Goal: Contribute content: Contribute content

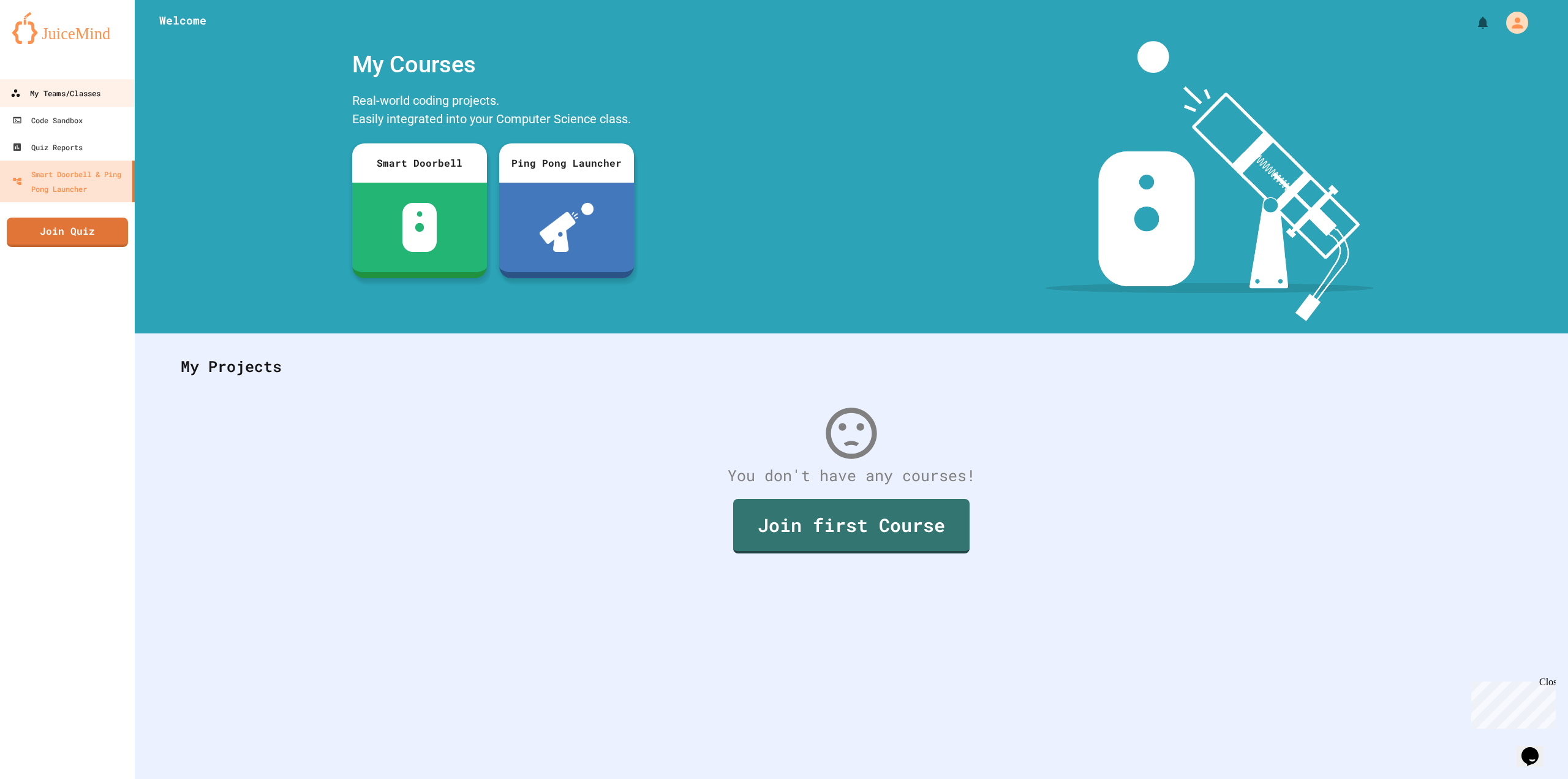
click at [87, 105] on link "My Teams/Classes" at bounding box center [68, 92] width 139 height 28
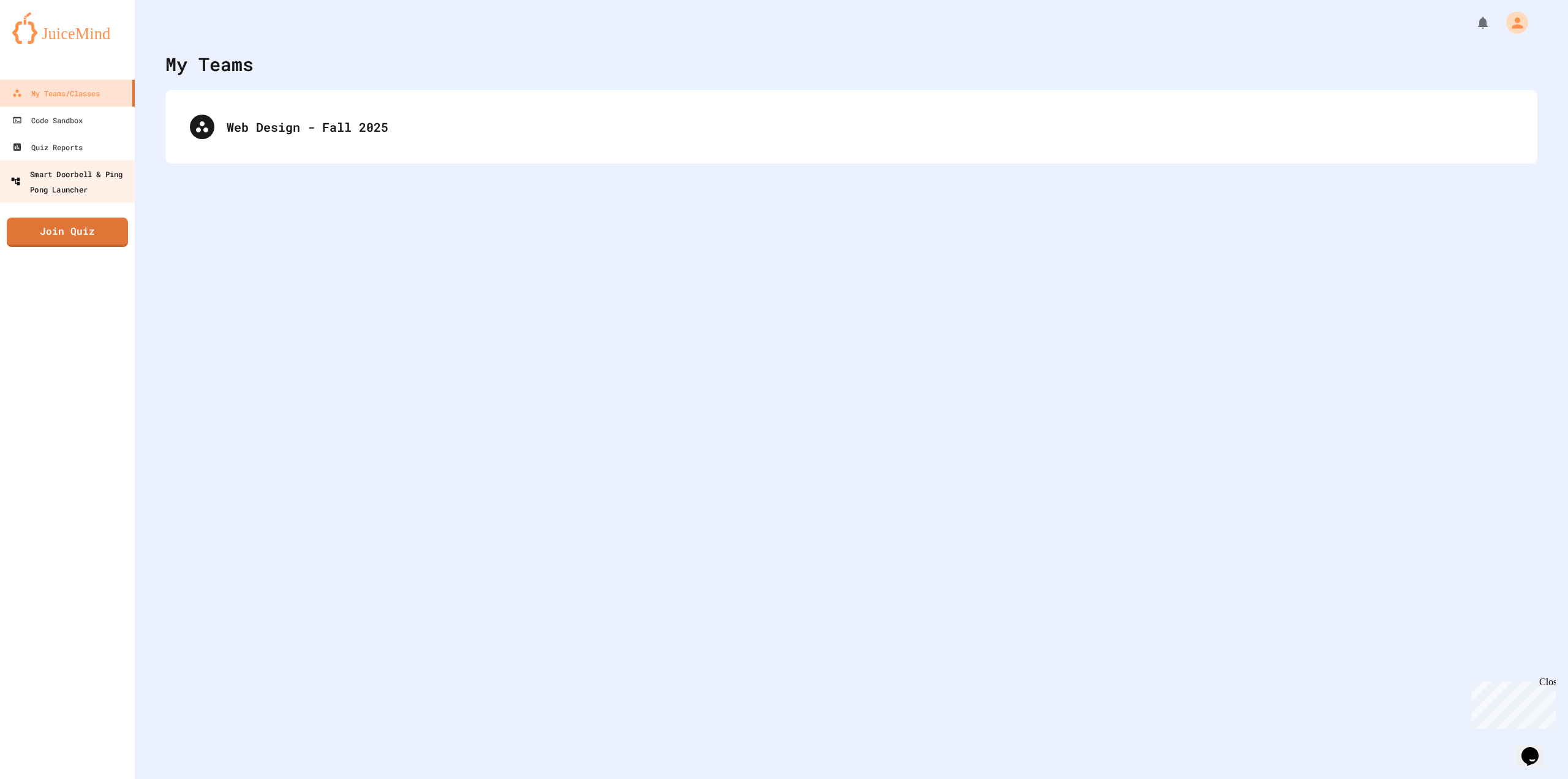
click at [52, 184] on div "Smart Doorbell & Ping Pong Launcher" at bounding box center [71, 181] width 121 height 30
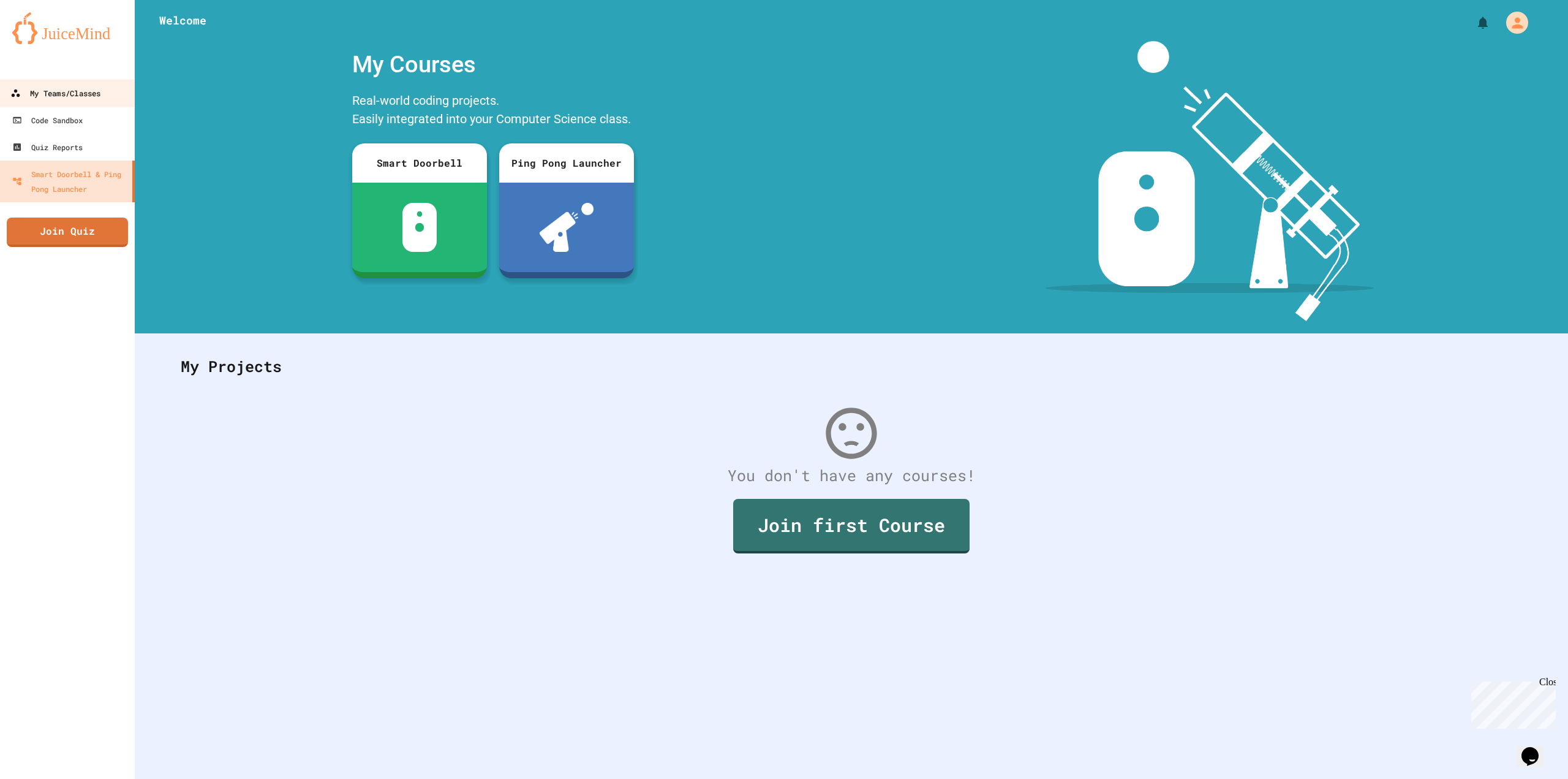
click at [52, 99] on div "My Teams/Classes" at bounding box center [55, 92] width 90 height 15
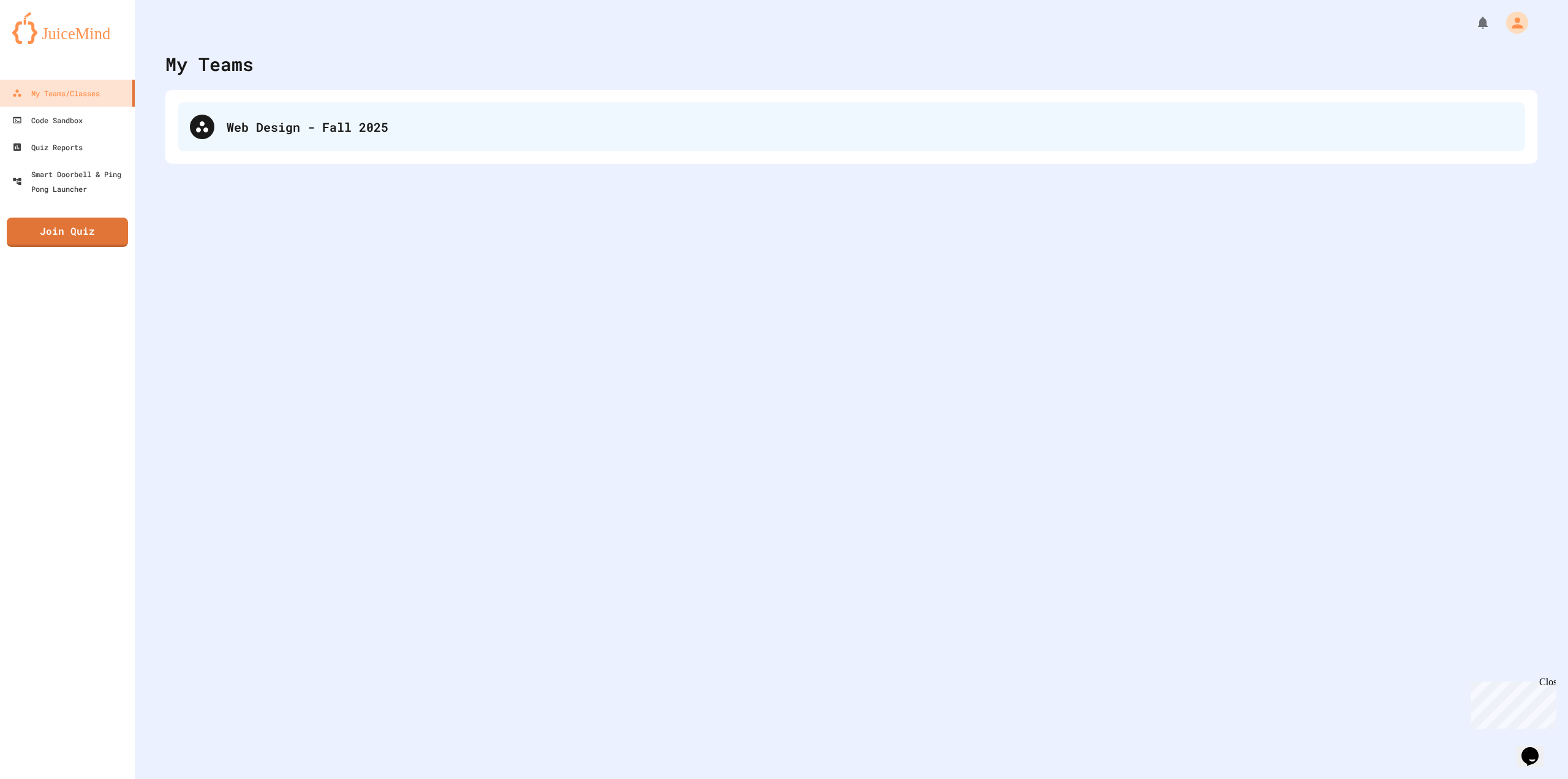
click at [338, 118] on div "Web Design - Fall 2025" at bounding box center [869, 126] width 1286 height 19
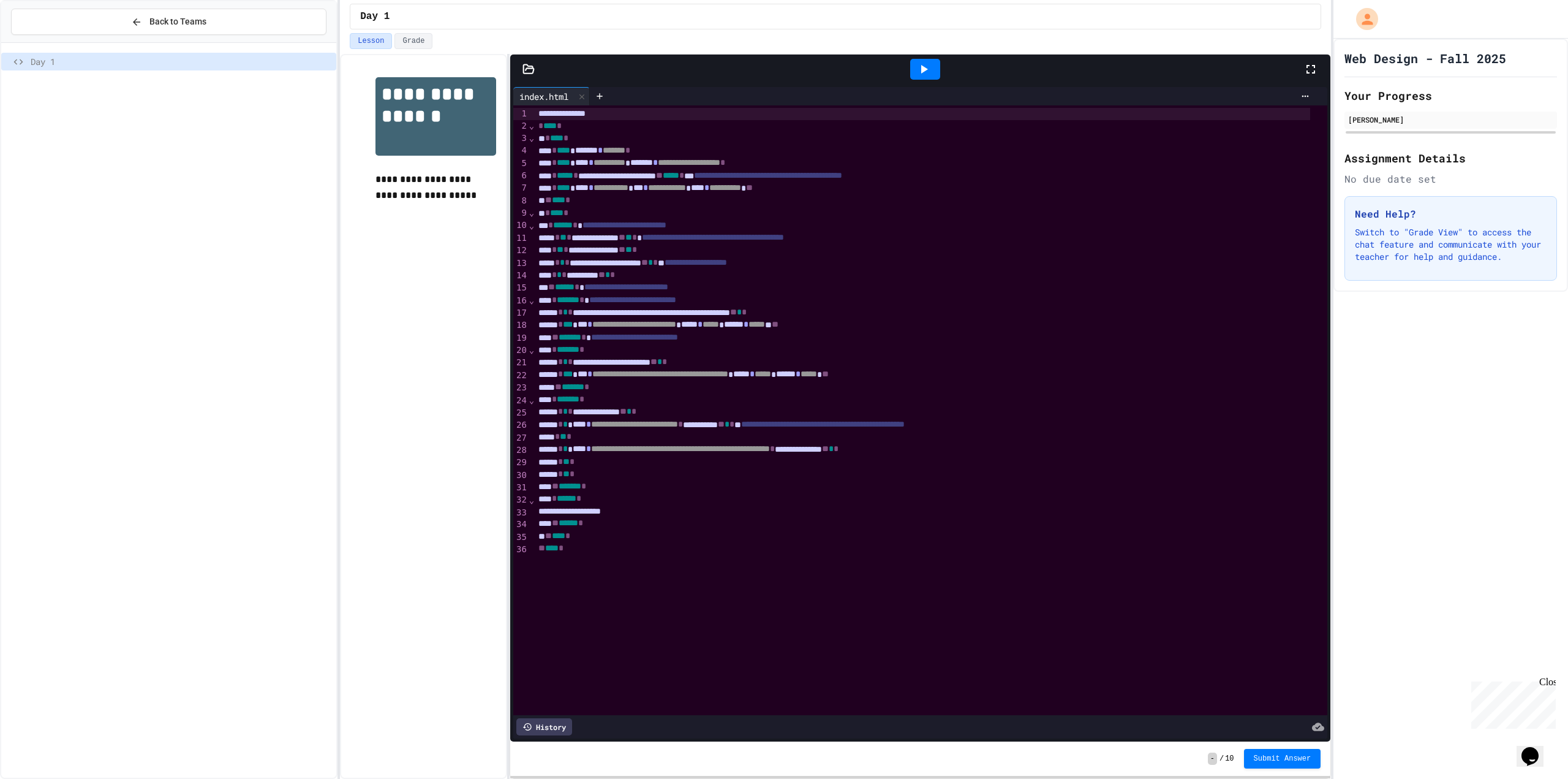
click at [921, 74] on icon at bounding box center [924, 69] width 15 height 15
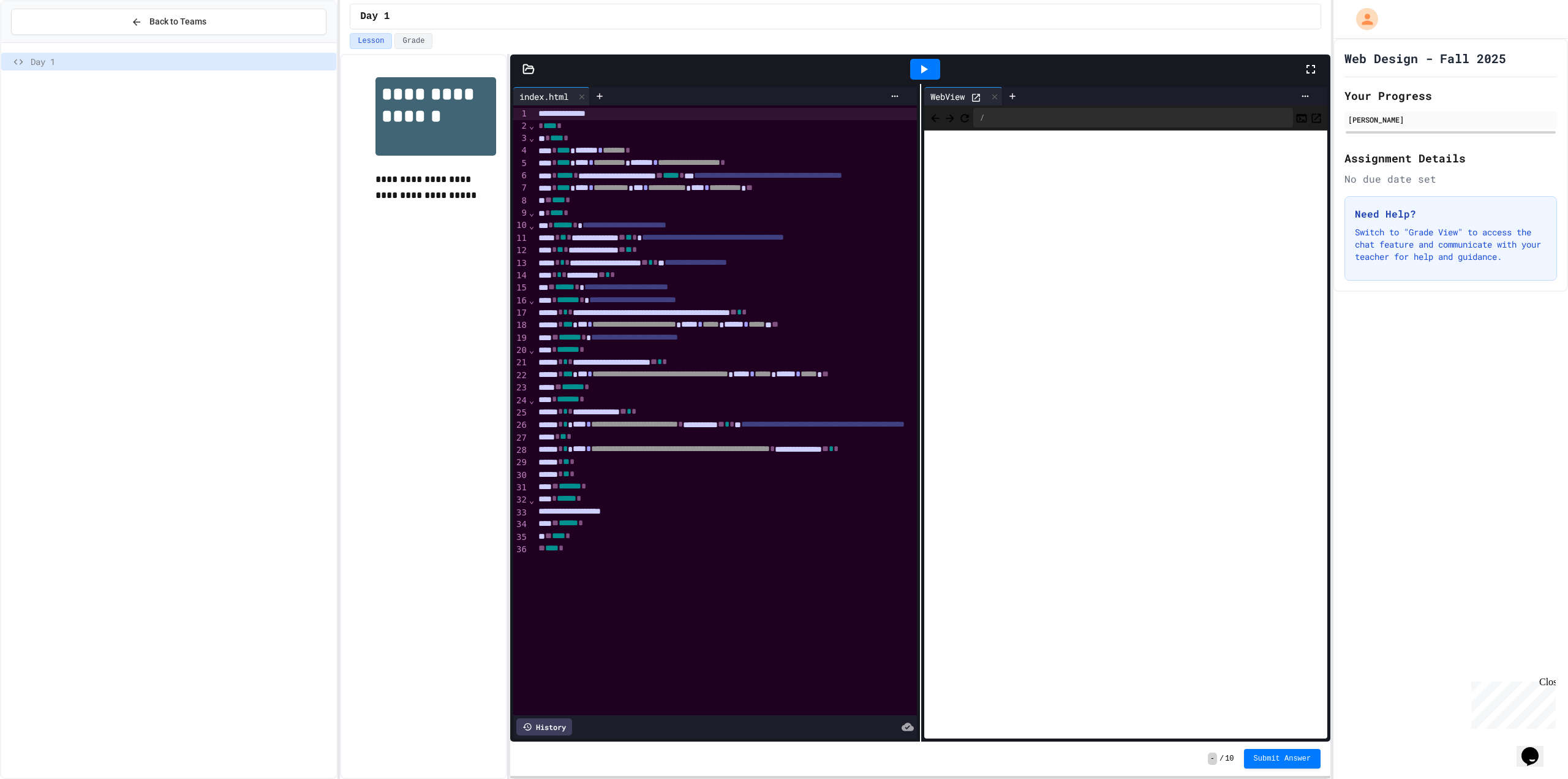
click at [641, 409] on div "**********" at bounding box center [804, 412] width 538 height 12
click at [644, 415] on div "**********" at bounding box center [804, 412] width 538 height 12
drag, startPoint x: 566, startPoint y: 425, endPoint x: 817, endPoint y: 430, distance: 251.0
click at [817, 430] on div "**********" at bounding box center [804, 425] width 538 height 12
click at [815, 430] on div "**********" at bounding box center [804, 425] width 538 height 12
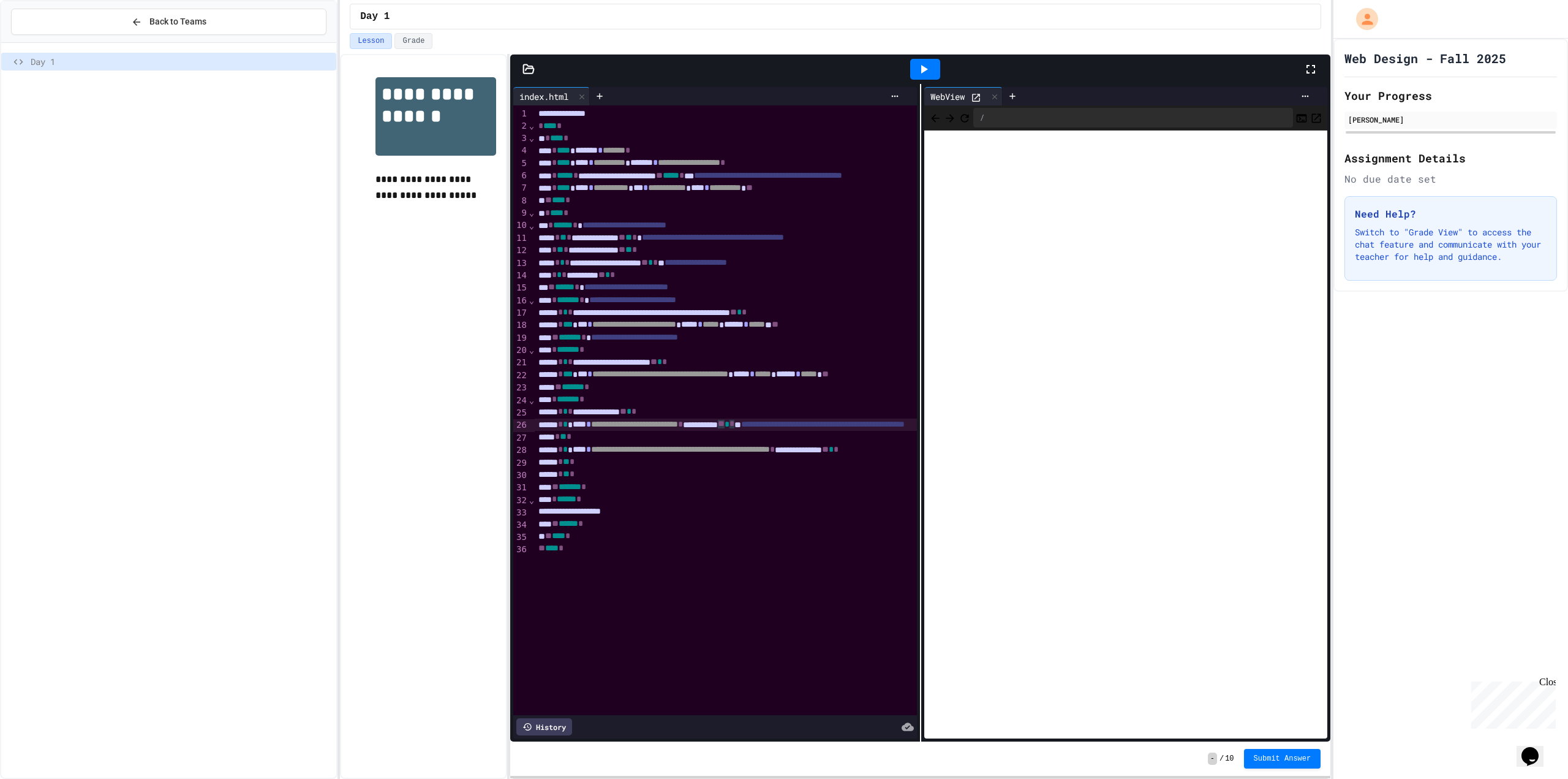
click at [812, 430] on div "**********" at bounding box center [804, 425] width 538 height 12
drag, startPoint x: 812, startPoint y: 430, endPoint x: 566, endPoint y: 425, distance: 246.1
click at [566, 425] on div "**********" at bounding box center [804, 425] width 538 height 12
click at [646, 419] on div "**********" at bounding box center [804, 425] width 538 height 12
click at [606, 451] on span "**********" at bounding box center [680, 449] width 179 height 9
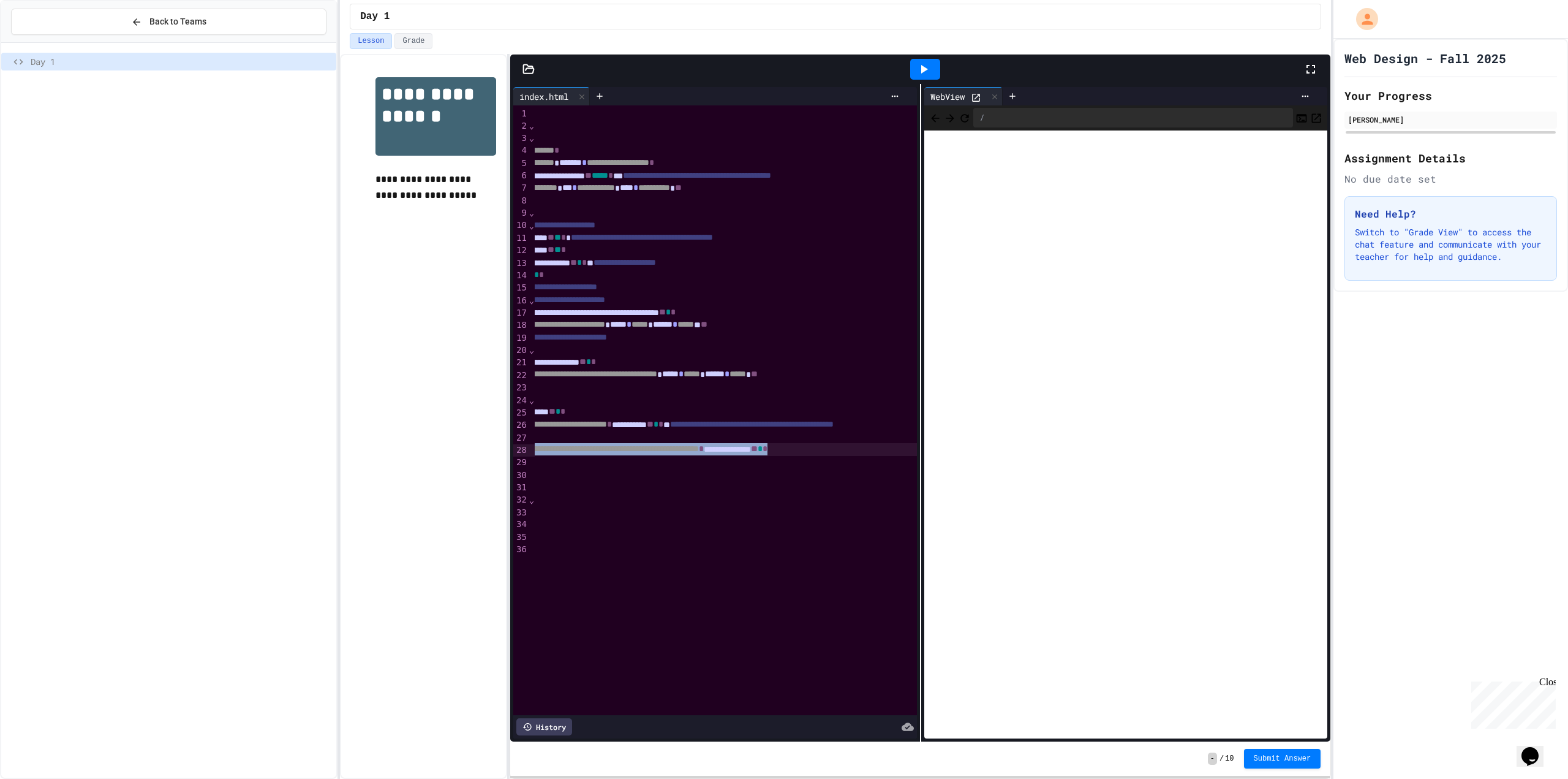
scroll to position [0, 82]
drag, startPoint x: 602, startPoint y: 452, endPoint x: 872, endPoint y: 454, distance: 270.0
click at [872, 454] on div "**********" at bounding box center [722, 449] width 538 height 12
copy div "**********"
click at [602, 425] on span "*" at bounding box center [599, 424] width 5 height 9
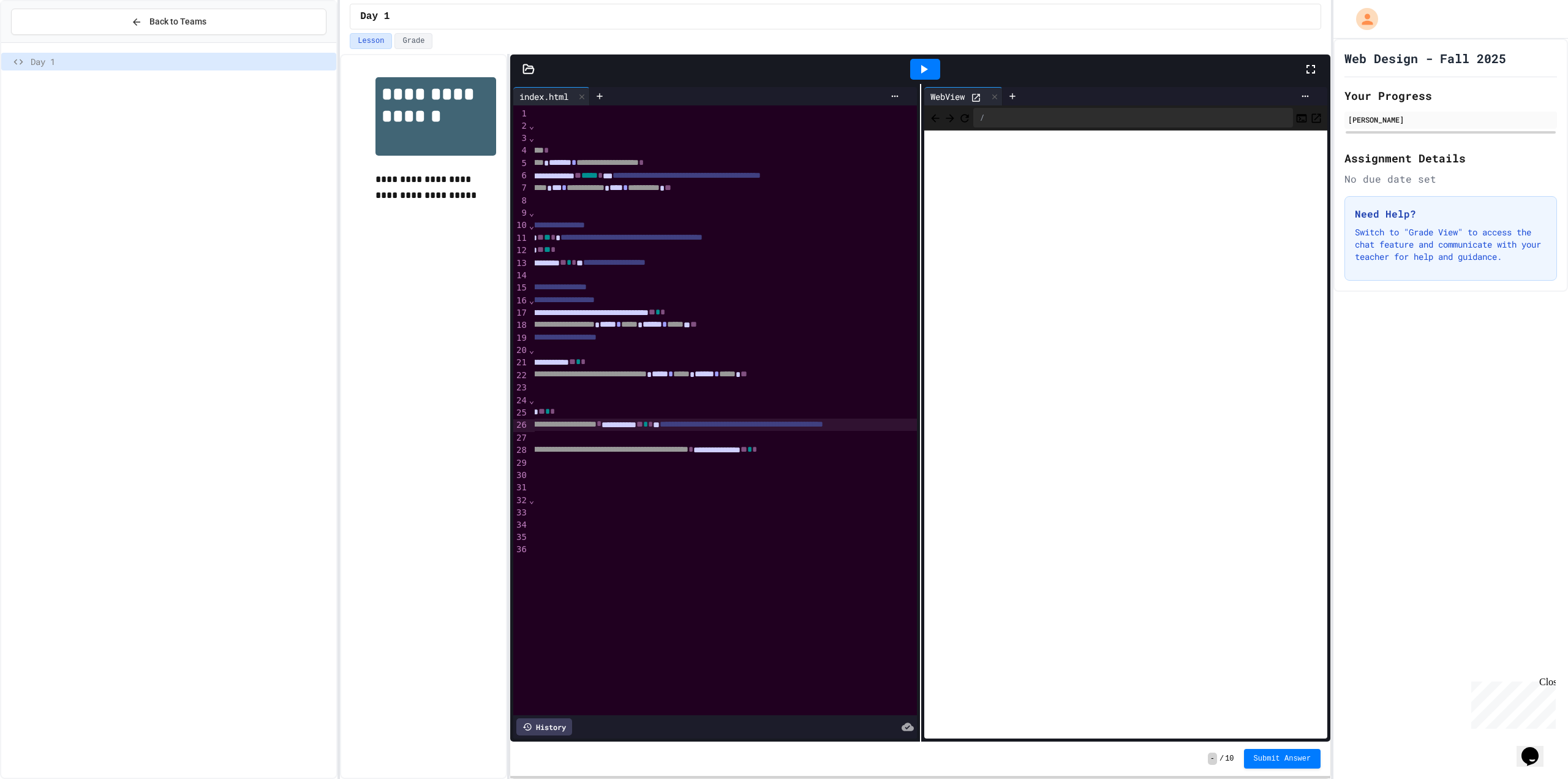
scroll to position [0, 0]
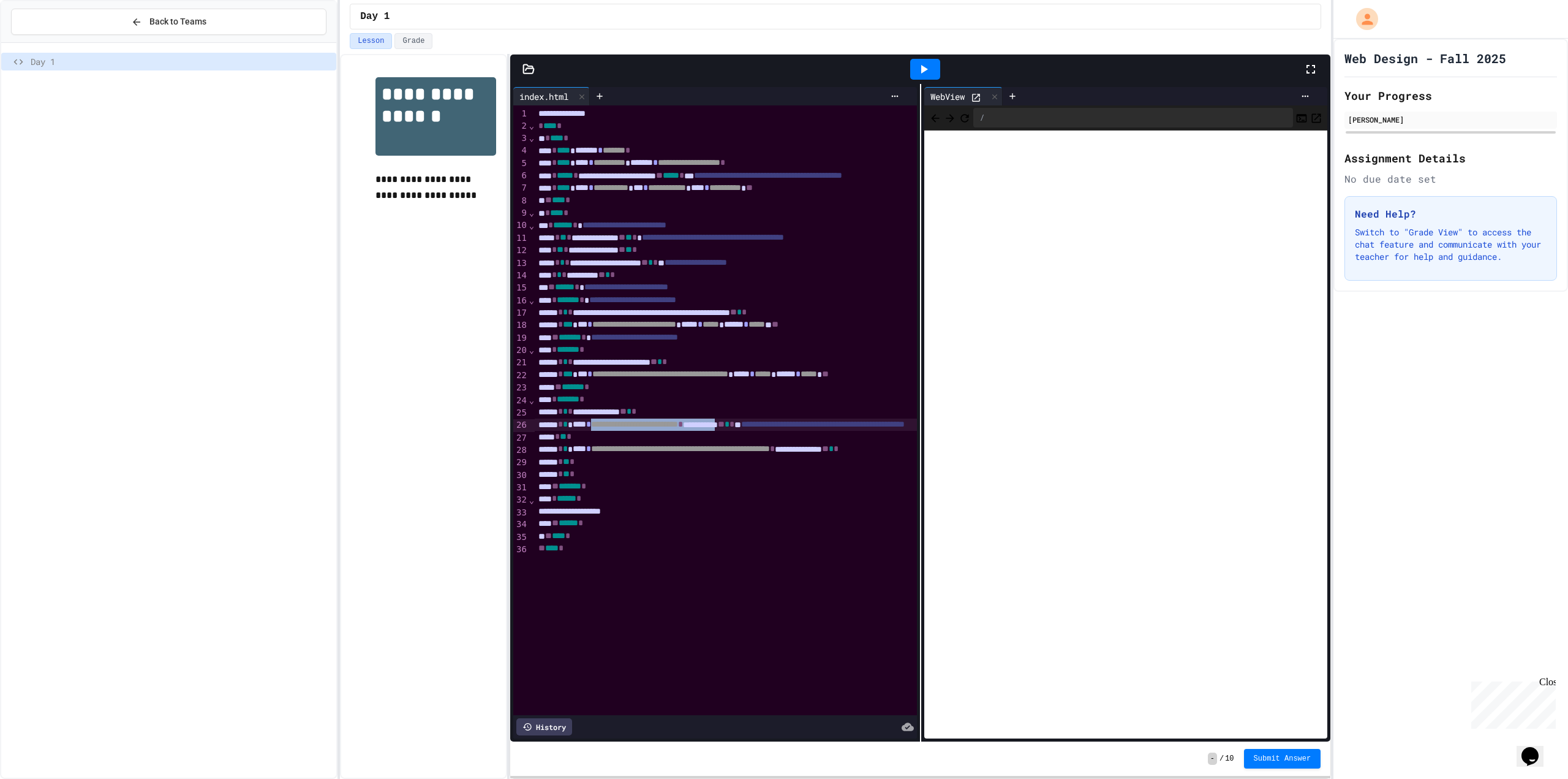
drag, startPoint x: 601, startPoint y: 424, endPoint x: 789, endPoint y: 422, distance: 188.0
click at [789, 422] on div "**********" at bounding box center [804, 425] width 538 height 12
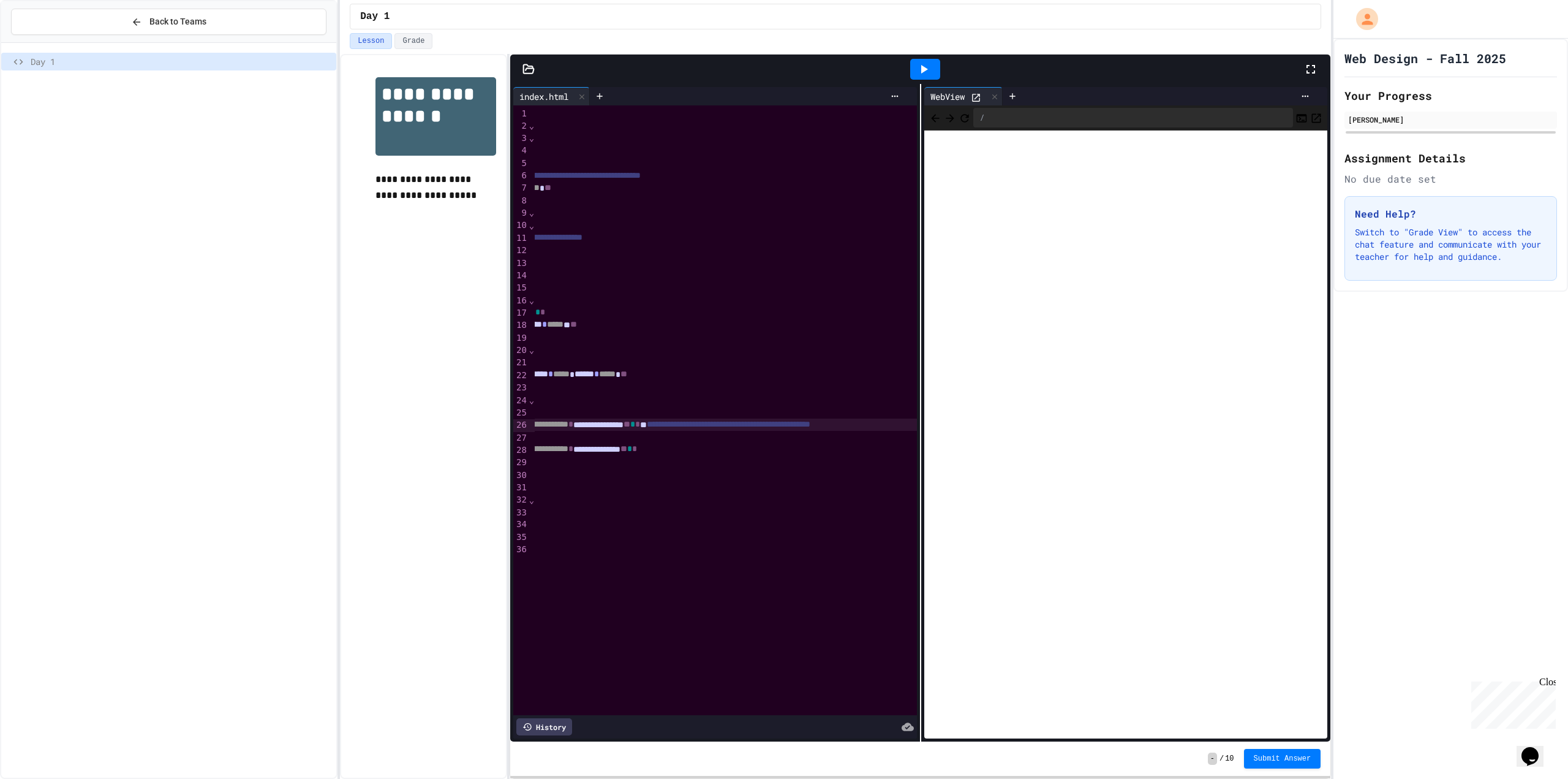
scroll to position [0, 206]
click at [924, 64] on icon at bounding box center [924, 69] width 15 height 15
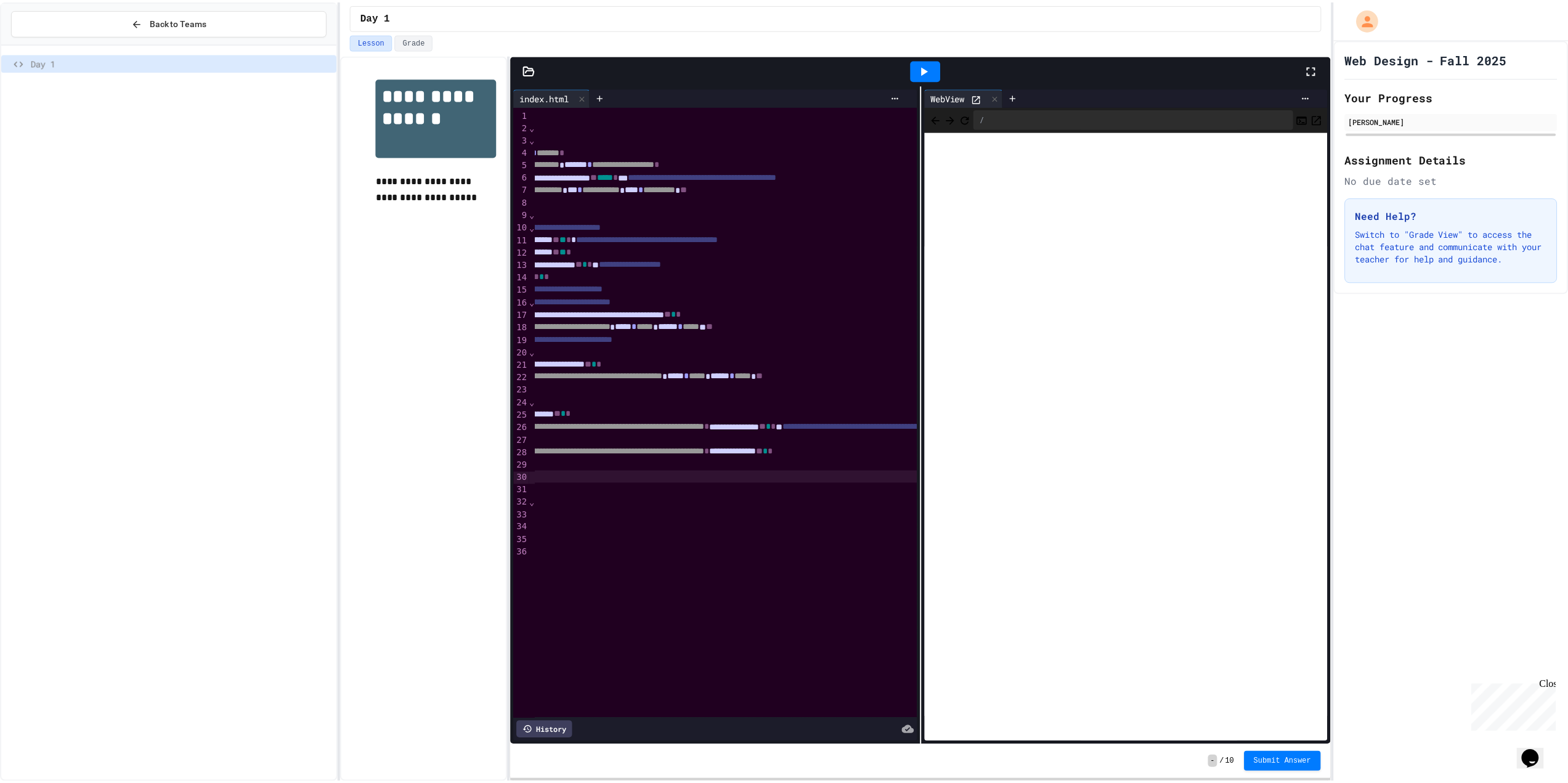
scroll to position [0, 0]
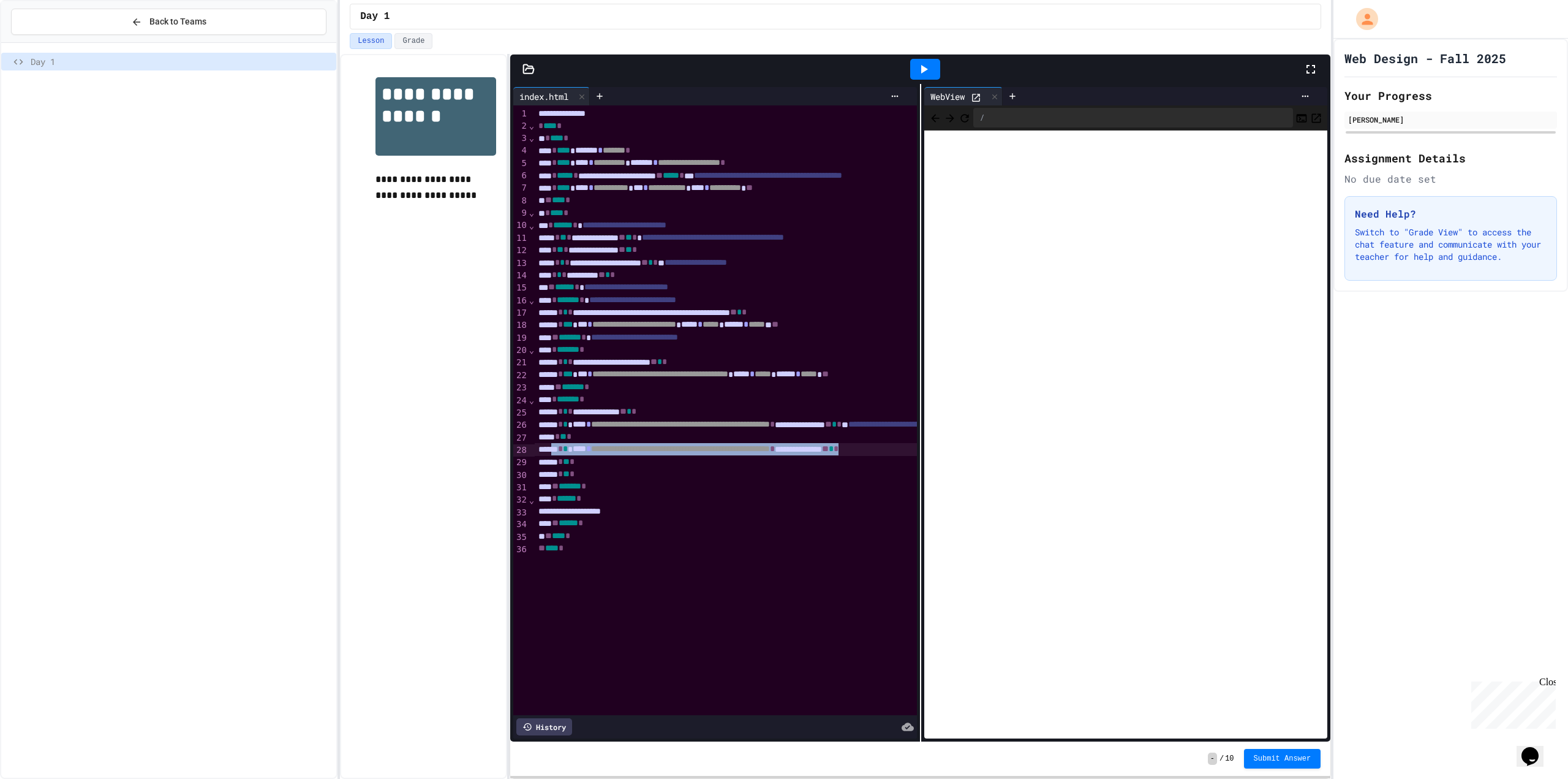
drag, startPoint x: 780, startPoint y: 451, endPoint x: 557, endPoint y: 449, distance: 223.0
click at [557, 449] on div "**********" at bounding box center [886, 449] width 702 height 12
click at [935, 66] on div at bounding box center [925, 68] width 30 height 20
click at [644, 508] on div "** ****** *" at bounding box center [886, 511] width 702 height 12
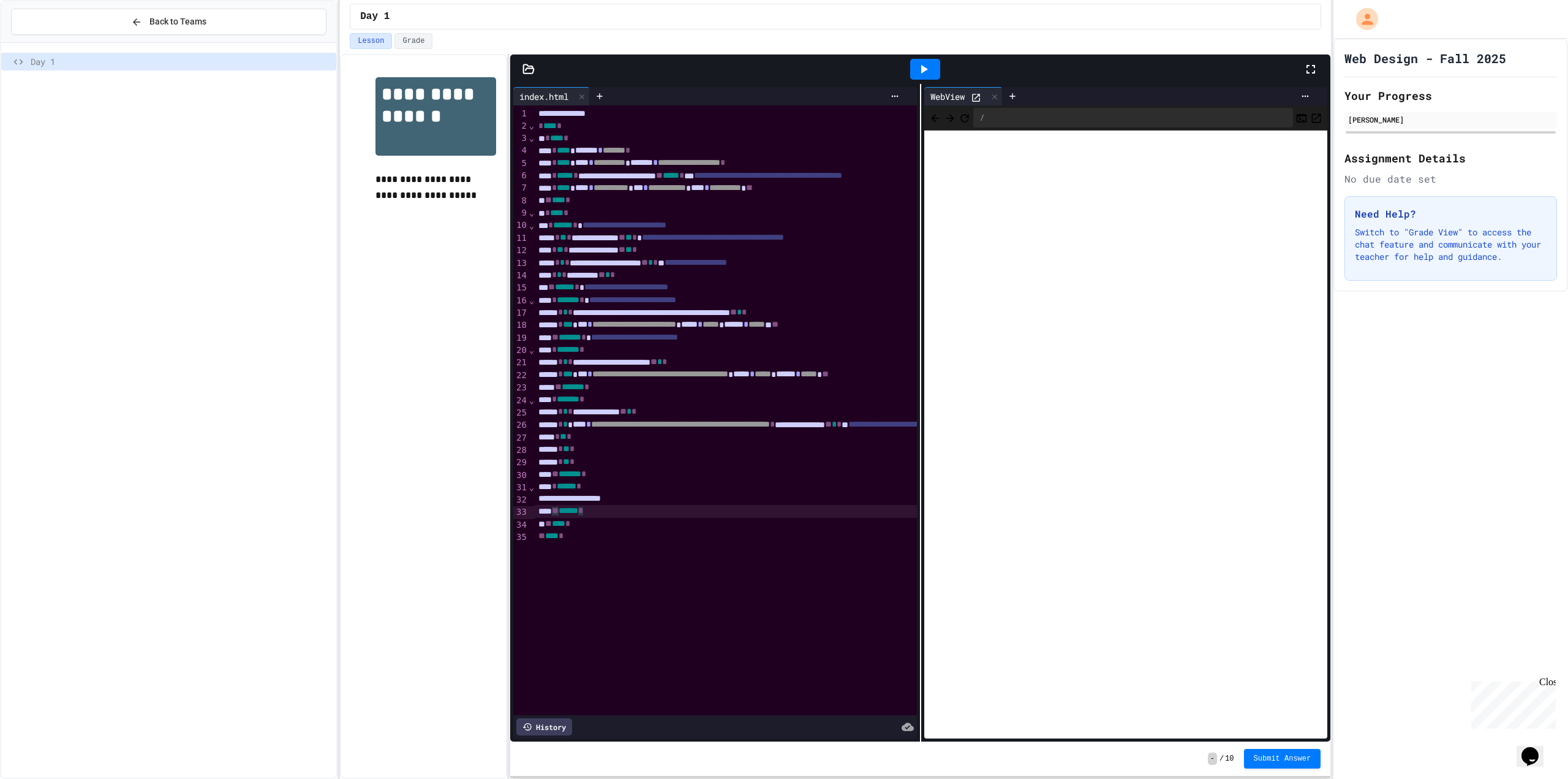
click at [606, 456] on div "* ** *" at bounding box center [886, 462] width 702 height 12
click at [936, 74] on div at bounding box center [925, 68] width 30 height 20
click at [532, 71] on icon at bounding box center [529, 68] width 11 height 9
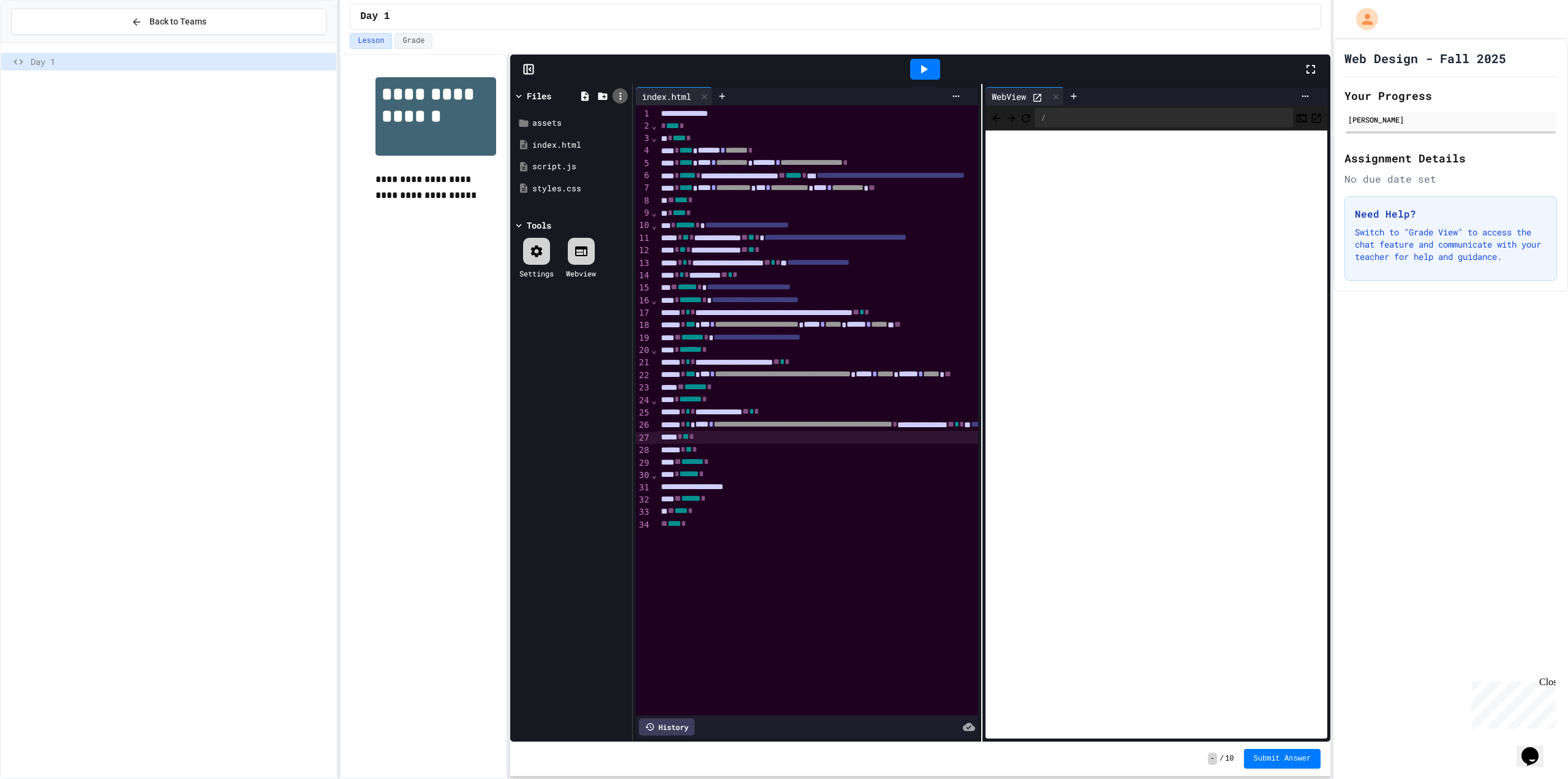
click at [613, 94] on div at bounding box center [620, 95] width 15 height 15
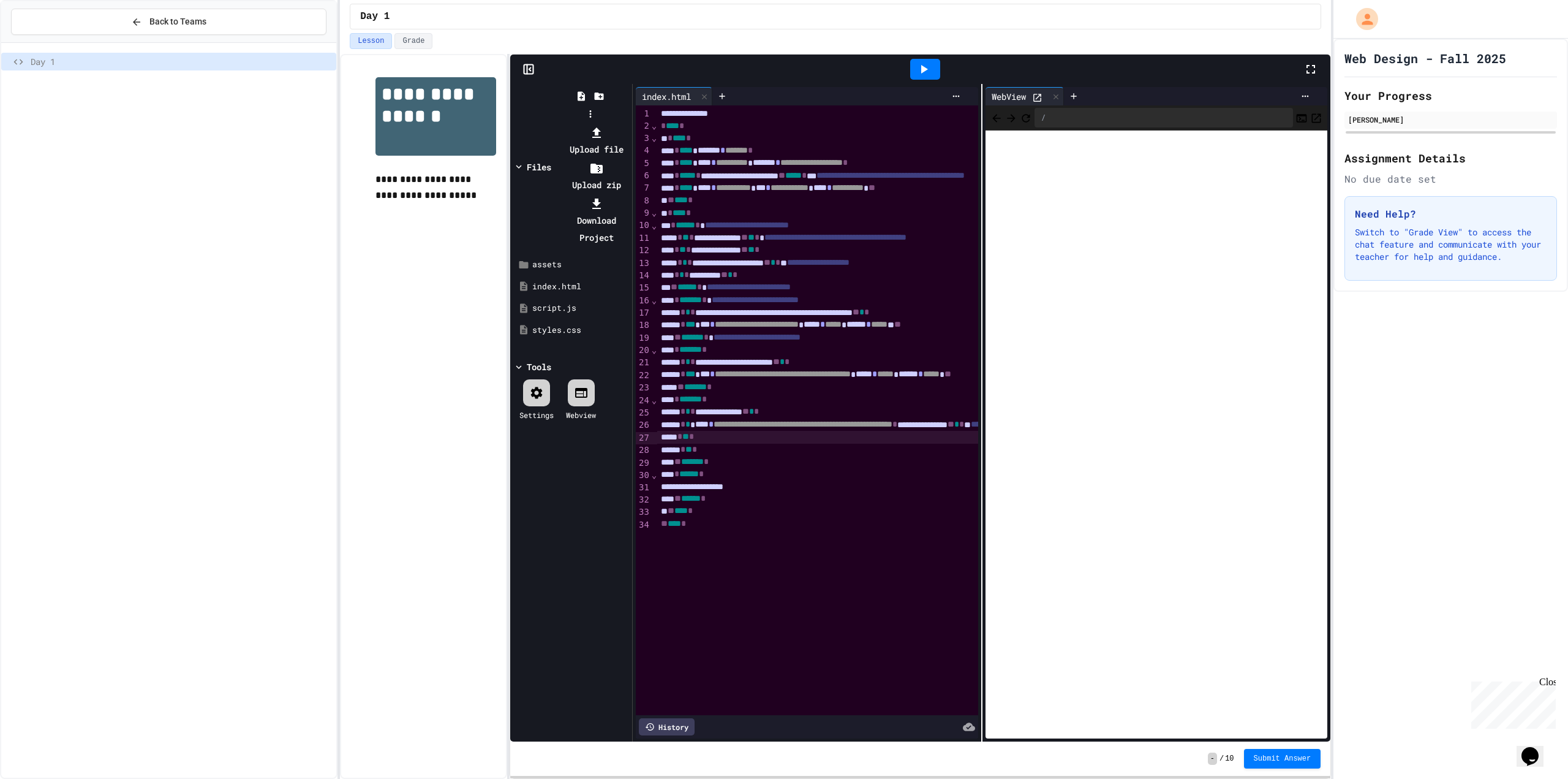
click at [604, 125] on icon at bounding box center [596, 133] width 15 height 15
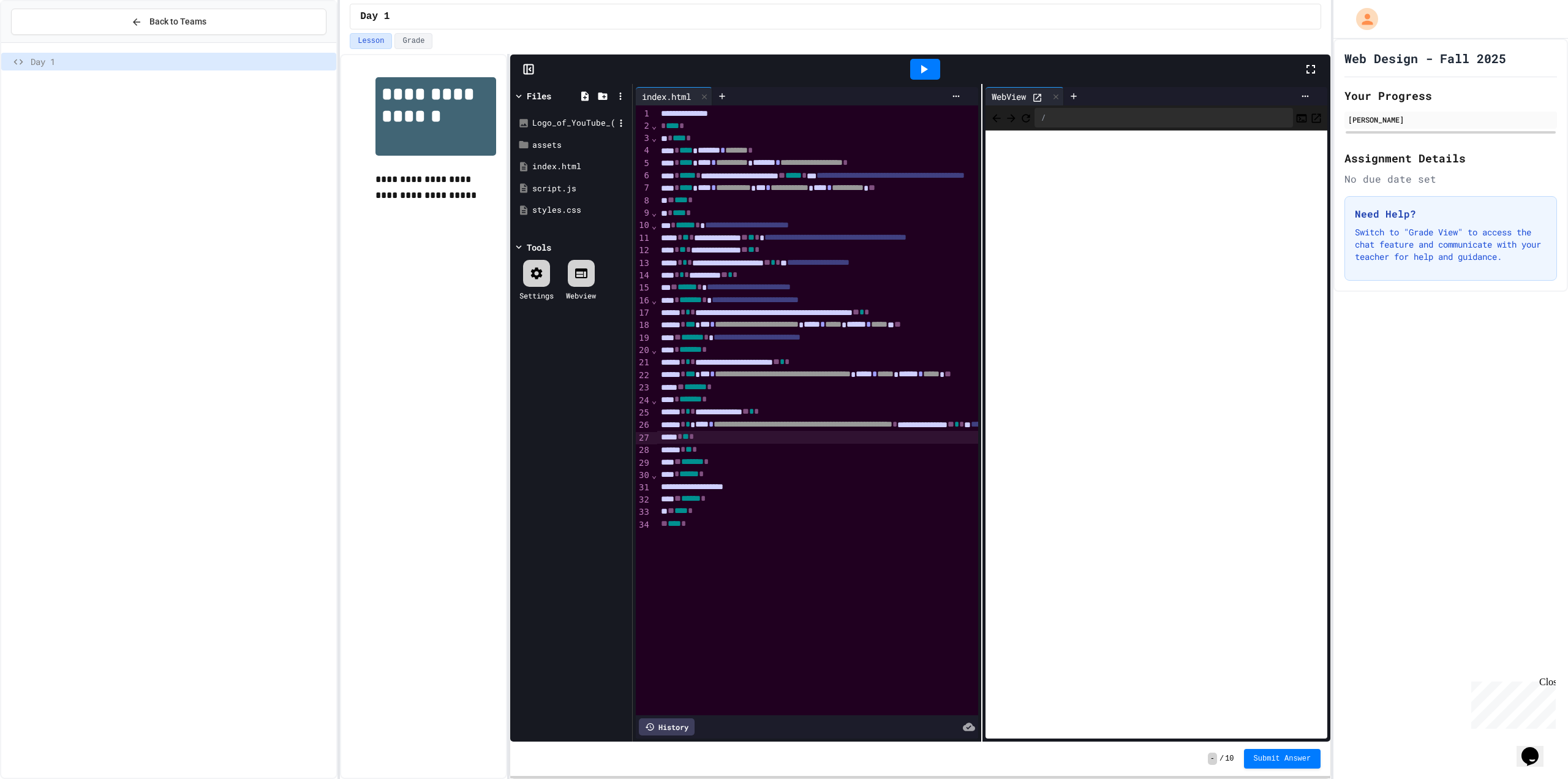
click at [566, 122] on div "Logo_of_YouTube_([DATE]-[DATE]).svg.png" at bounding box center [573, 124] width 82 height 12
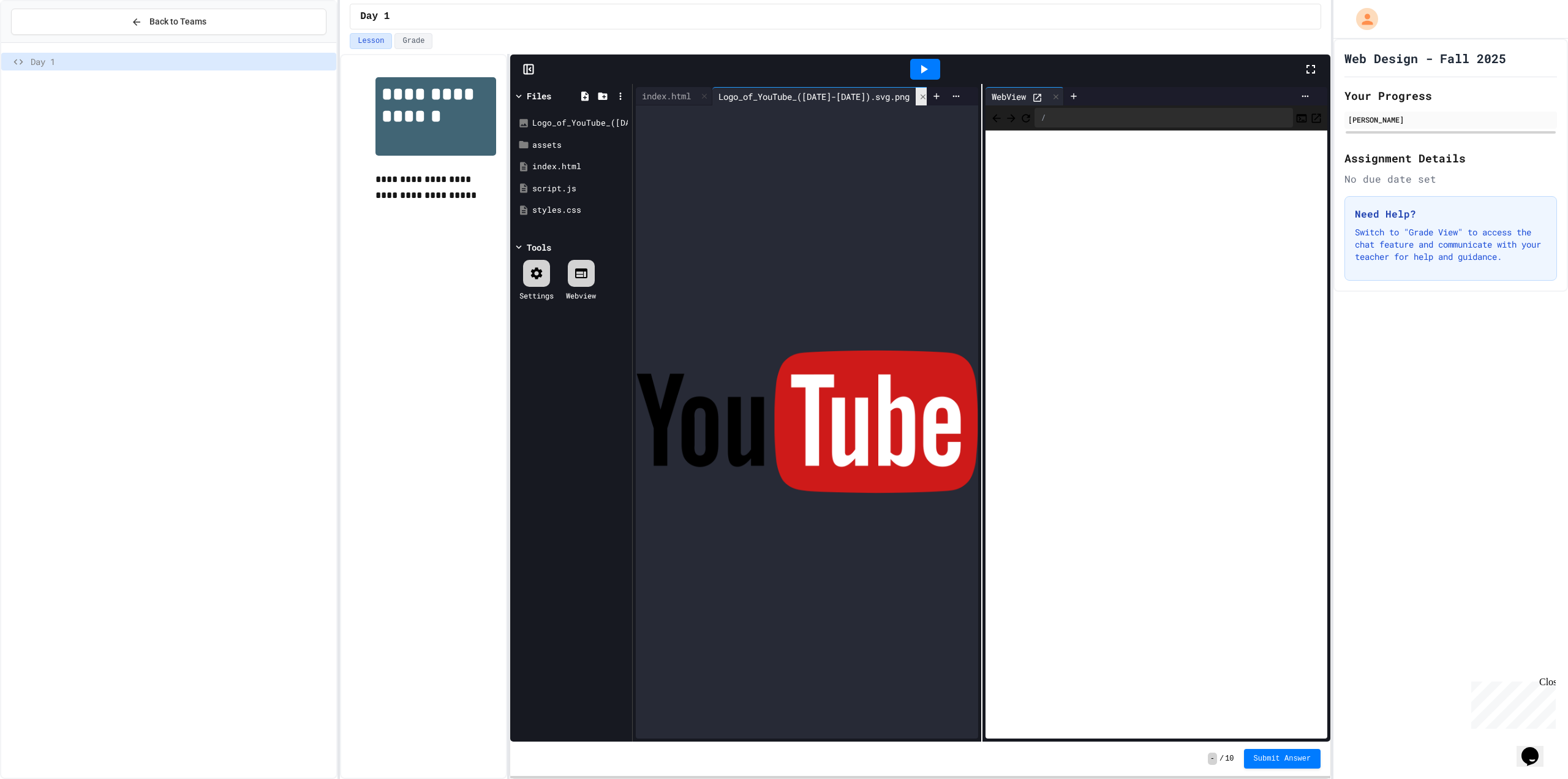
click at [920, 93] on div at bounding box center [923, 97] width 15 height 18
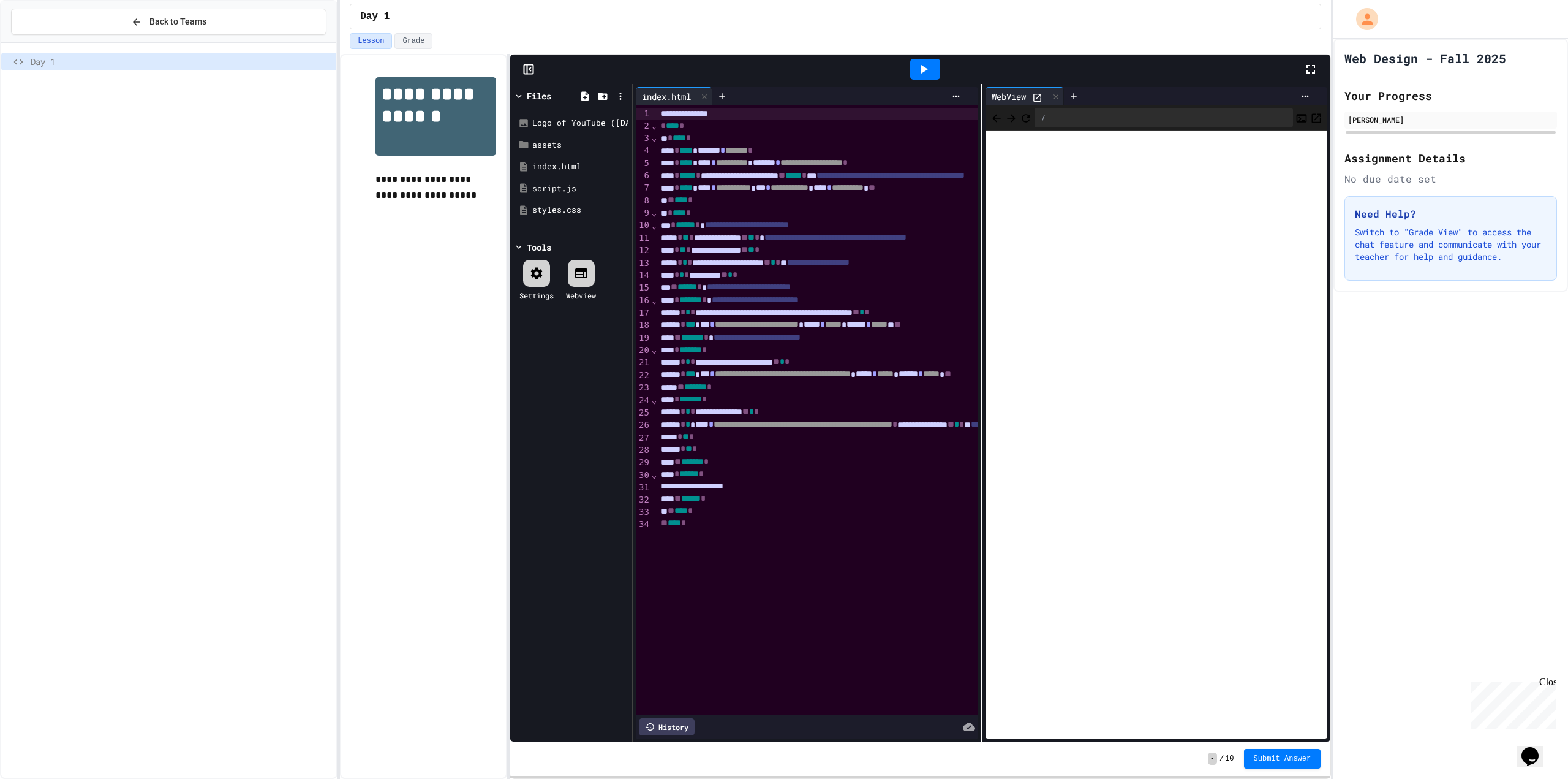
click at [919, 68] on icon at bounding box center [924, 69] width 15 height 15
click at [1364, 19] on icon "My Account" at bounding box center [1368, 19] width 20 height 20
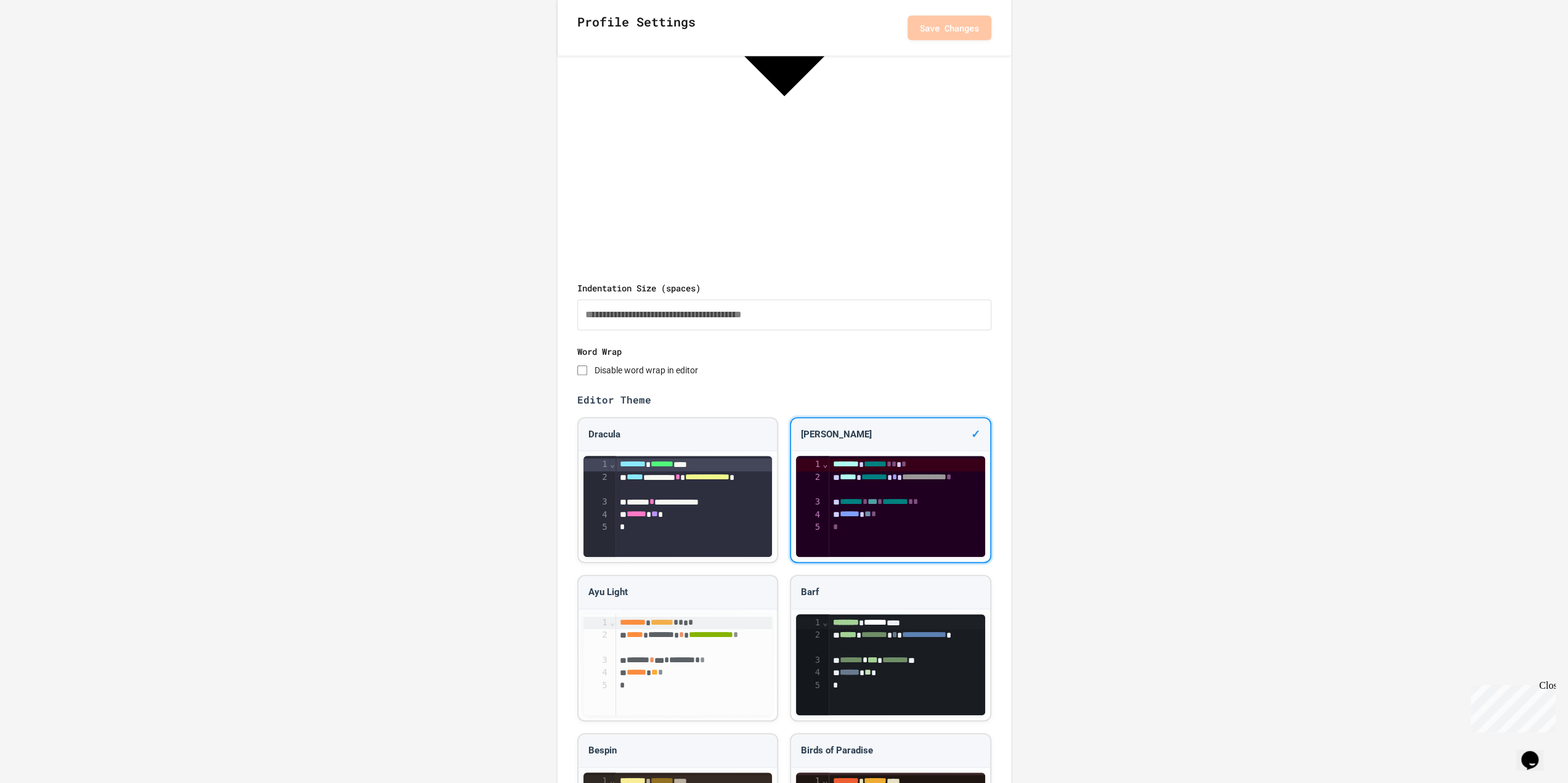
scroll to position [554, 0]
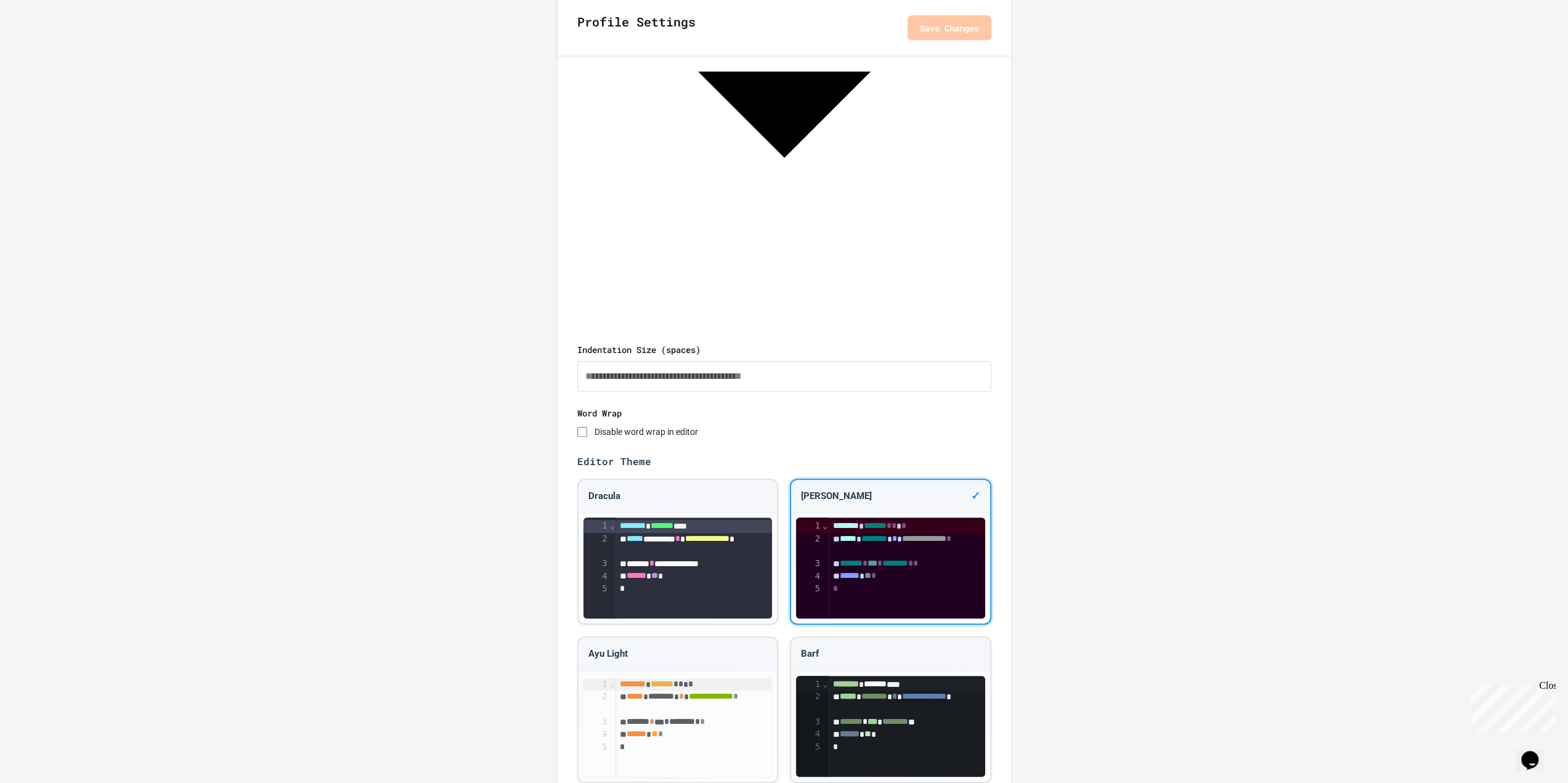
click at [914, 29] on button "Save Changes" at bounding box center [949, 28] width 84 height 25
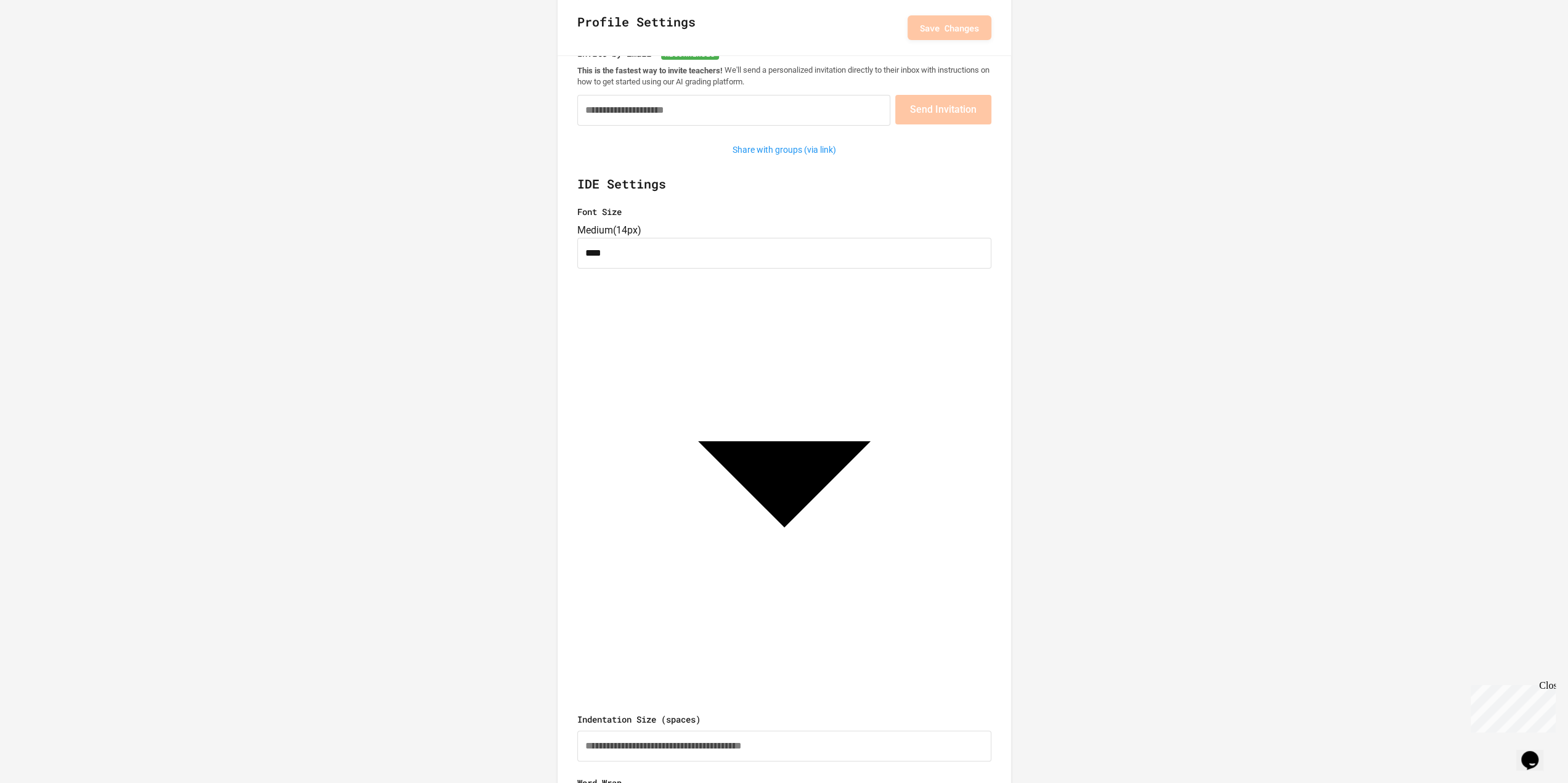
scroll to position [0, 0]
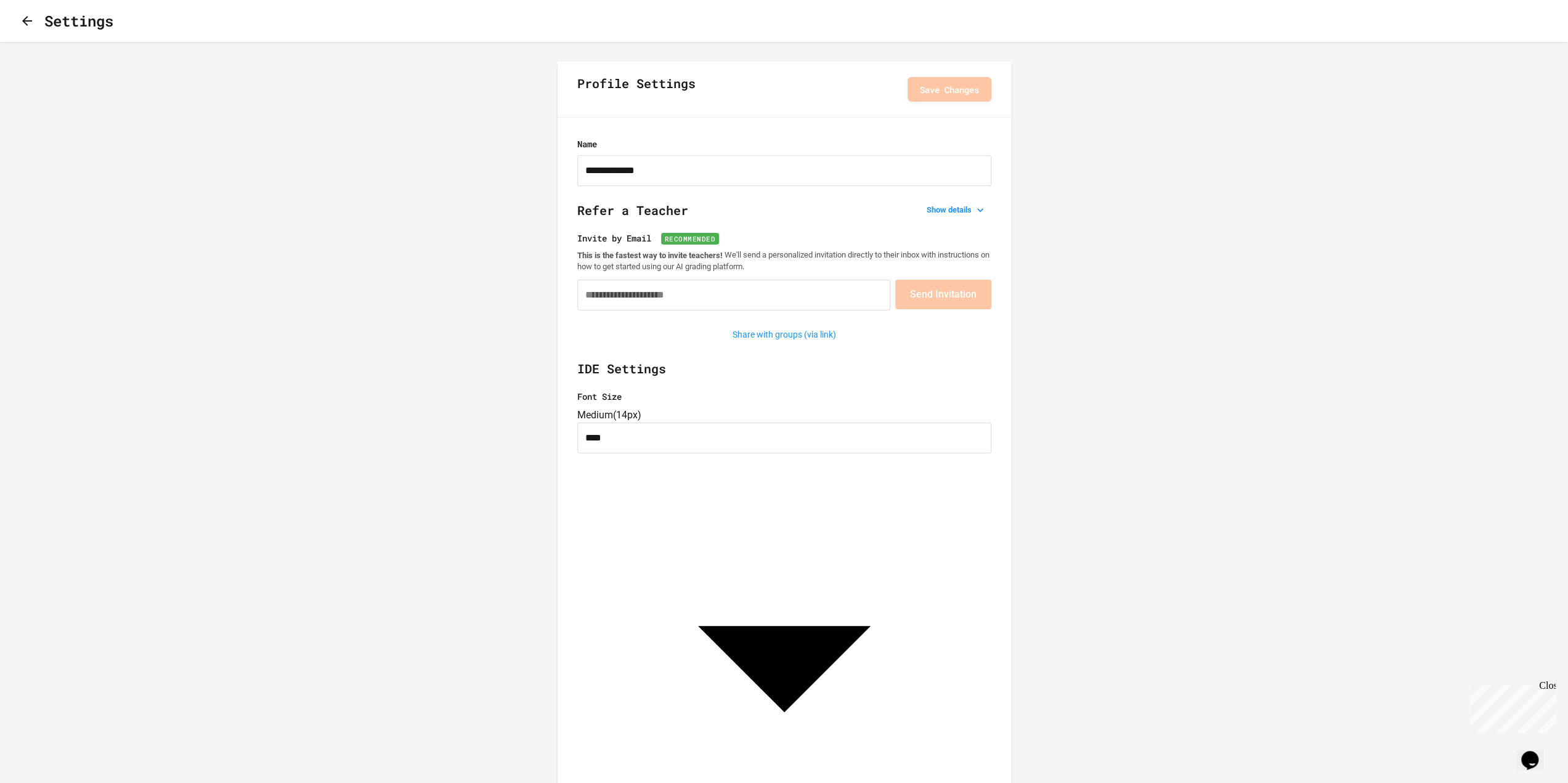
drag, startPoint x: 17, startPoint y: 17, endPoint x: 30, endPoint y: 19, distance: 13.2
click at [19, 18] on div "Settings" at bounding box center [784, 21] width 1568 height 42
click at [30, 19] on icon "button" at bounding box center [27, 21] width 10 height 10
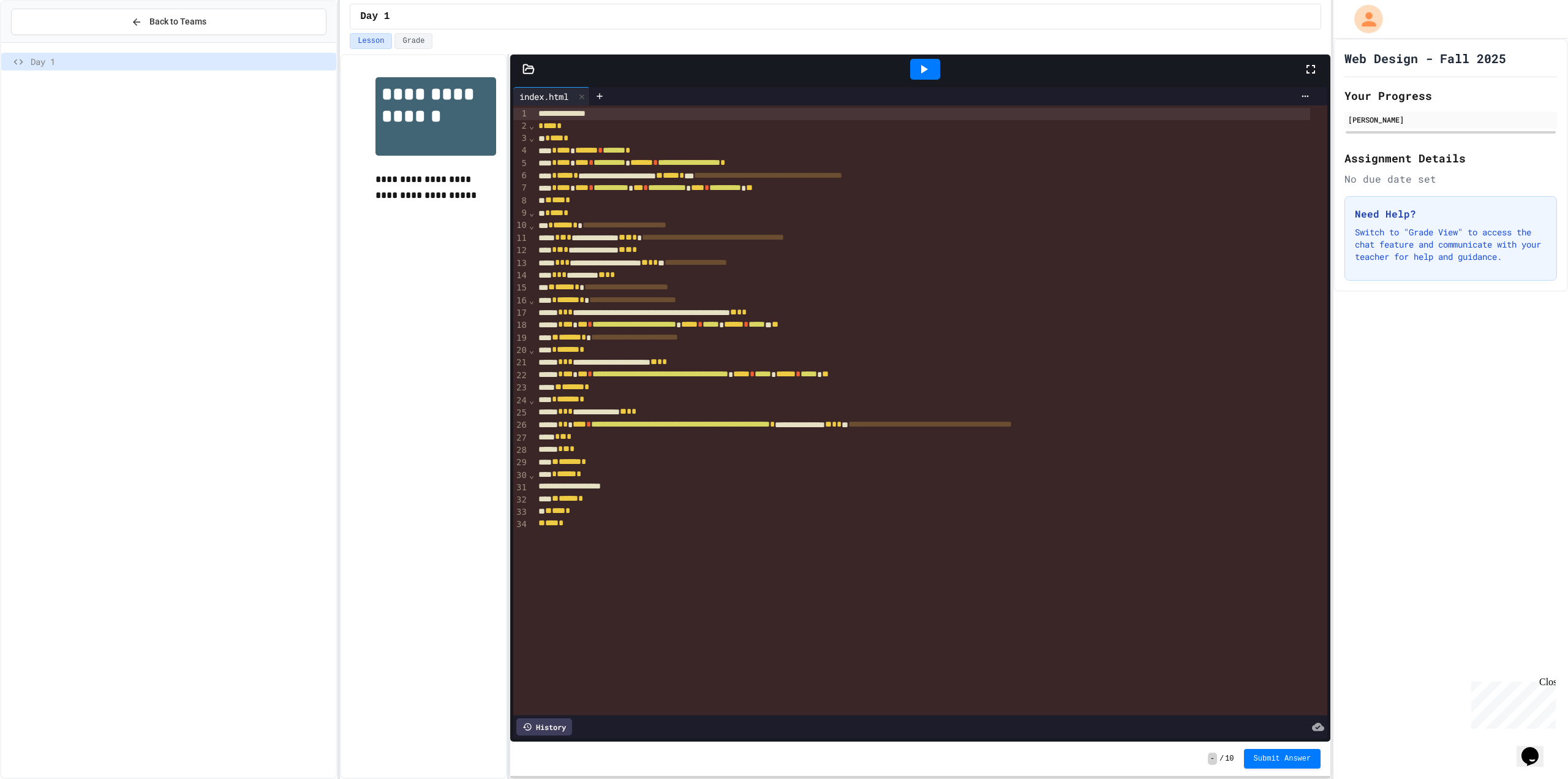
click at [1362, 15] on icon "My Account" at bounding box center [1369, 20] width 21 height 21
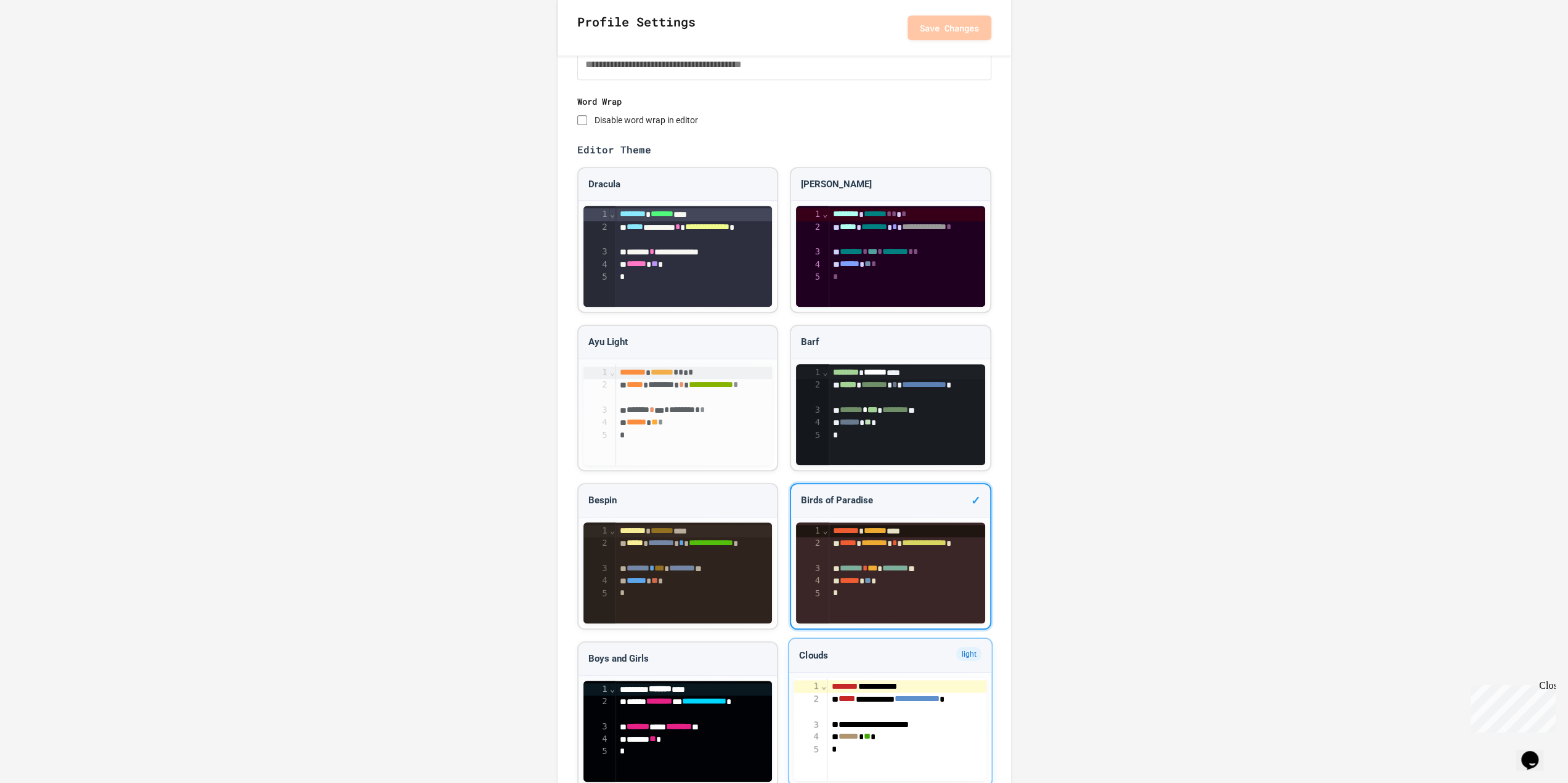
scroll to position [804, 0]
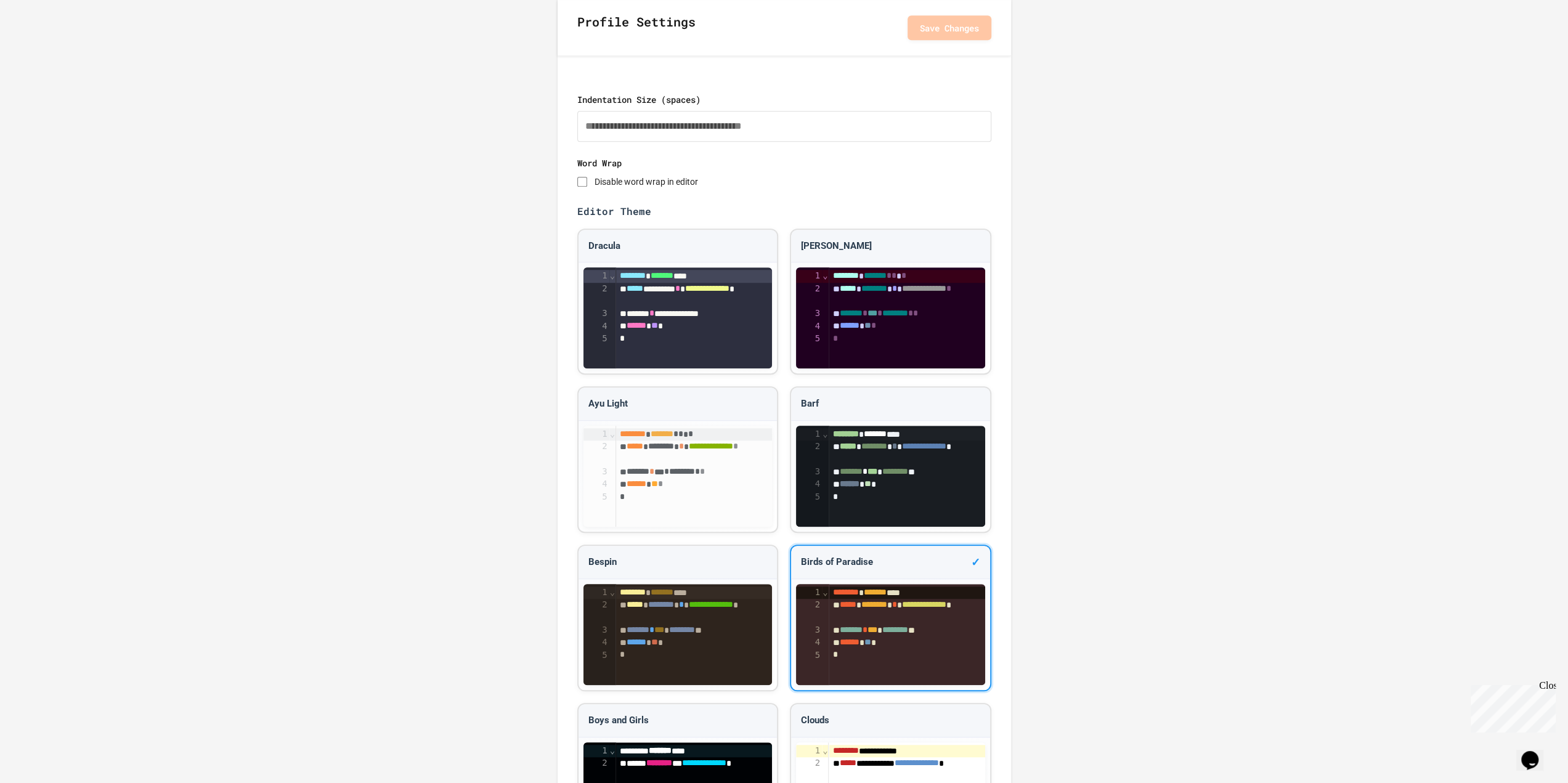
click at [932, 33] on button "Save Changes" at bounding box center [949, 28] width 84 height 25
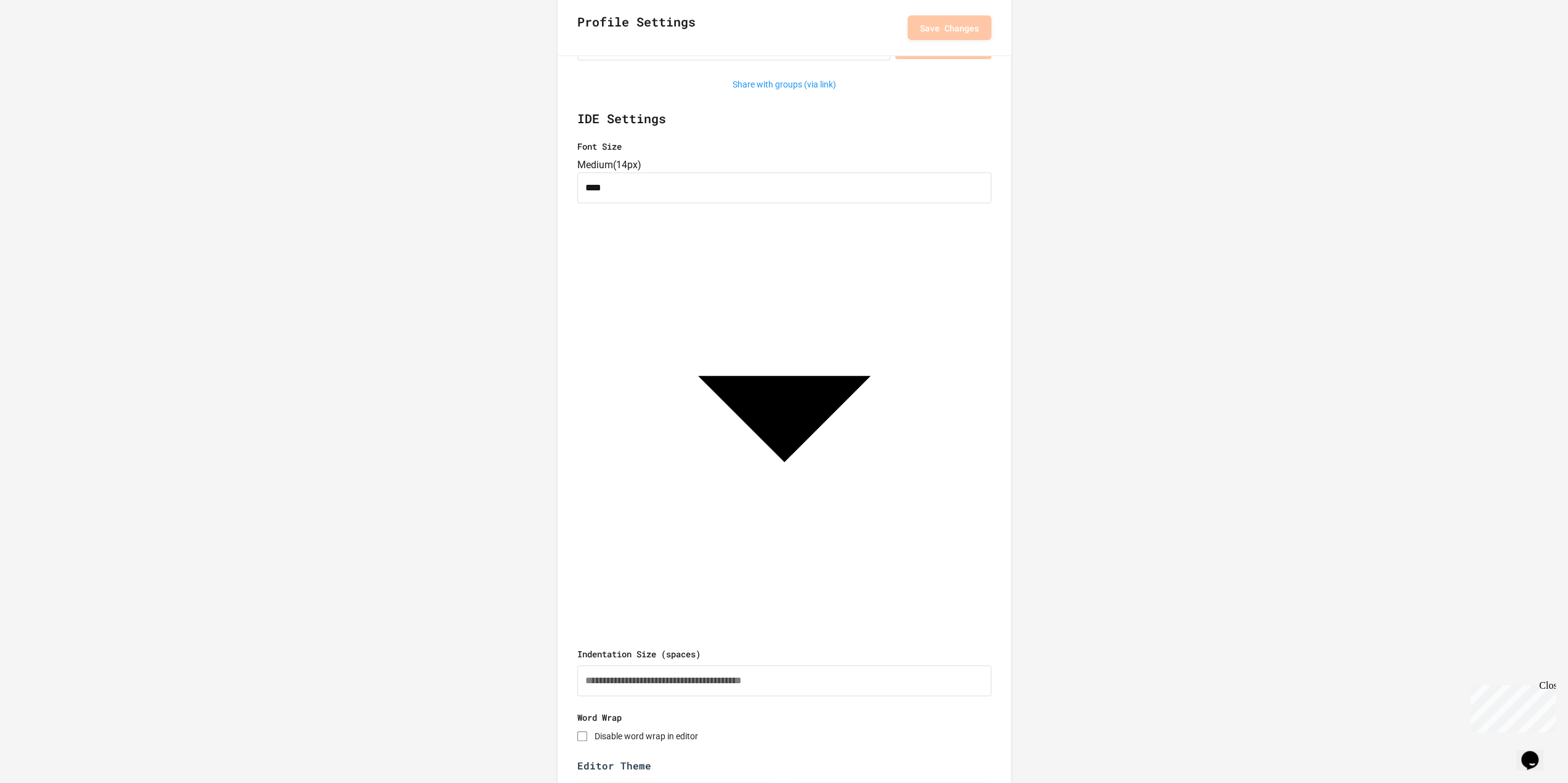
scroll to position [4, 0]
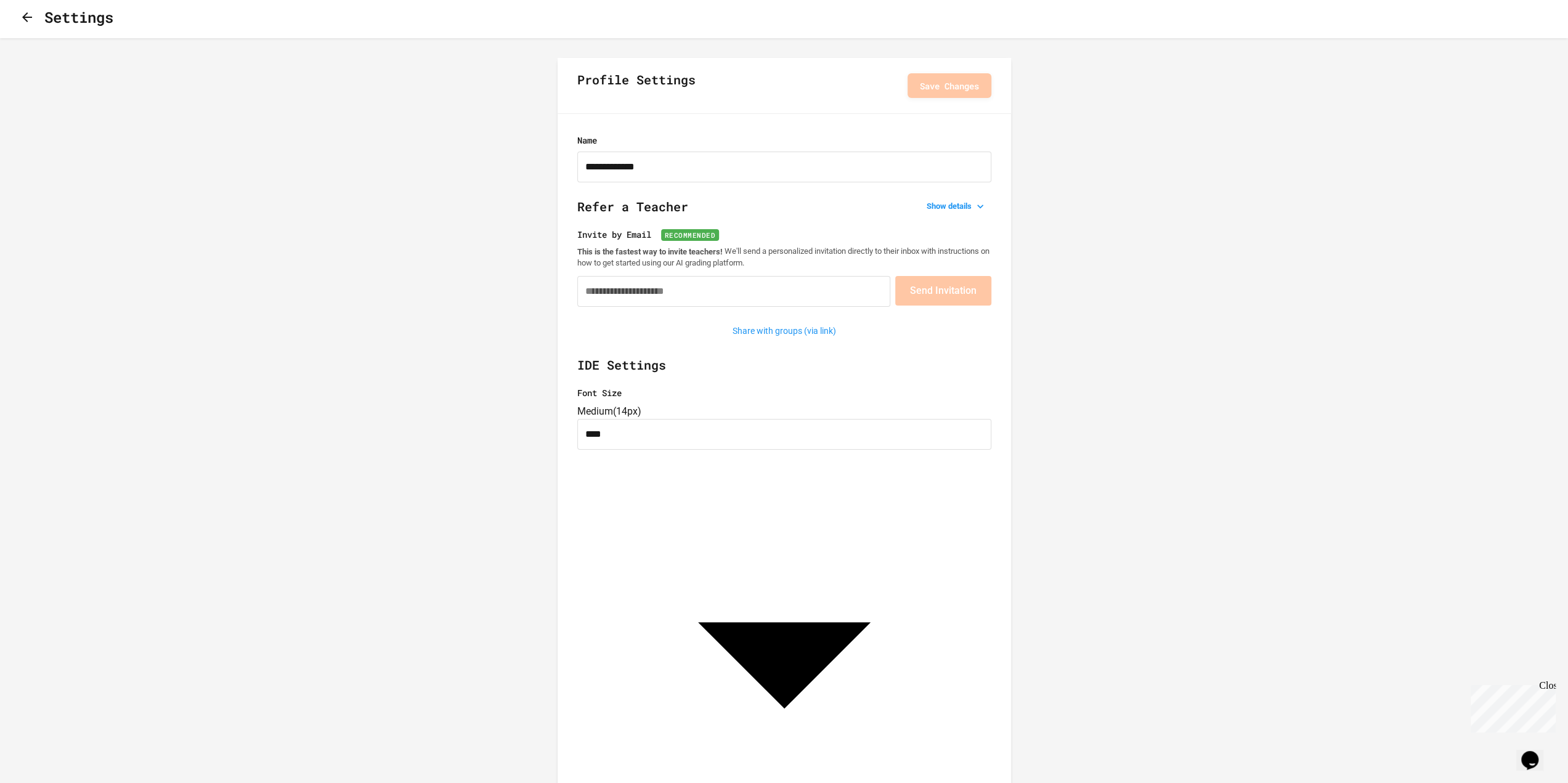
click at [35, 17] on icon "button" at bounding box center [27, 17] width 15 height 15
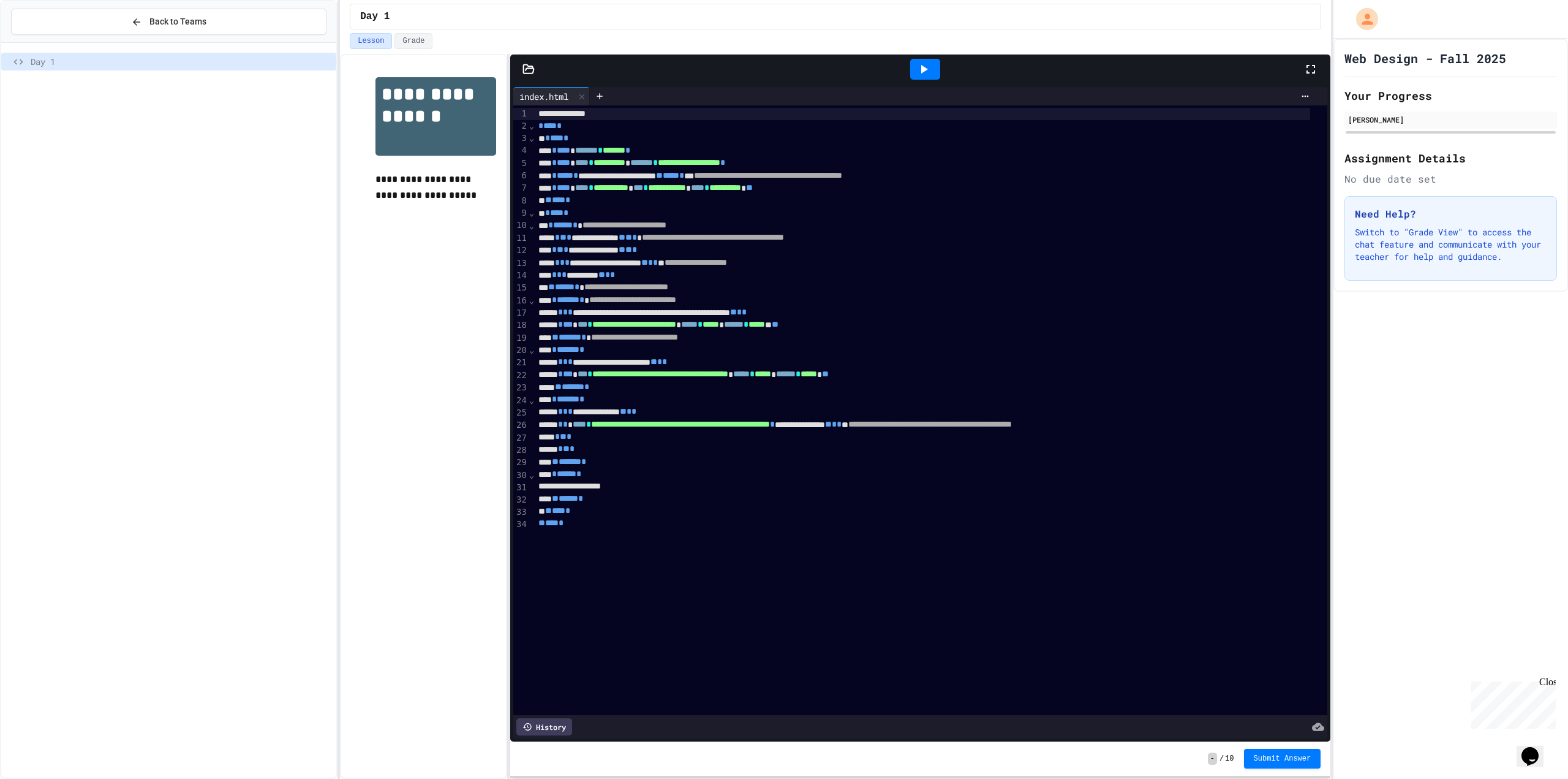
click at [914, 64] on div at bounding box center [925, 68] width 30 height 20
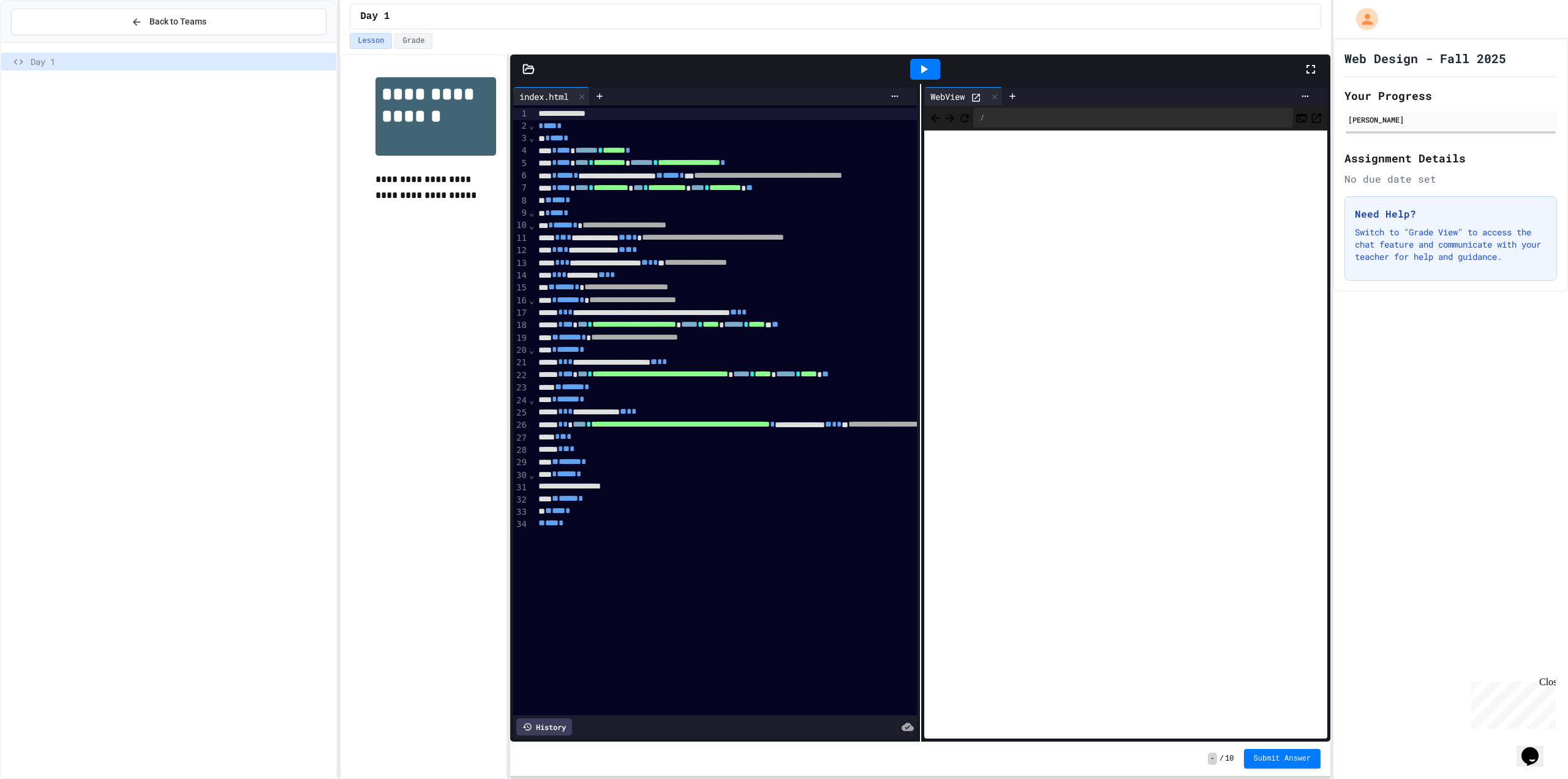
click at [538, 74] on div at bounding box center [528, 69] width 36 height 12
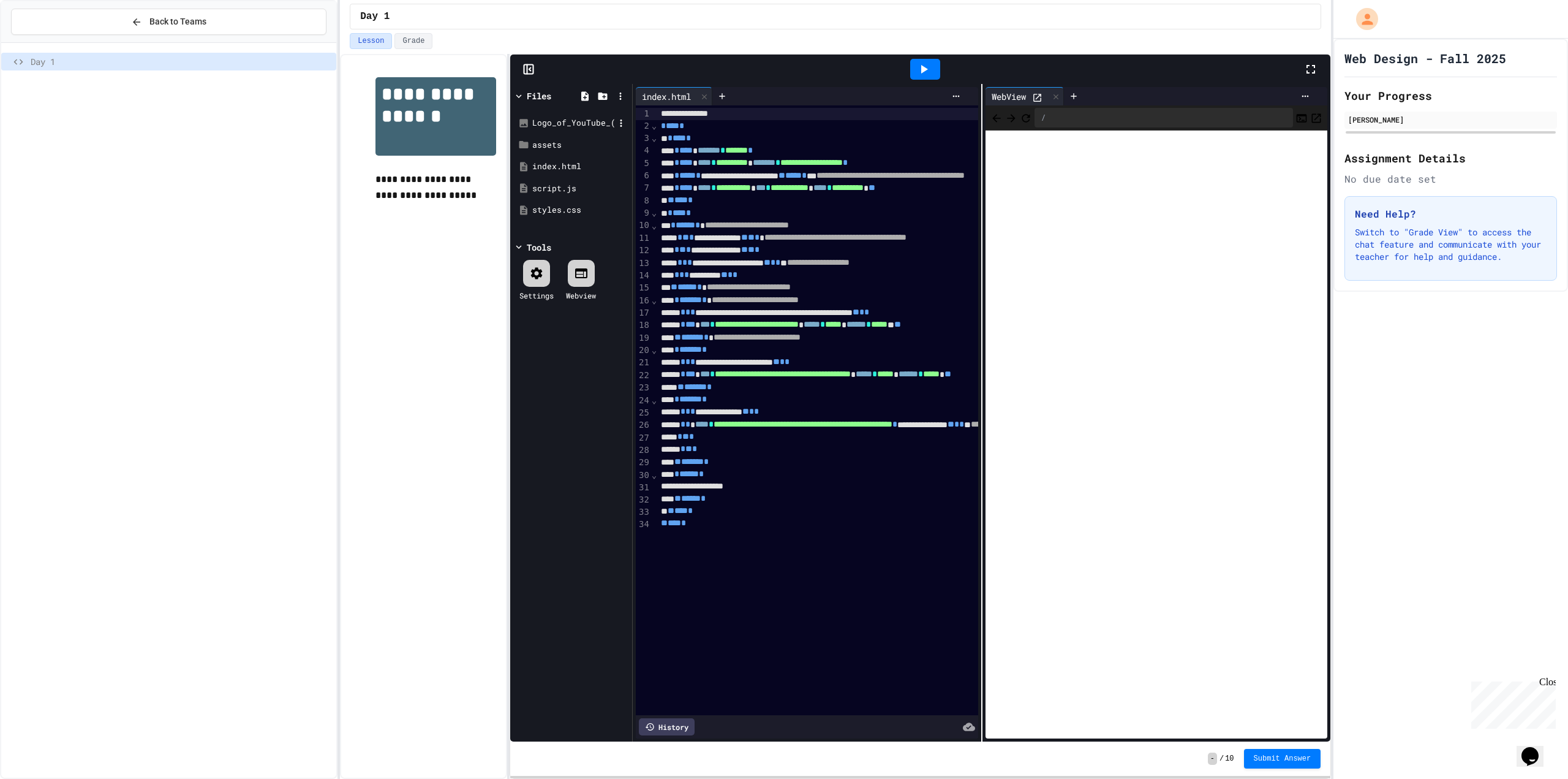
click at [558, 119] on div "Logo_of_YouTube_([DATE]-[DATE]).svg.png" at bounding box center [573, 124] width 82 height 12
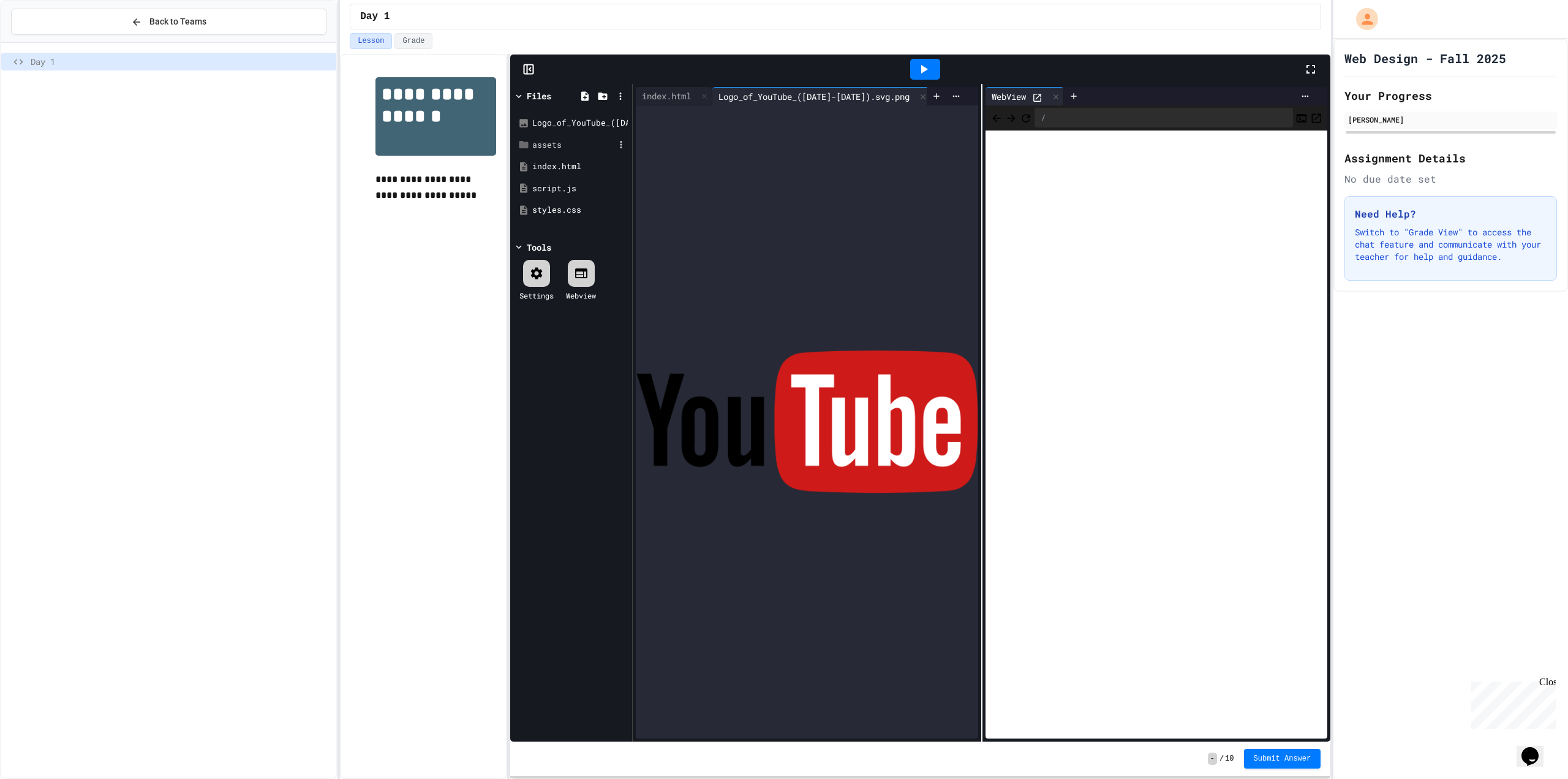
click at [579, 143] on div "assets" at bounding box center [573, 145] width 82 height 12
click at [581, 161] on div "Logo_of_YouTube_([DATE]-[DATE]).svg.png" at bounding box center [578, 167] width 73 height 12
click at [594, 134] on div "assets" at bounding box center [571, 145] width 116 height 22
click at [594, 124] on div "Logo_of_YouTube_([DATE]-[DATE]).svg.png" at bounding box center [573, 124] width 82 height 12
click at [577, 176] on li "Delete" at bounding box center [577, 196] width 103 height 39
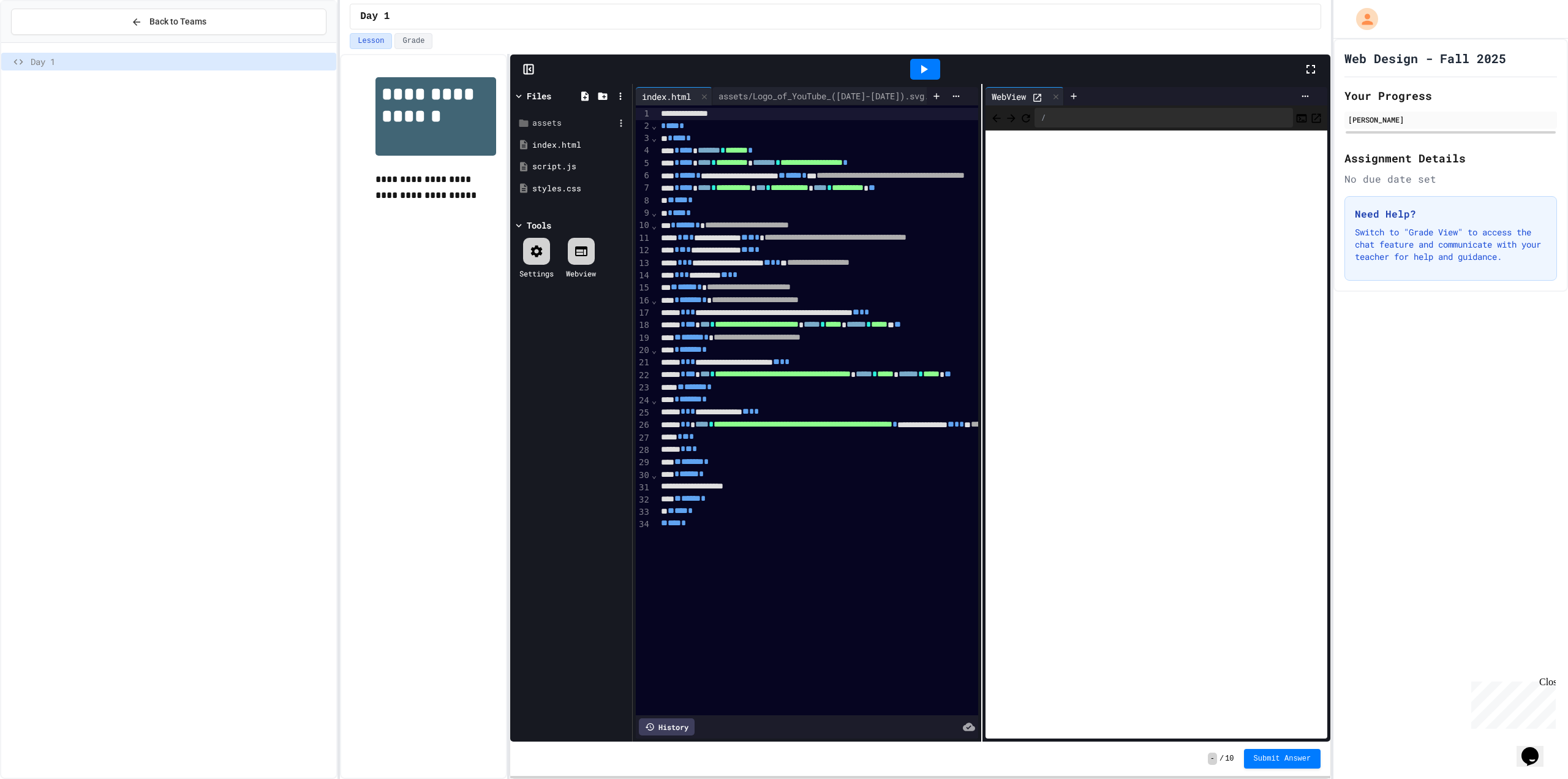
click at [574, 122] on div "assets" at bounding box center [573, 124] width 82 height 12
click at [586, 149] on div "Logo_of_YouTube_([DATE]-[DATE]).svg.png" at bounding box center [578, 145] width 73 height 12
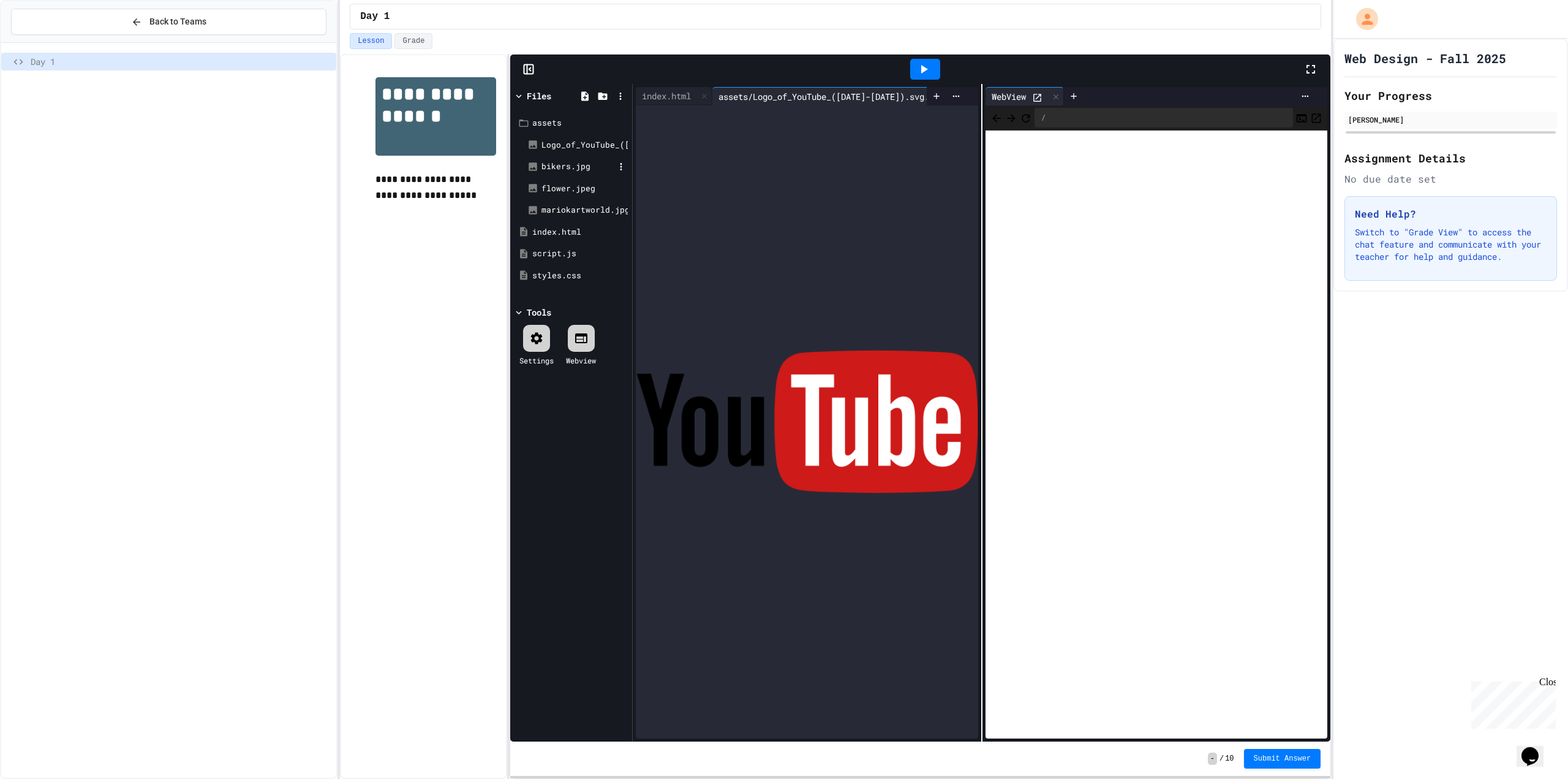
click at [594, 162] on div "bikers.jpg" at bounding box center [578, 167] width 73 height 12
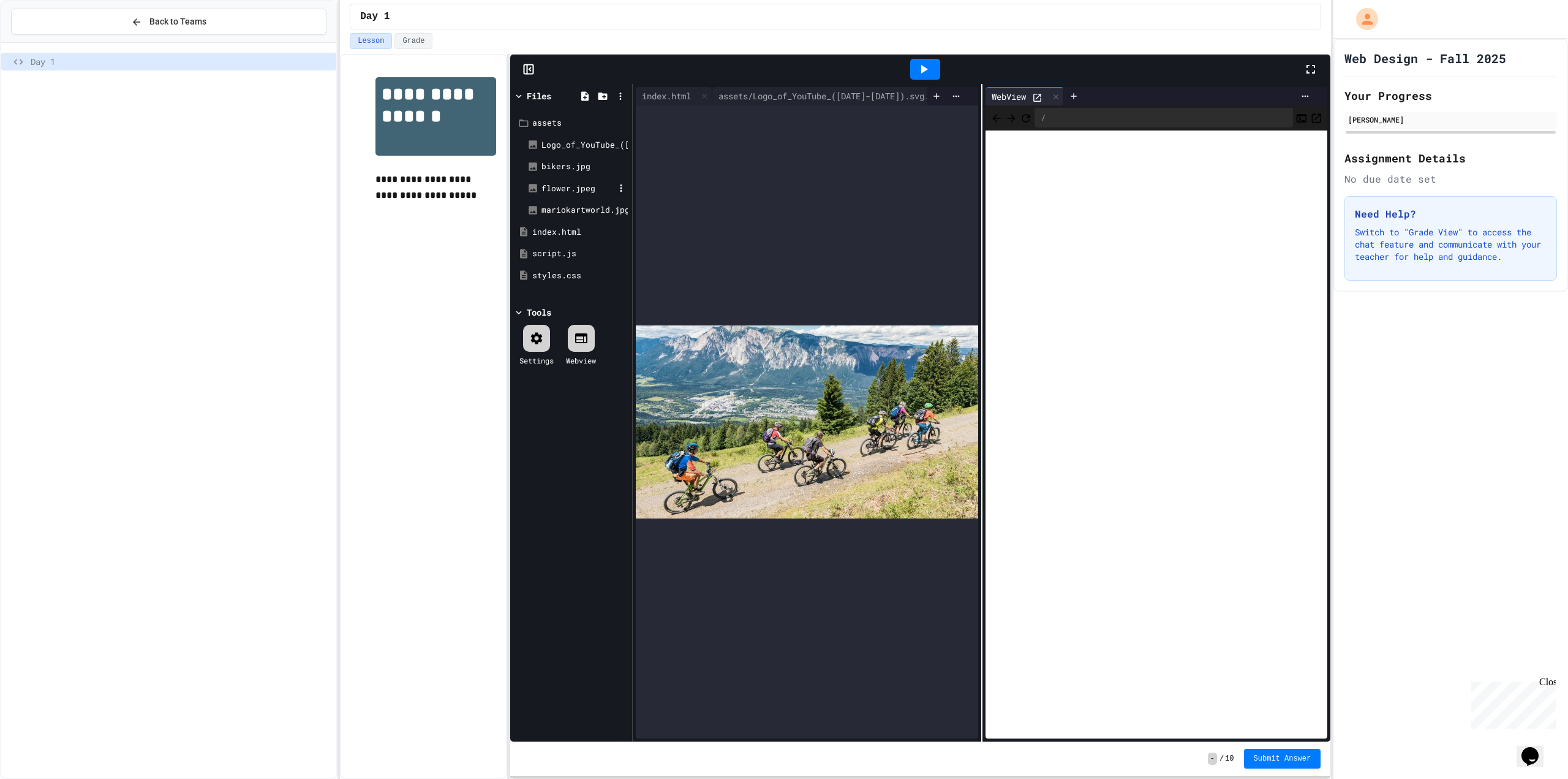
click at [587, 182] on div "flower.jpeg" at bounding box center [578, 189] width 73 height 12
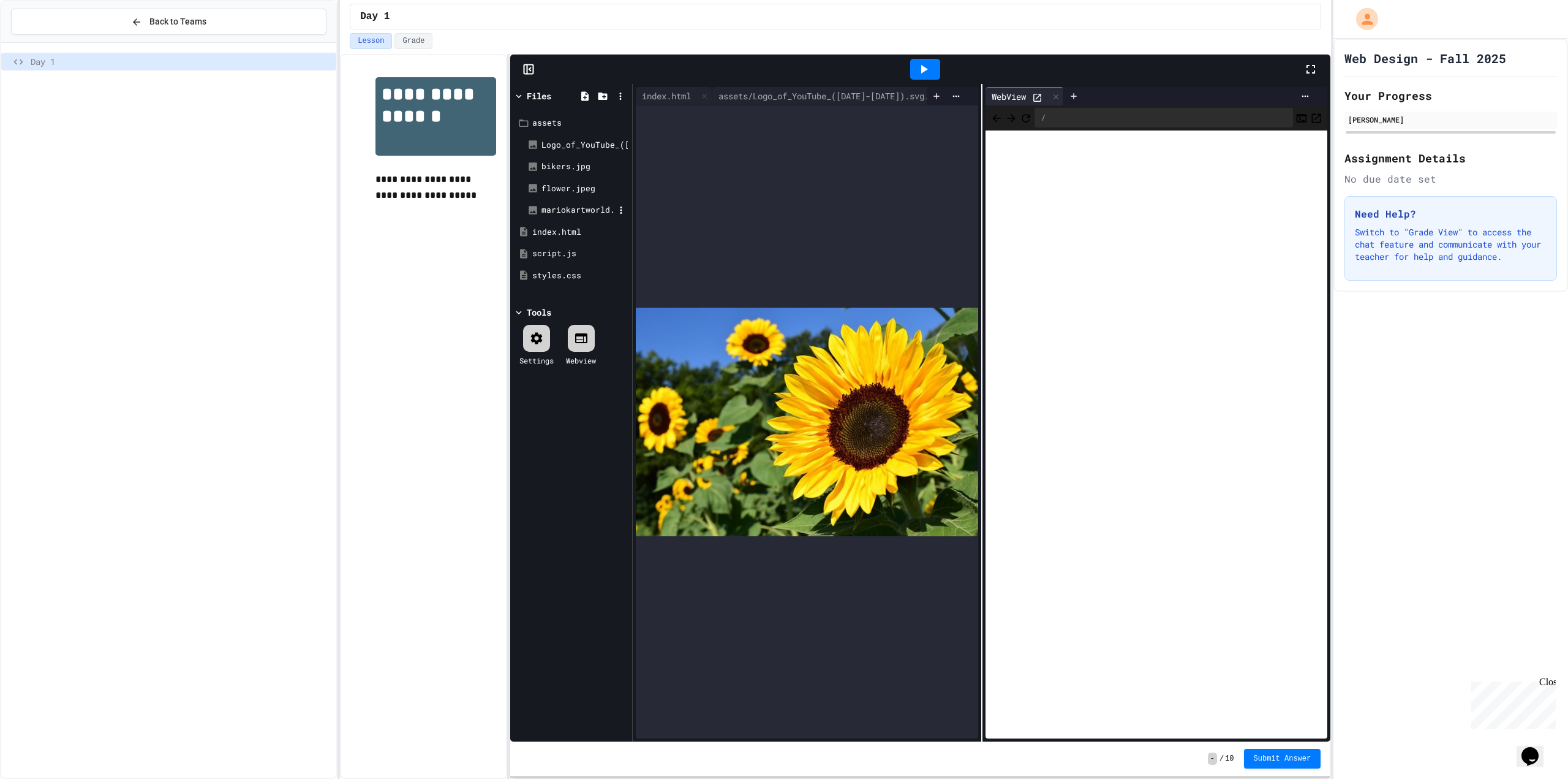
click at [585, 208] on div "mariokartworld.jpg" at bounding box center [578, 210] width 73 height 12
click at [580, 205] on div "mariokartworld.jpg" at bounding box center [578, 210] width 73 height 12
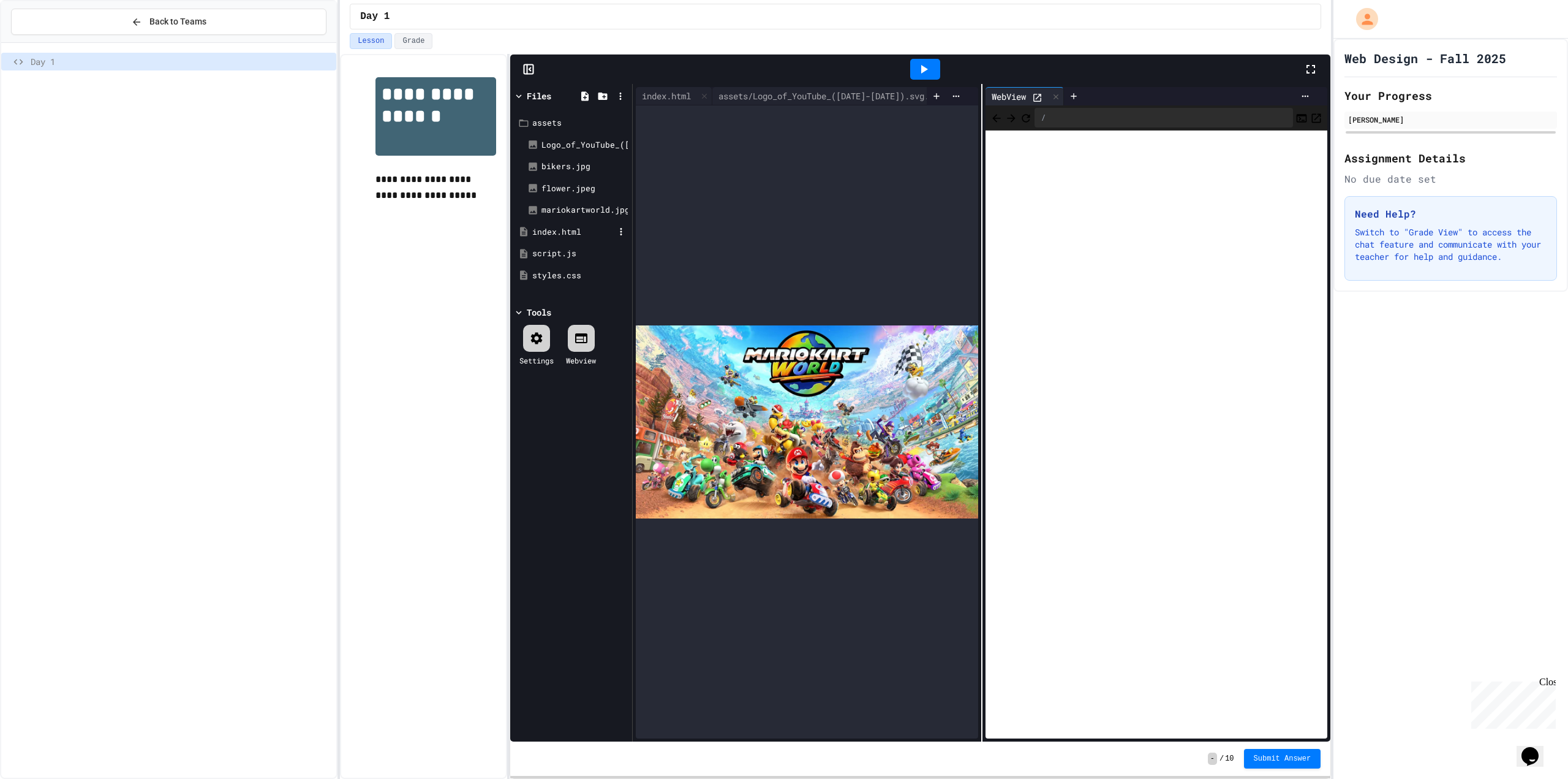
click at [575, 224] on div "index.html" at bounding box center [571, 232] width 116 height 22
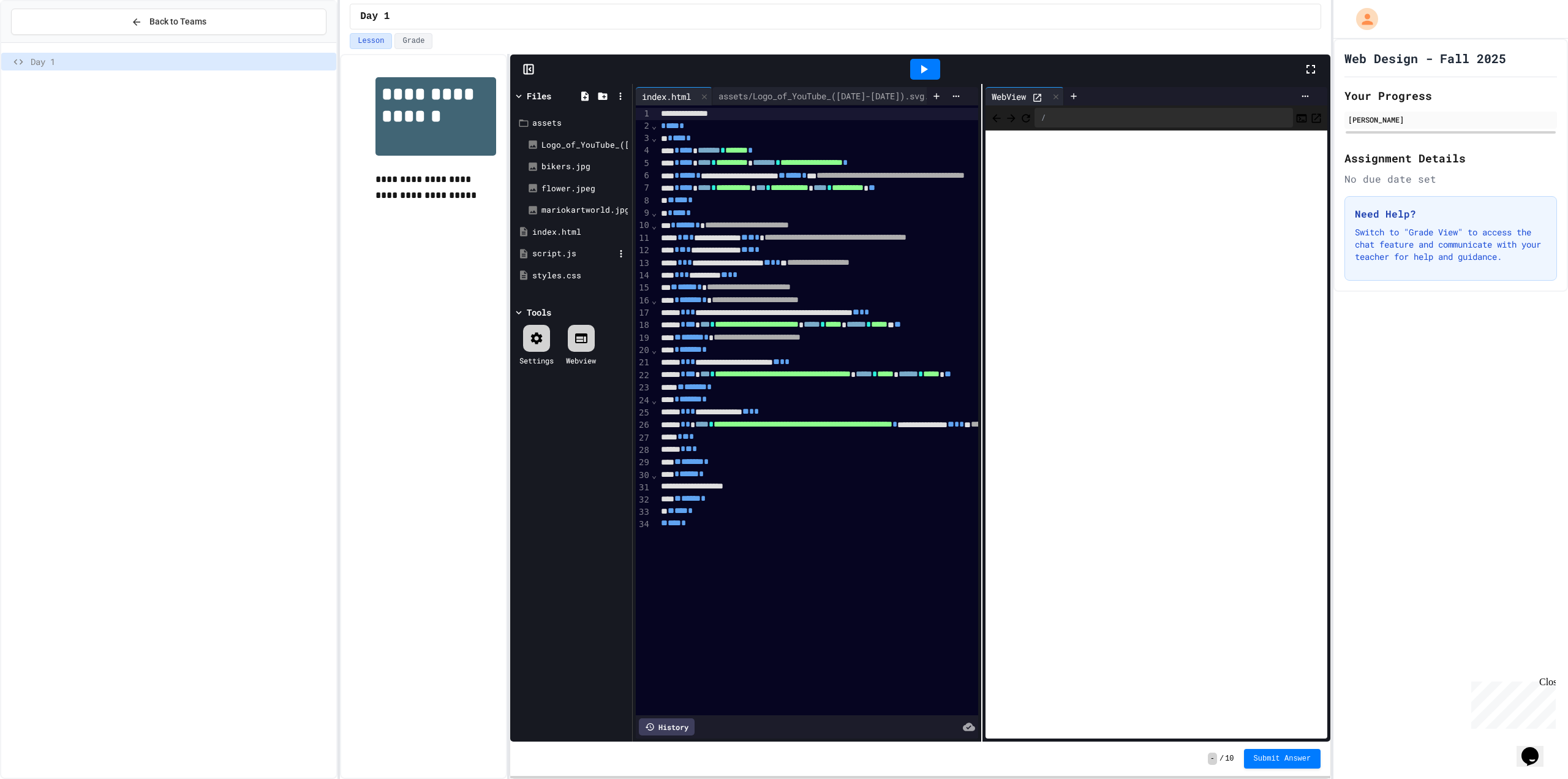
click at [567, 259] on div "script.js" at bounding box center [571, 253] width 116 height 22
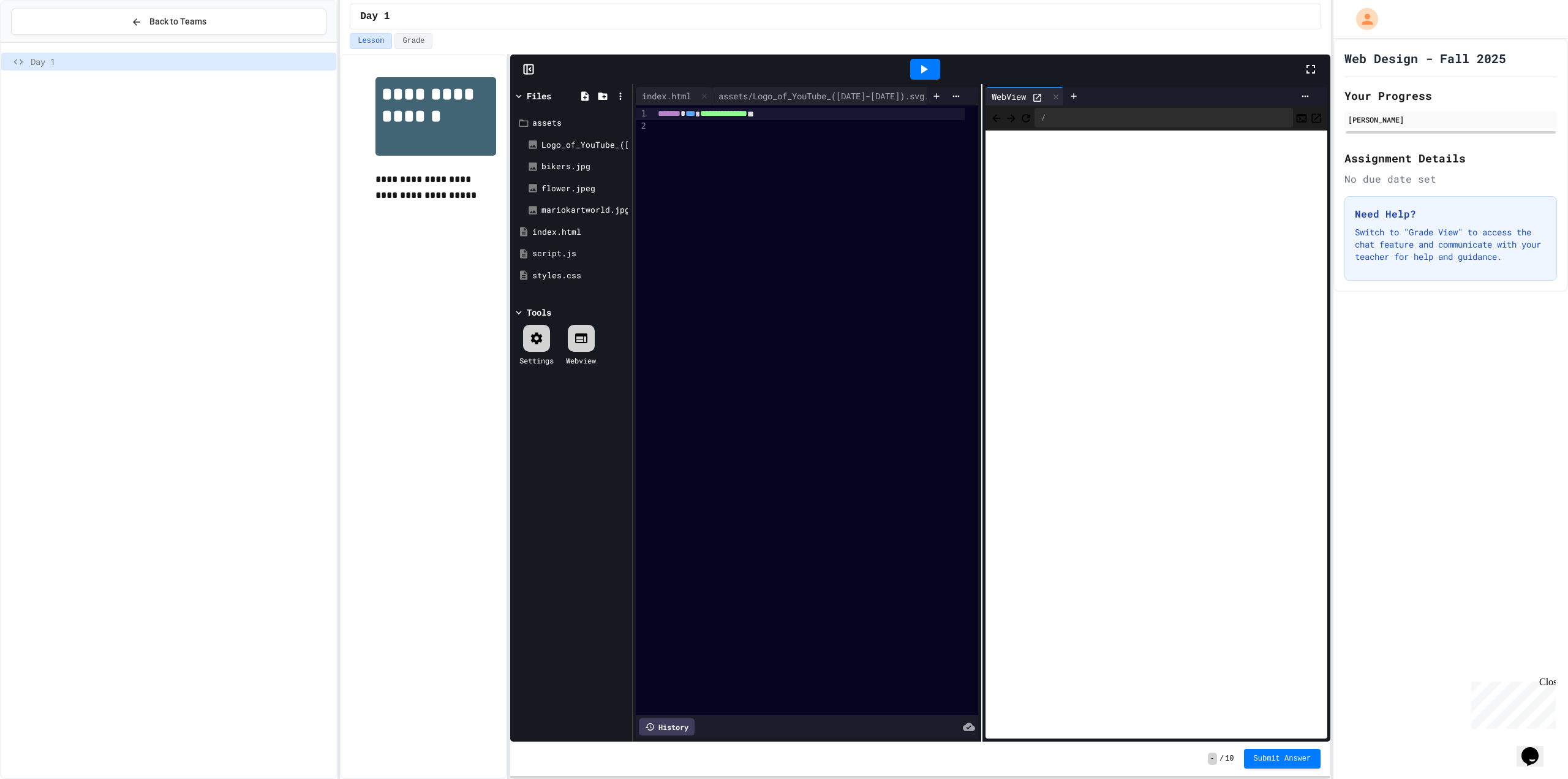
click at [561, 285] on div "assets Logo_of_YouTube_([DATE]-[DATE]).svg.png bikers.jpg flower.jpeg mariokart…" at bounding box center [571, 199] width 116 height 189
click at [552, 273] on div "styles.css" at bounding box center [573, 276] width 82 height 12
click at [836, 92] on div "assets/Logo_of_YouTube_([DATE]-[DATE]).svg.png" at bounding box center [830, 96] width 237 height 12
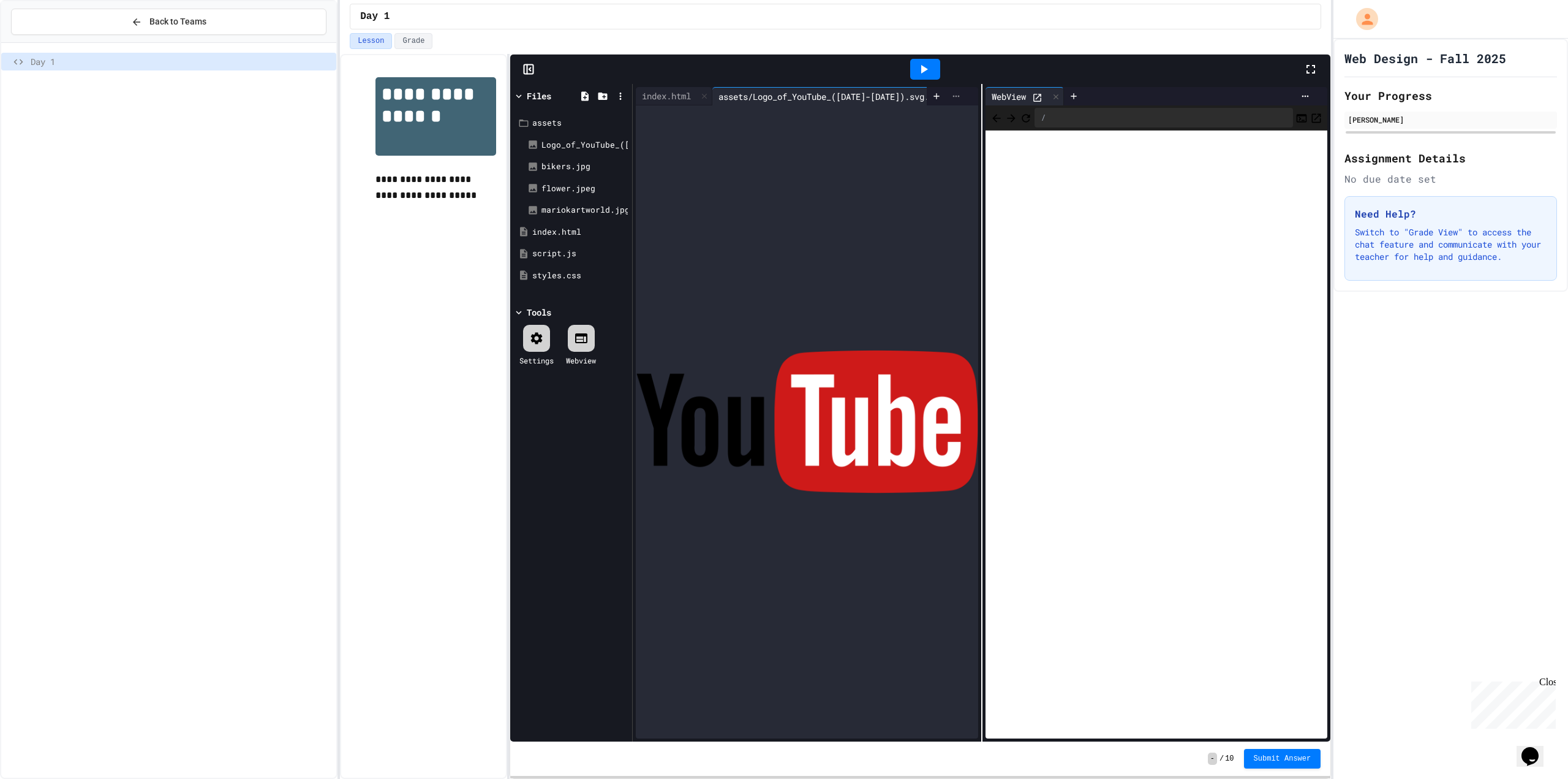
click at [951, 92] on icon at bounding box center [956, 96] width 10 height 10
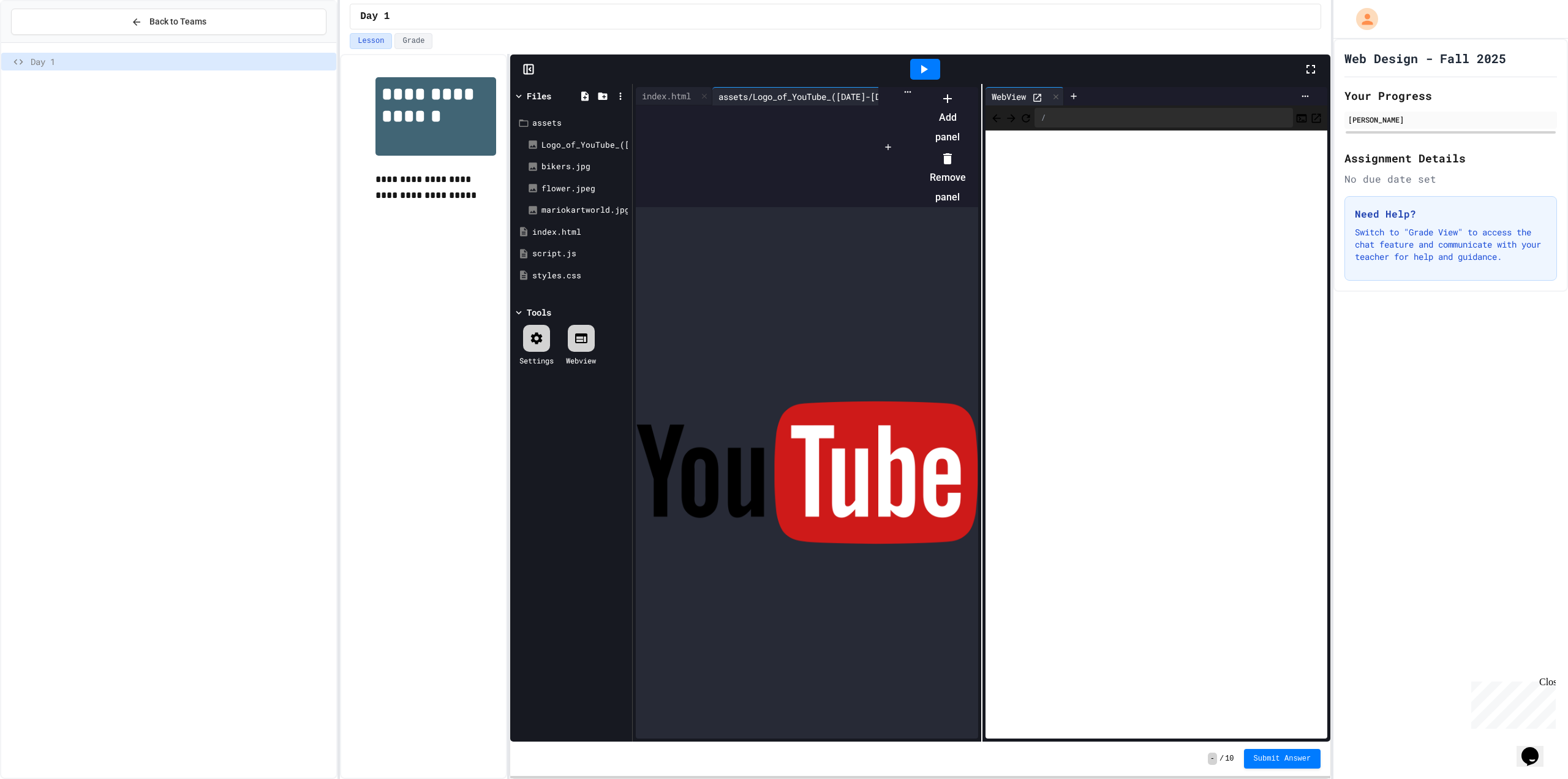
click at [931, 88] on div at bounding box center [941, 88] width 48 height 0
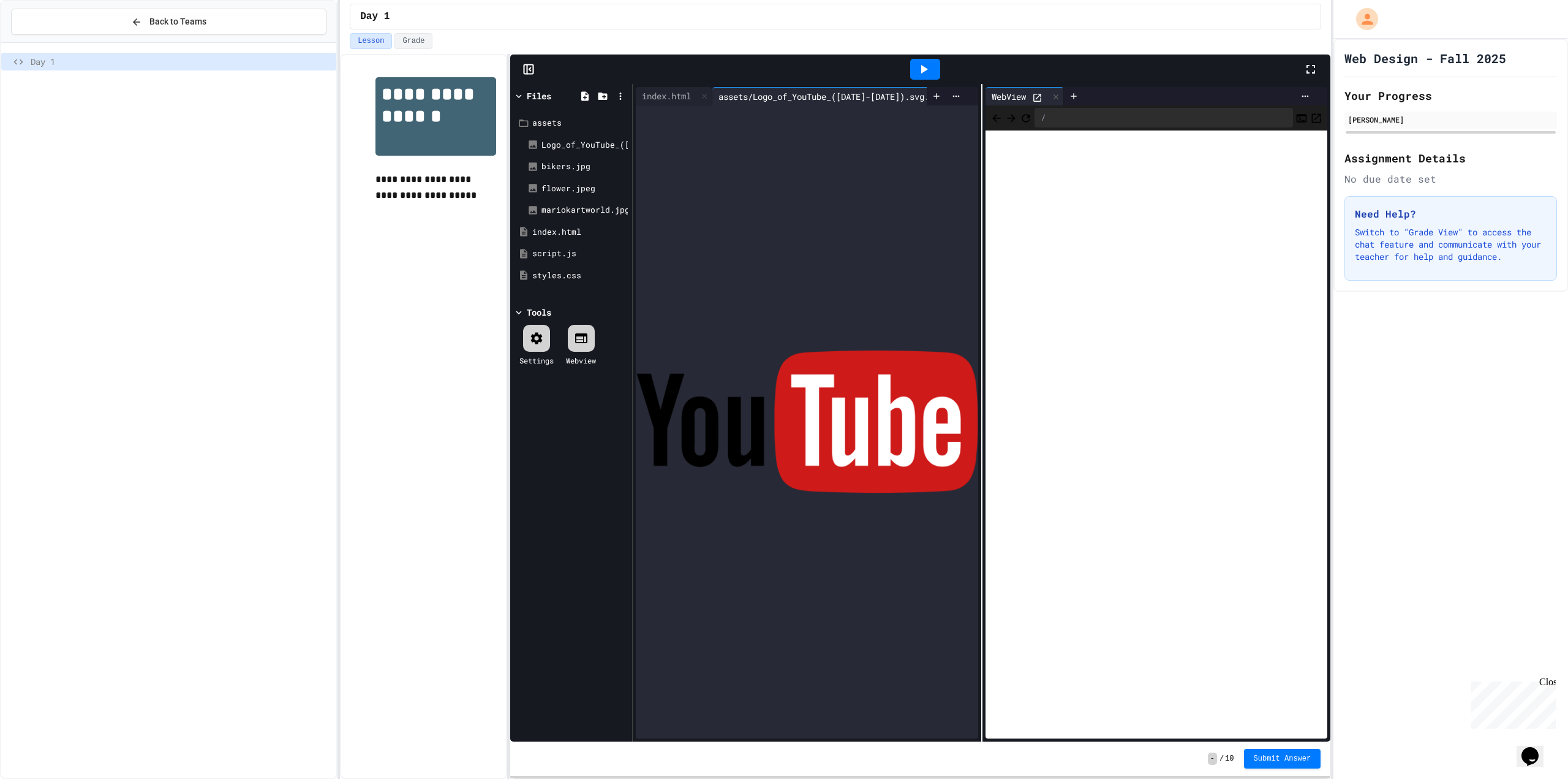
click at [932, 93] on icon at bounding box center [936, 96] width 10 height 10
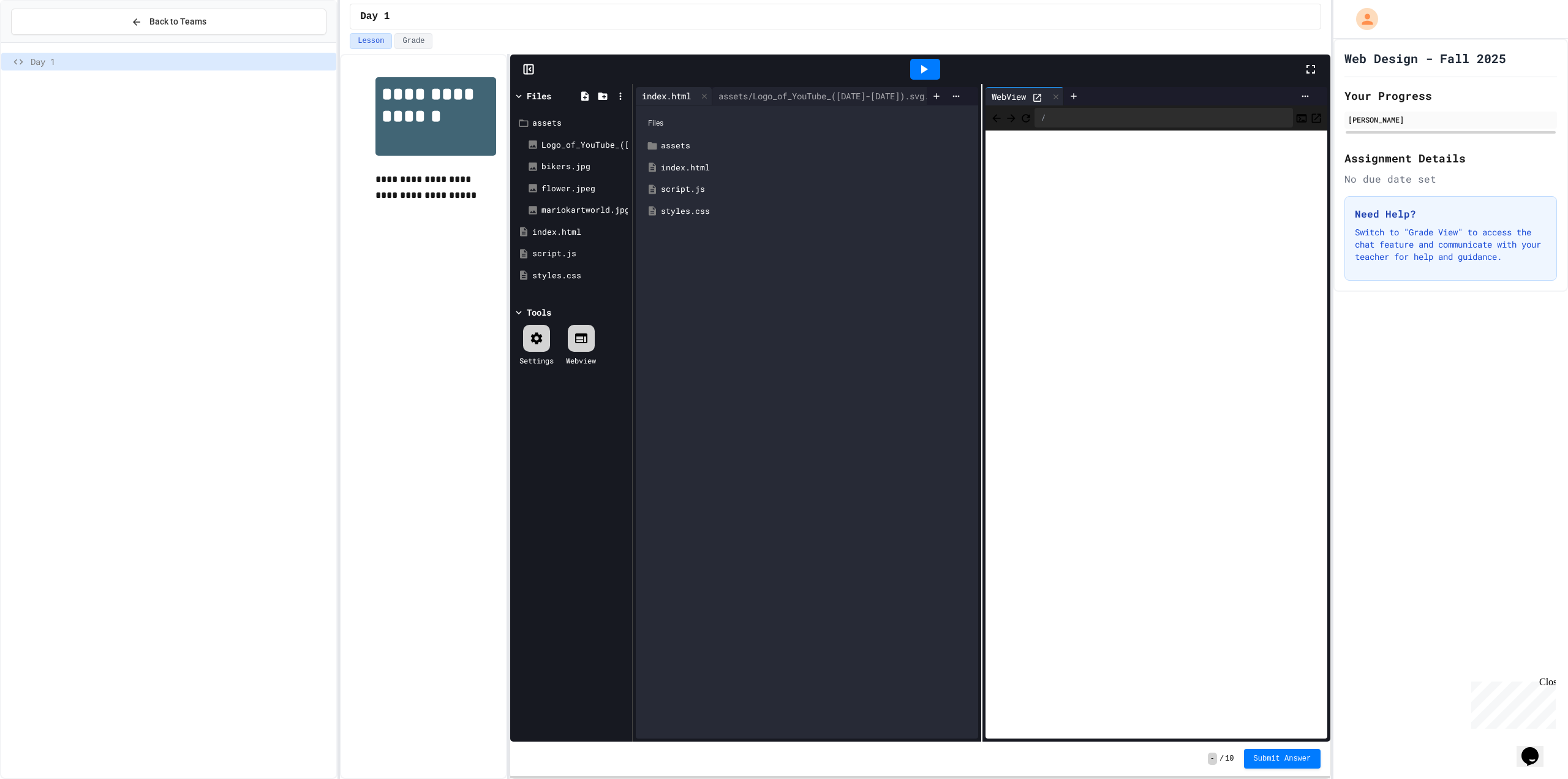
click at [680, 90] on div "index.html" at bounding box center [666, 96] width 61 height 12
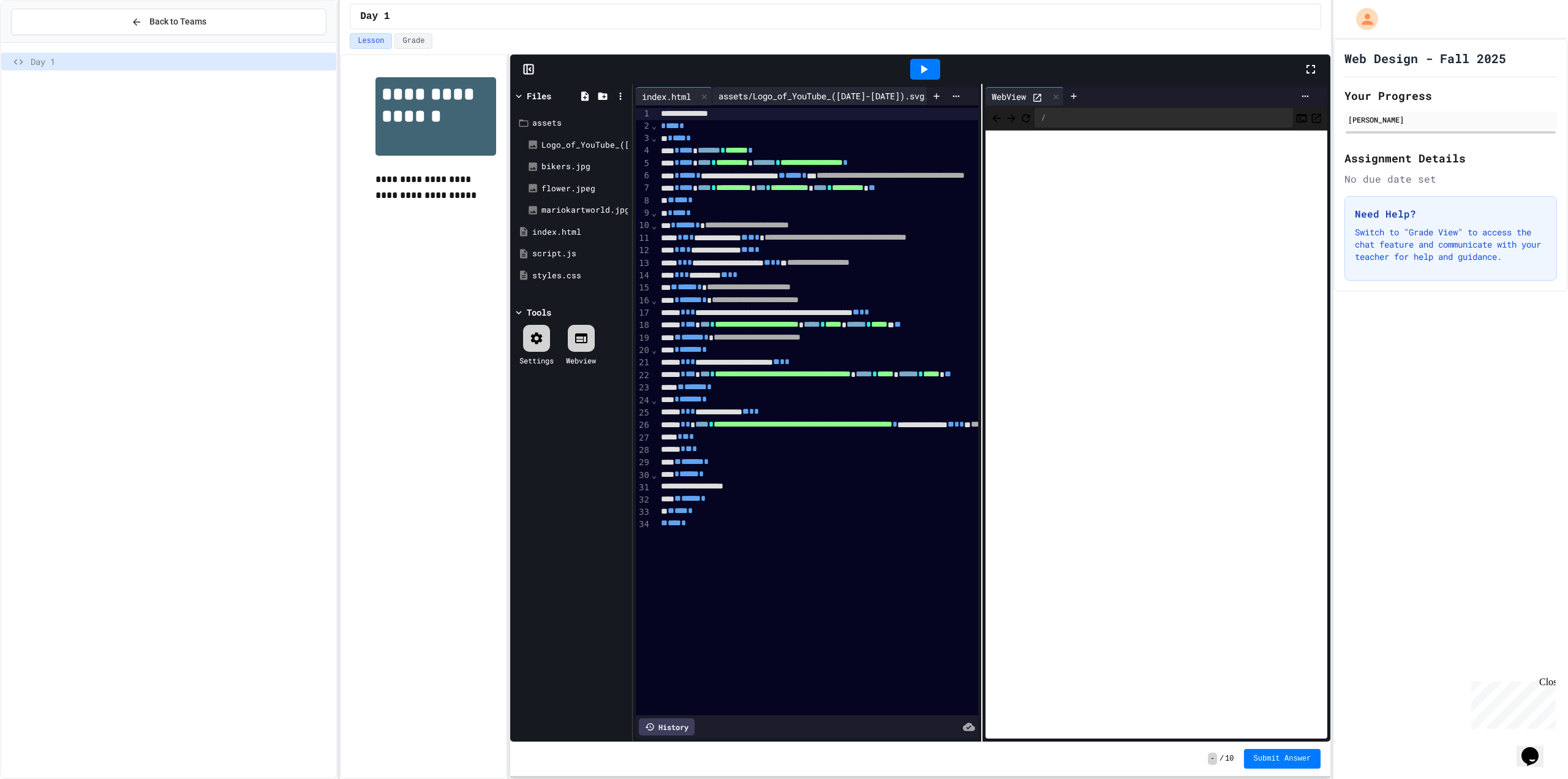
click at [740, 91] on div "assets/Logo_of_YouTube_([DATE]-[DATE]).svg.png" at bounding box center [830, 96] width 237 height 12
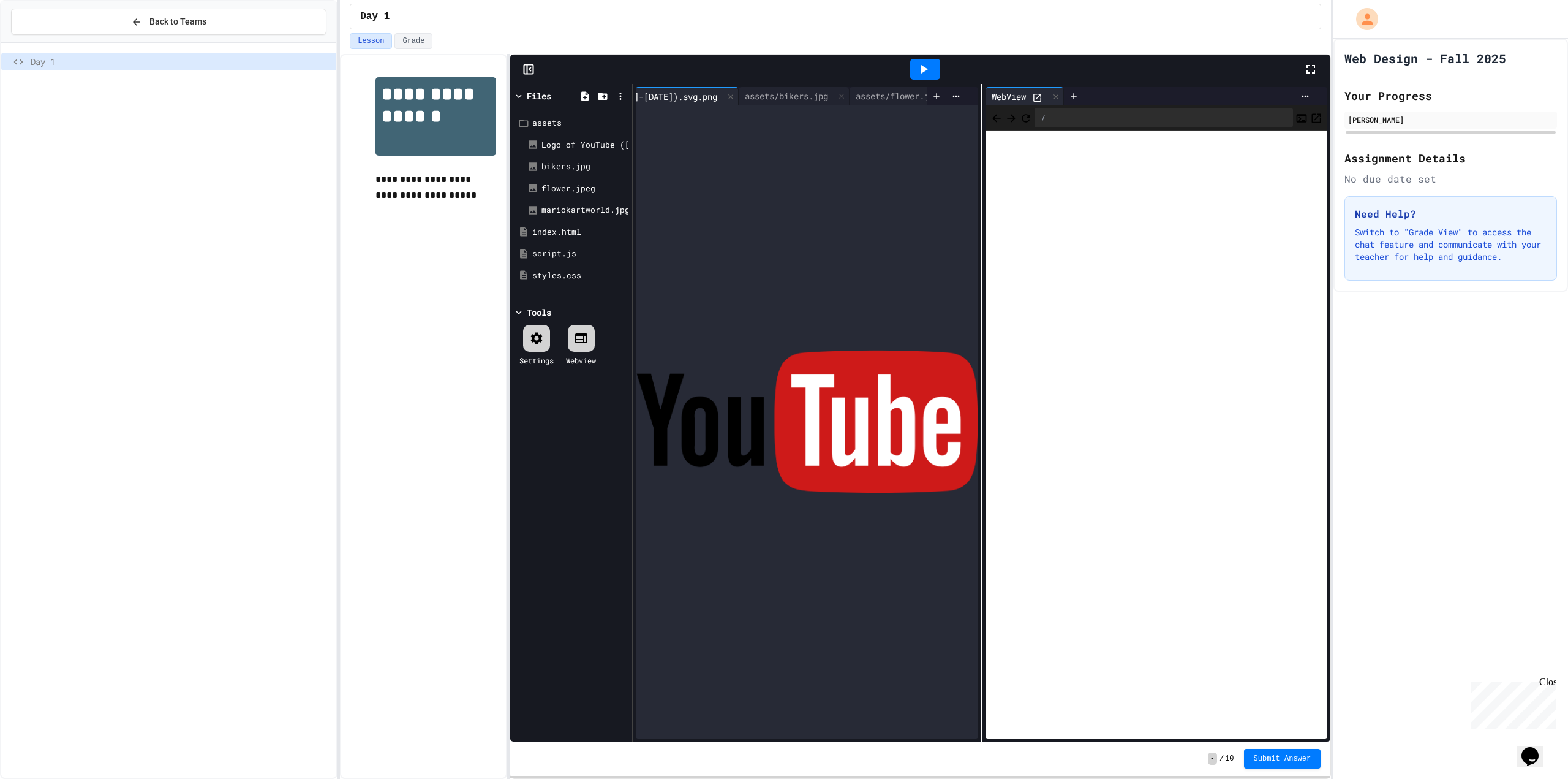
scroll to position [0, 225]
click at [728, 92] on icon at bounding box center [732, 97] width 9 height 9
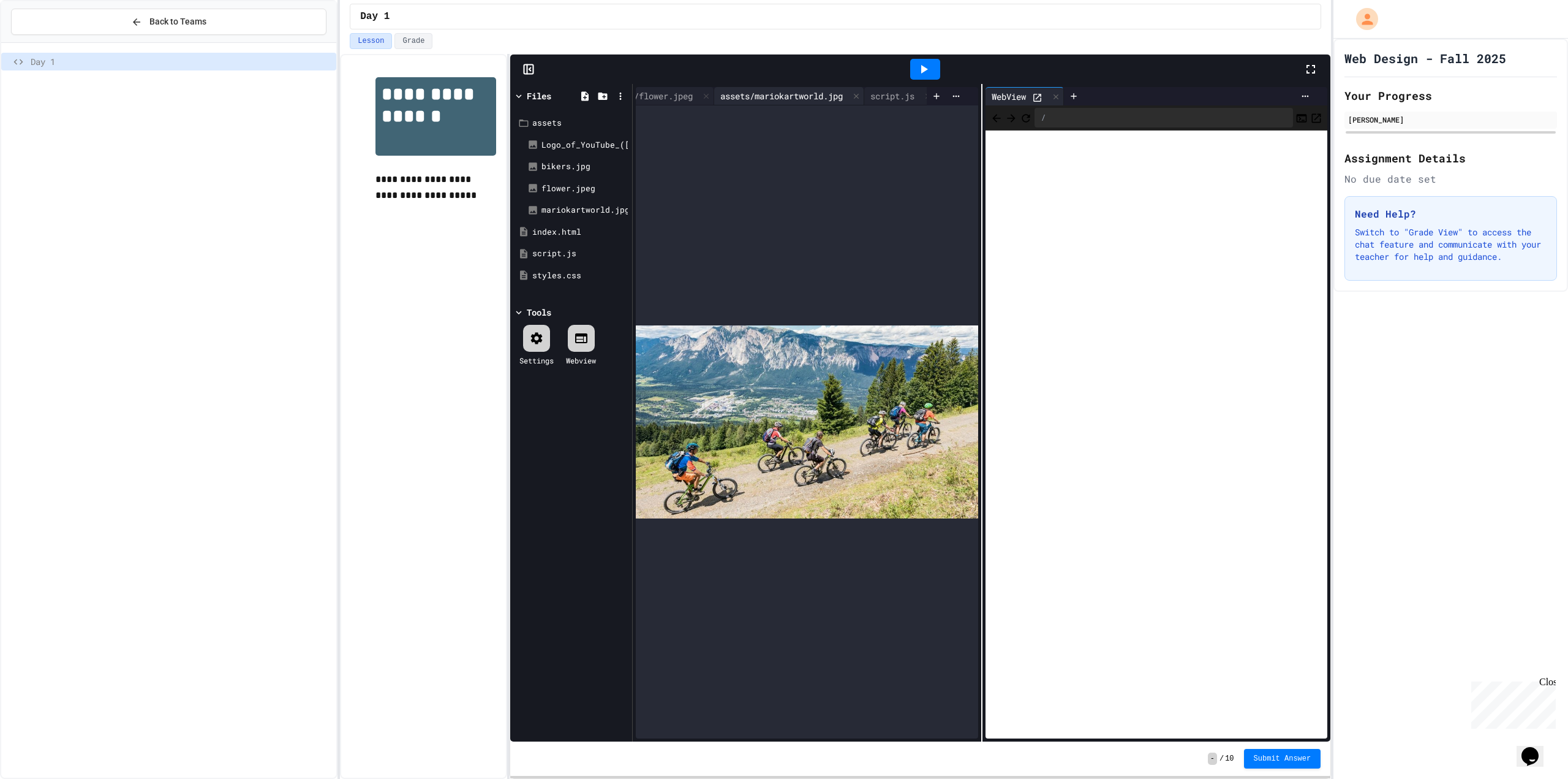
click at [801, 90] on div "assets/mariokartworld.jpg" at bounding box center [781, 96] width 135 height 12
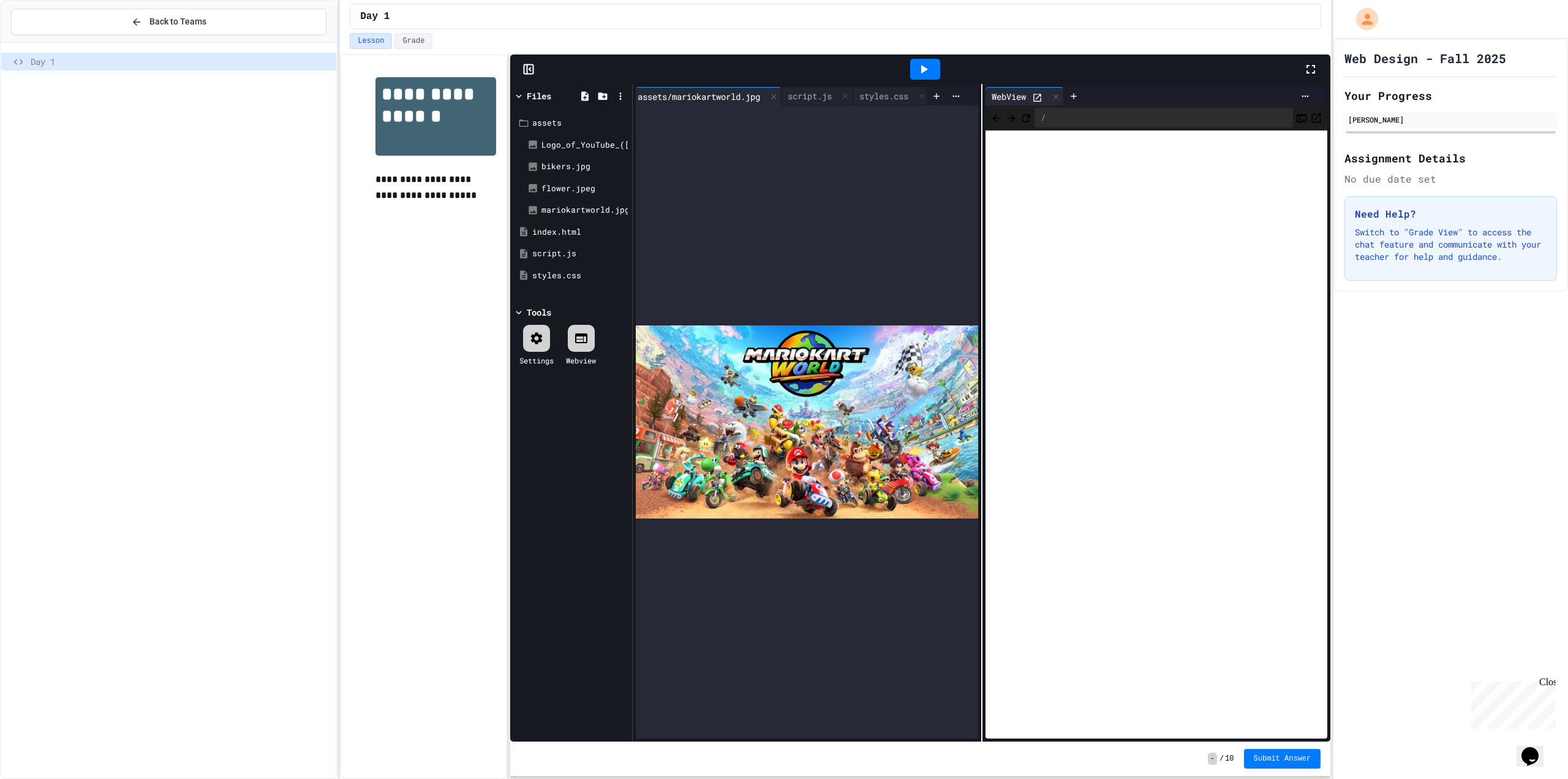
scroll to position [0, 311]
click at [822, 90] on div "script.js" at bounding box center [805, 96] width 56 height 12
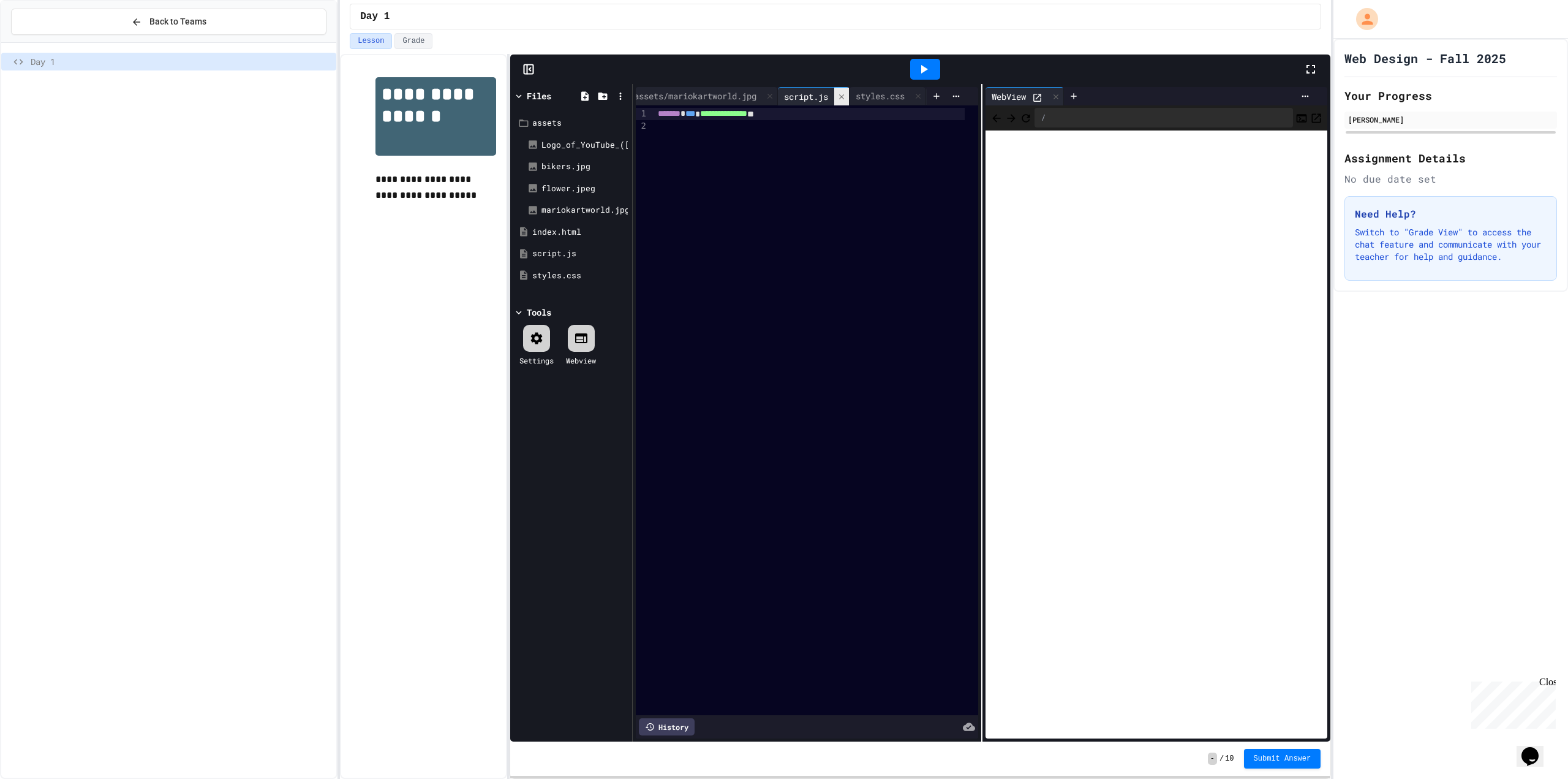
click at [846, 92] on icon at bounding box center [842, 97] width 9 height 9
click at [852, 92] on icon at bounding box center [857, 97] width 9 height 9
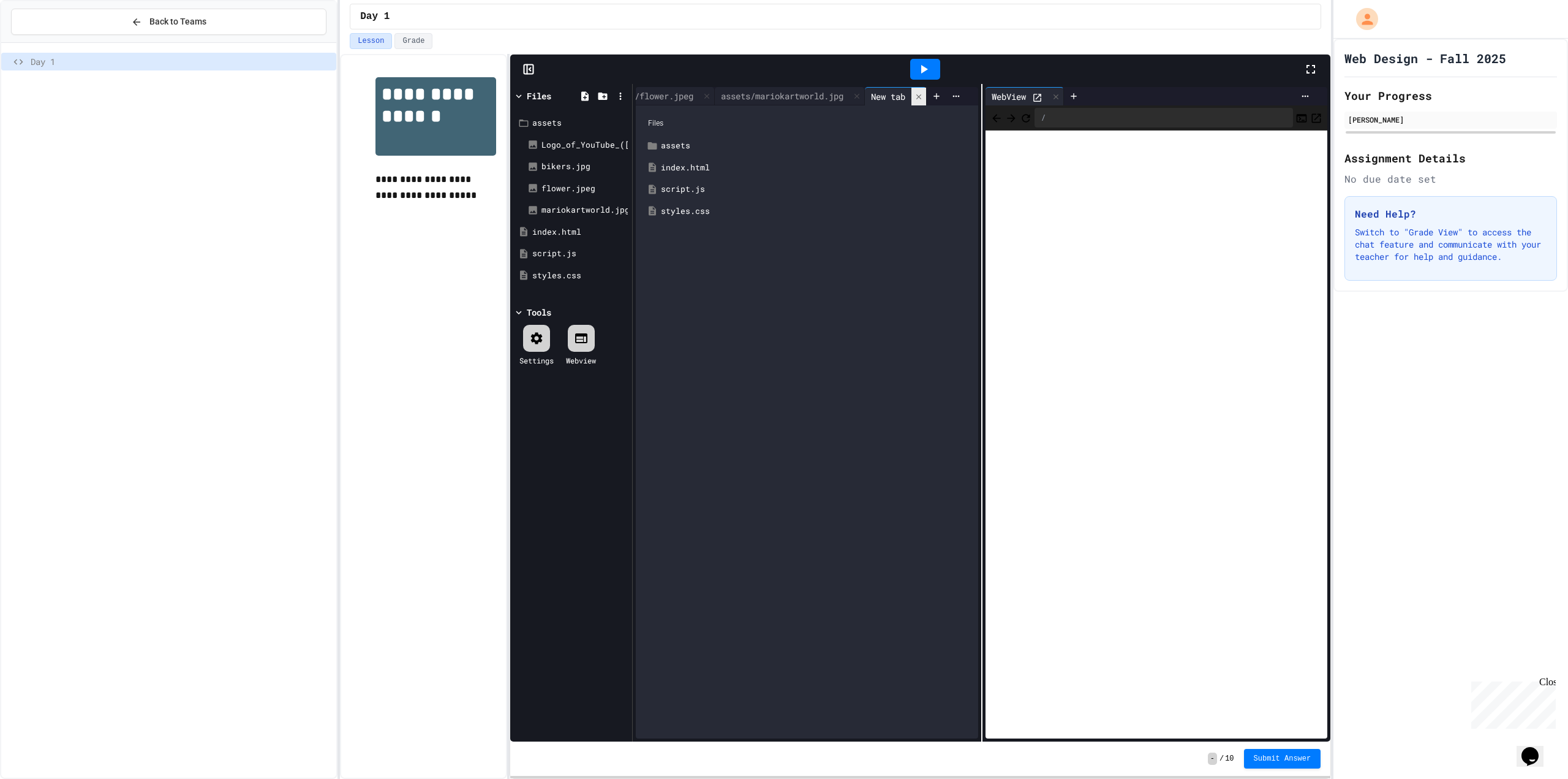
click at [915, 92] on icon at bounding box center [919, 97] width 9 height 9
click at [822, 88] on div at bounding box center [818, 96] width 15 height 18
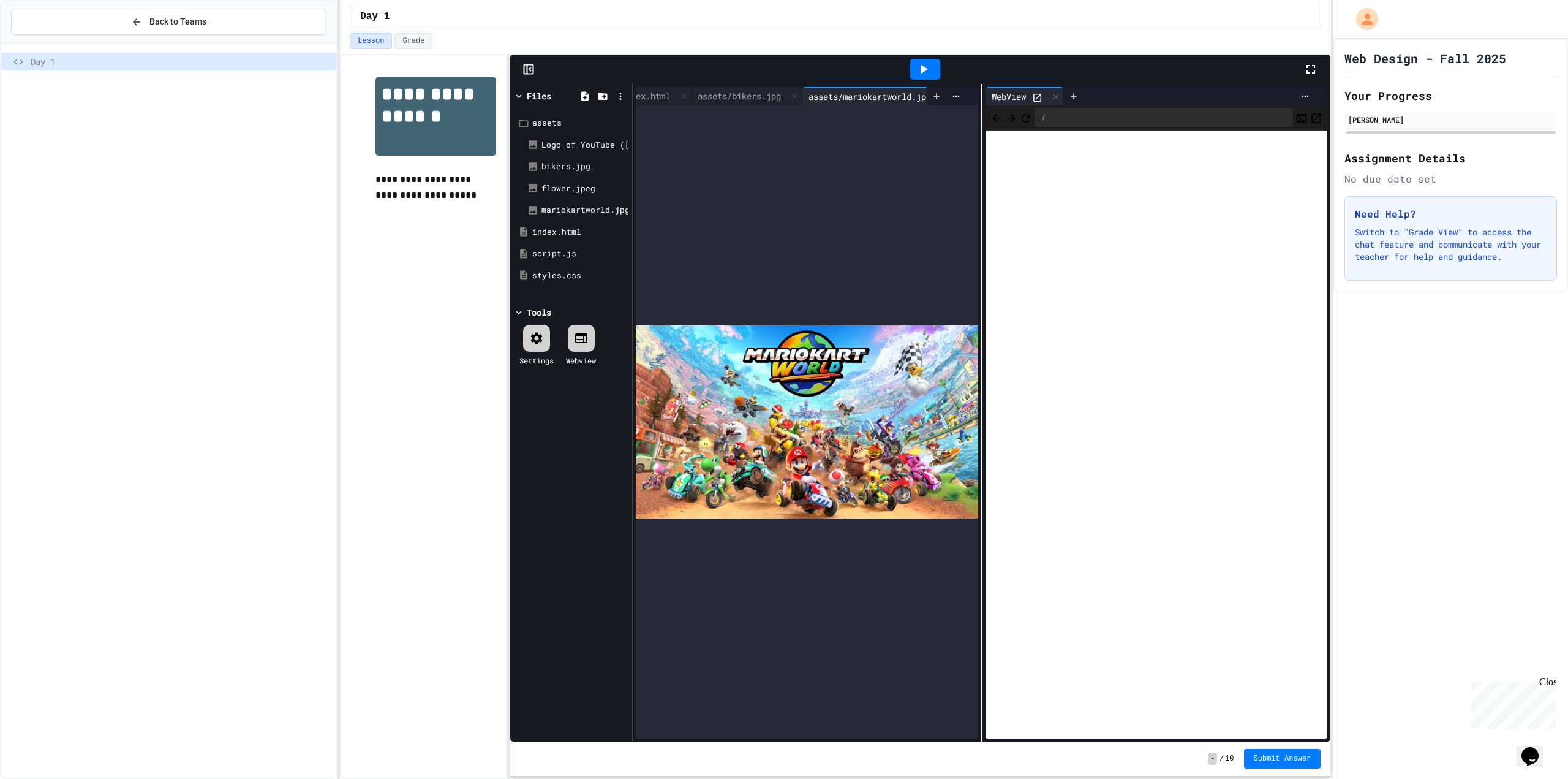
scroll to position [0, 18]
click at [799, 92] on div at bounding box center [797, 96] width 15 height 18
click at [859, 92] on icon at bounding box center [854, 97] width 9 height 9
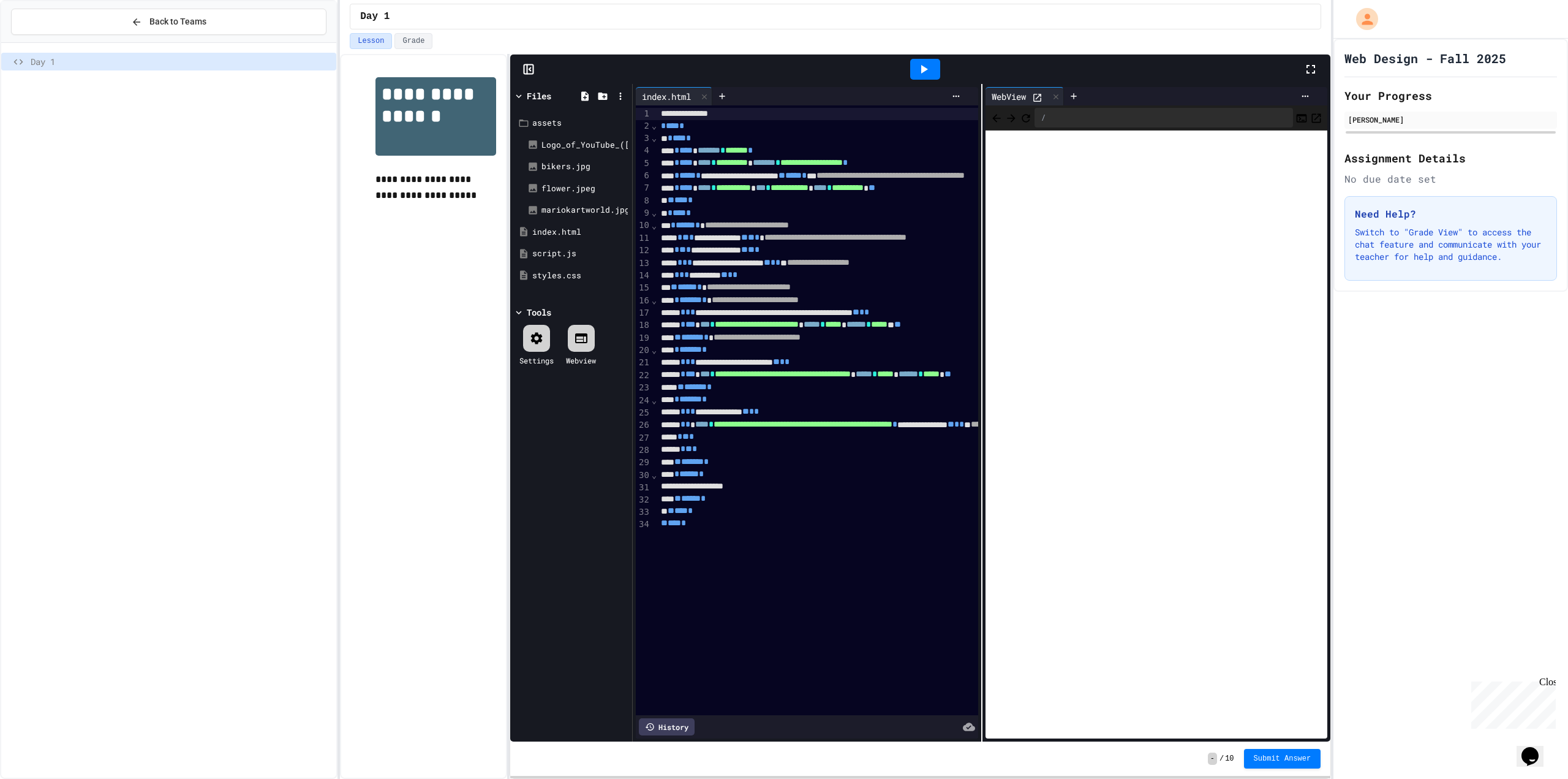
click at [924, 69] on icon at bounding box center [924, 69] width 7 height 9
click at [727, 99] on icon at bounding box center [722, 96] width 10 height 10
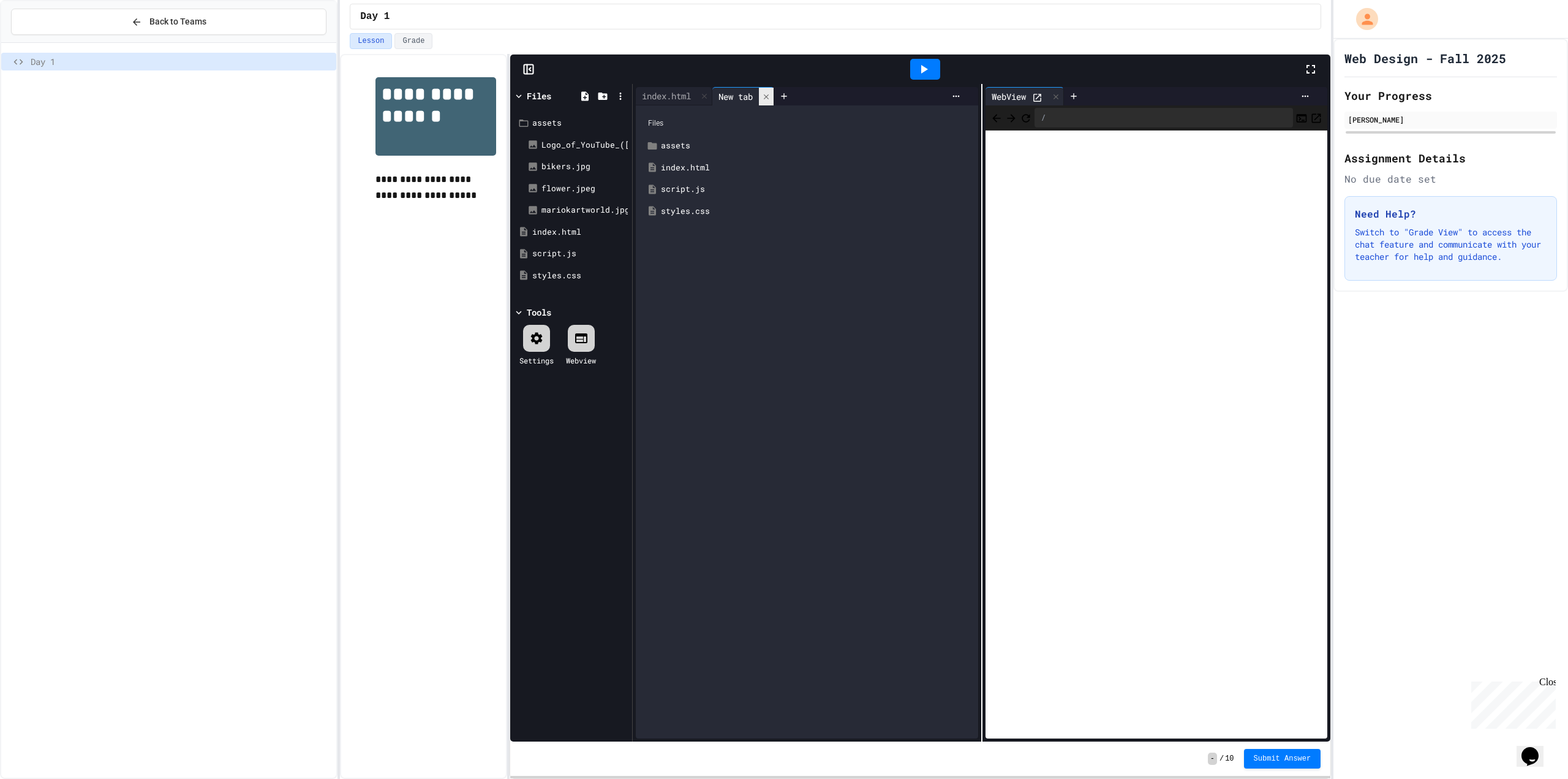
click at [771, 92] on icon at bounding box center [766, 97] width 9 height 9
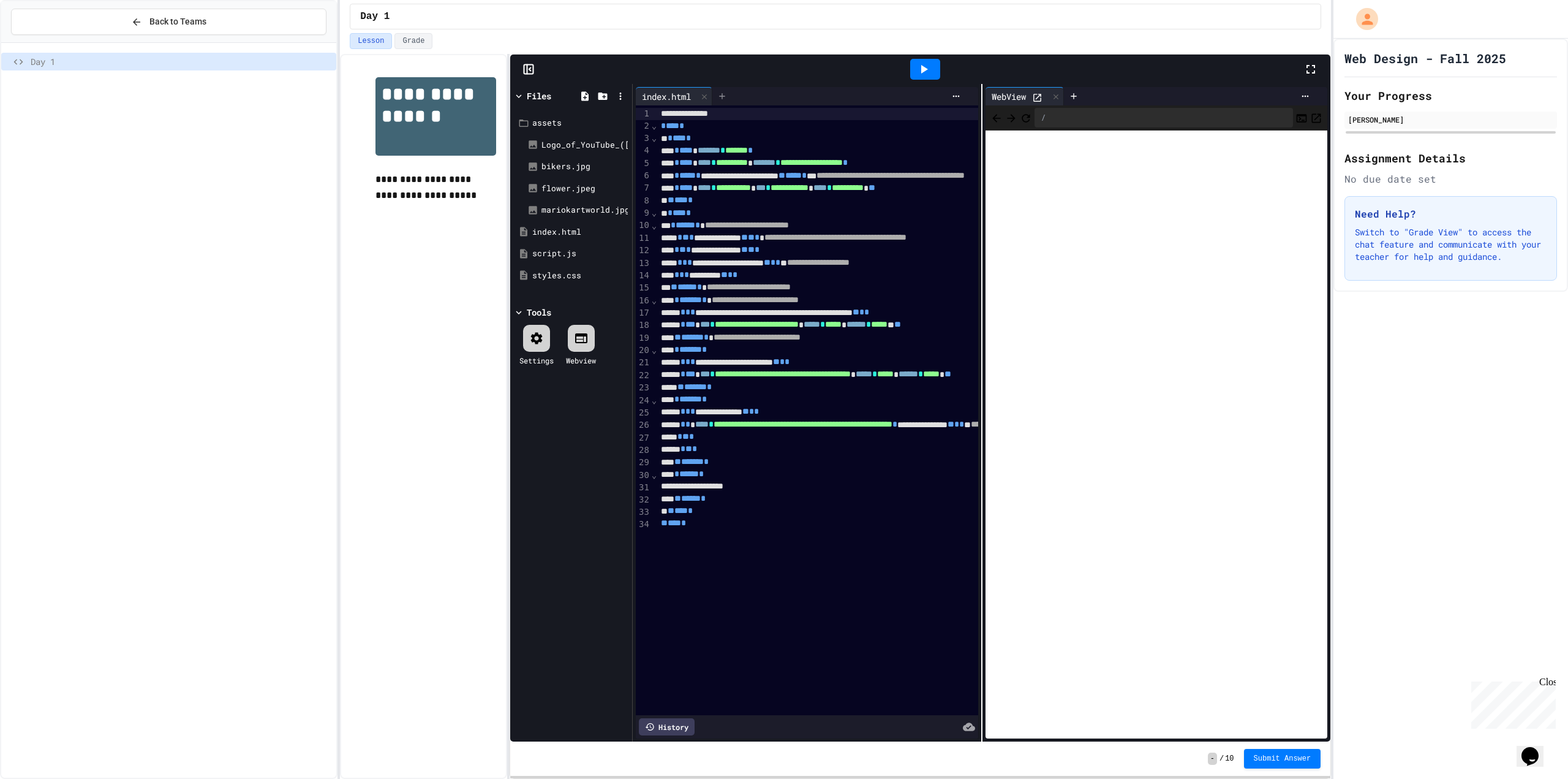
click at [726, 92] on icon at bounding box center [722, 96] width 10 height 10
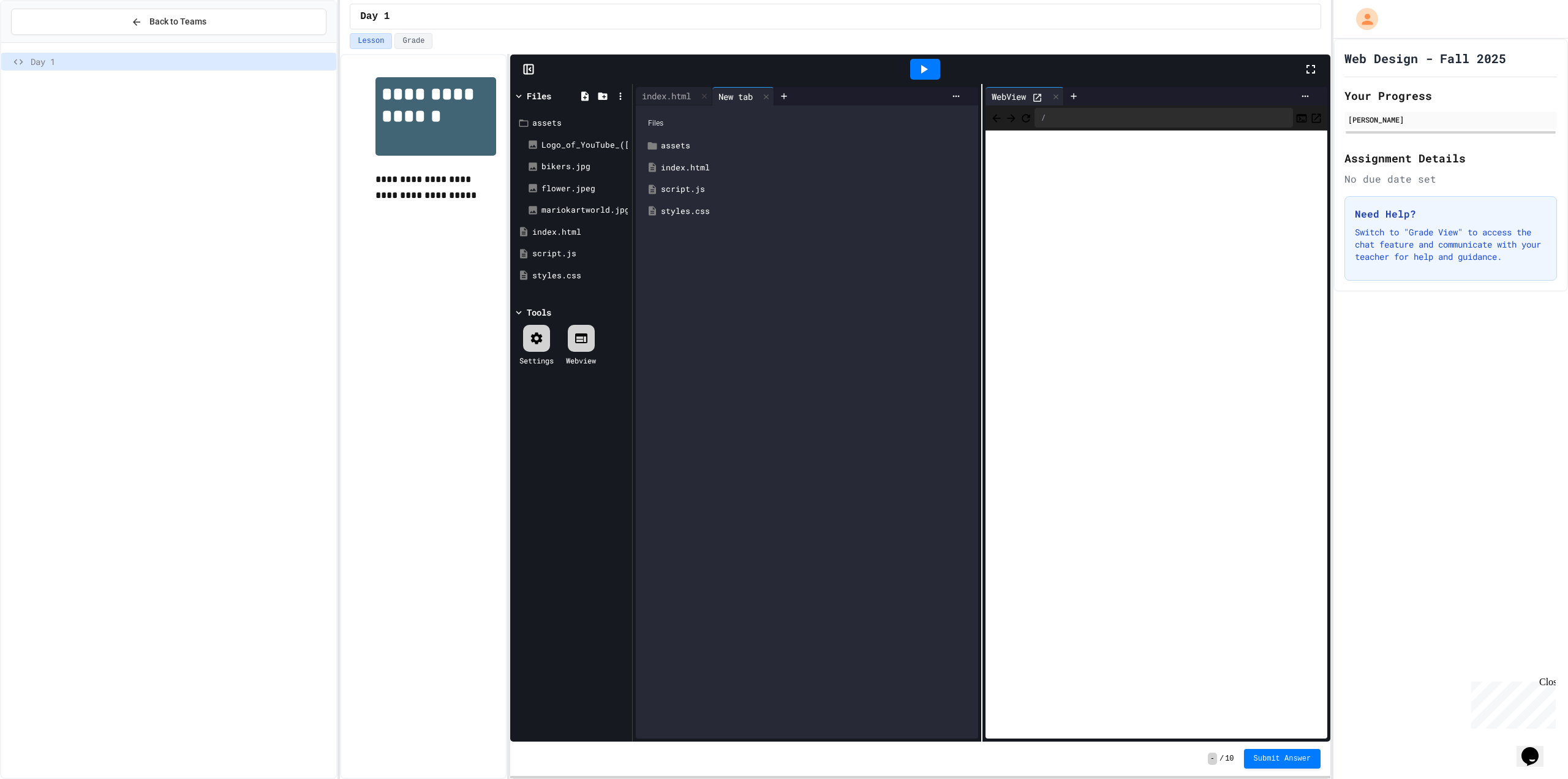
click at [953, 100] on div at bounding box center [870, 96] width 192 height 19
click at [954, 96] on icon at bounding box center [956, 96] width 10 height 10
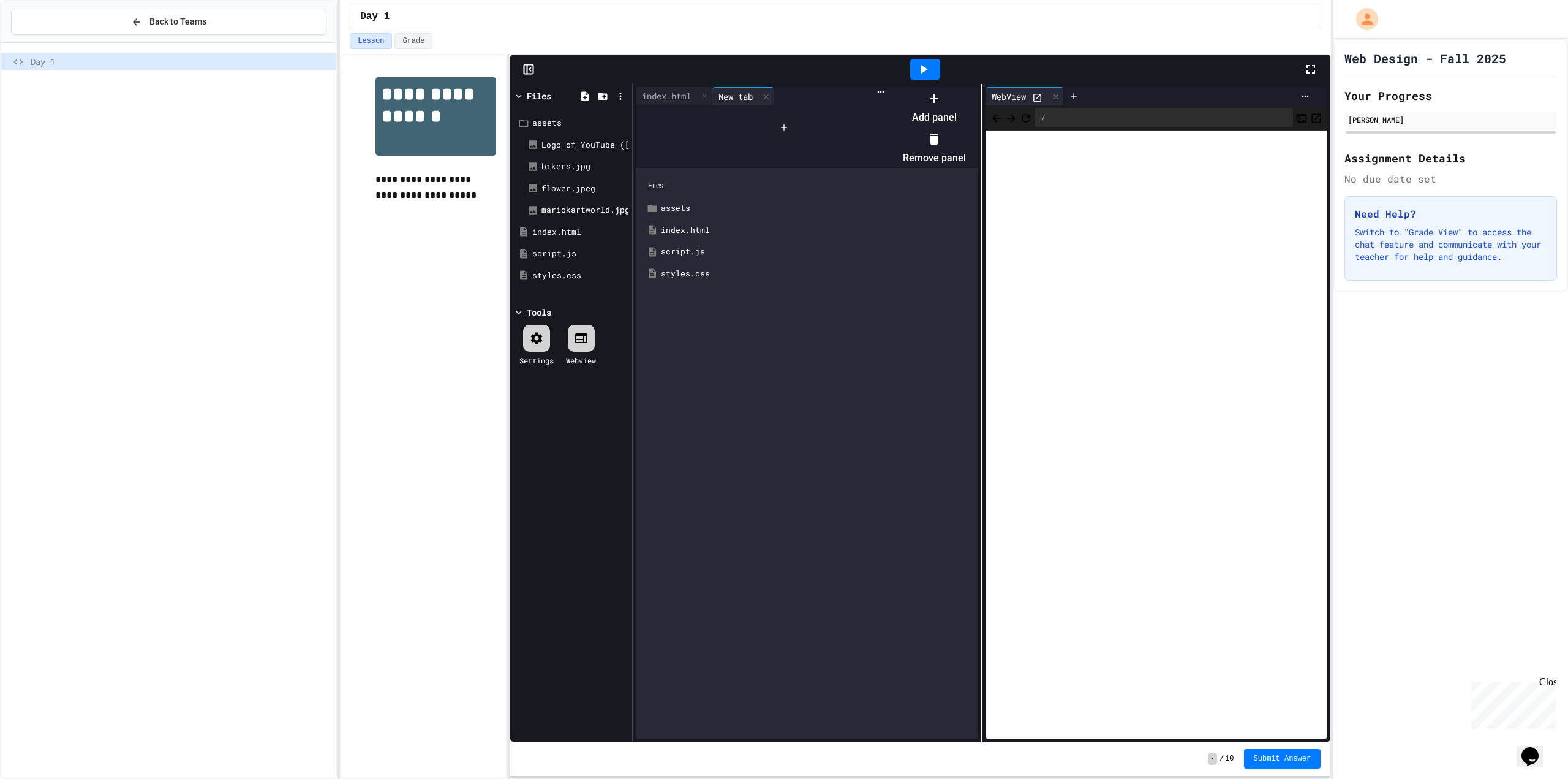
click at [941, 106] on icon at bounding box center [934, 99] width 15 height 15
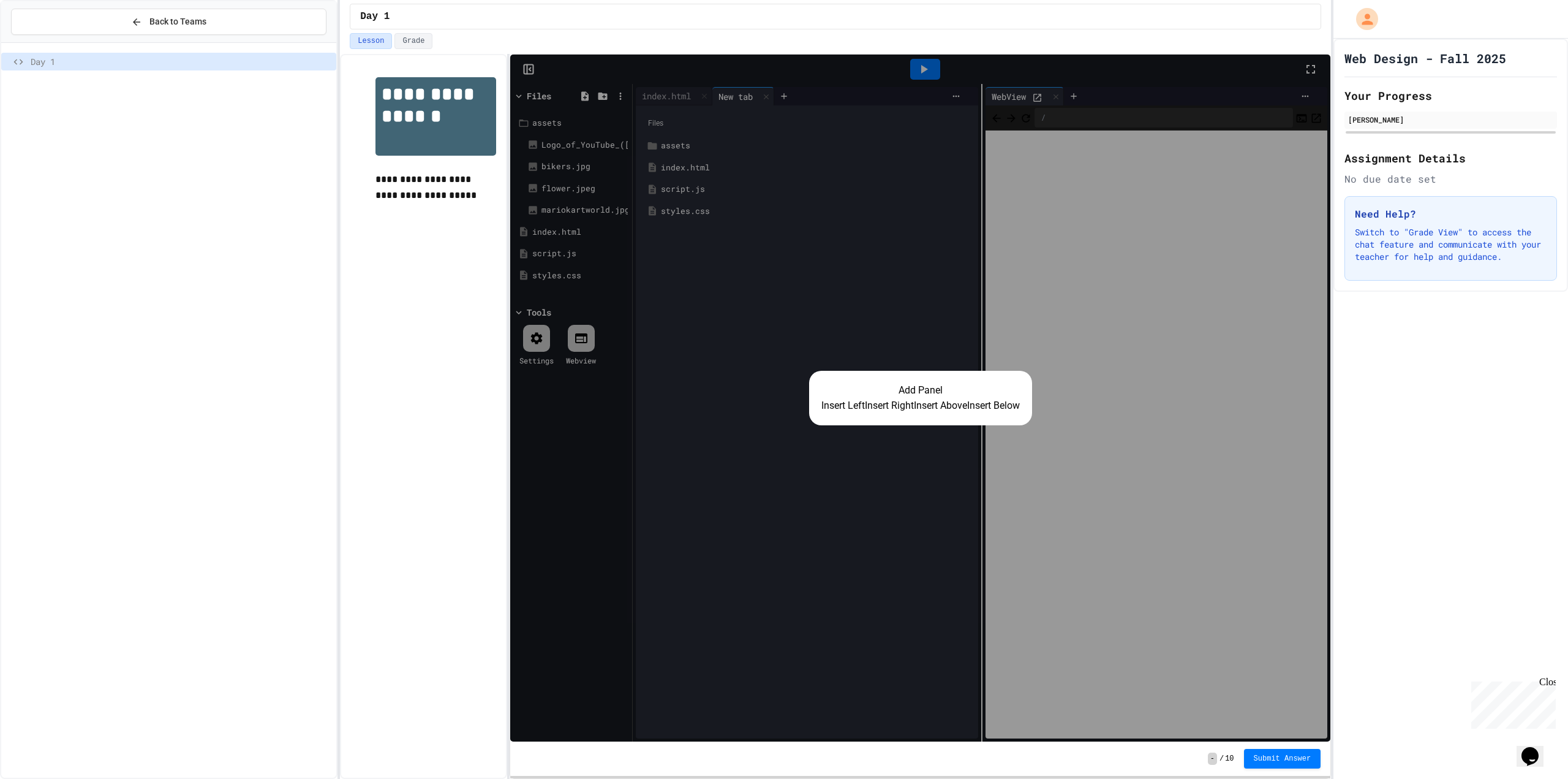
click at [933, 299] on div "Add Panel Insert Left Insert Right Insert Above Insert Below" at bounding box center [920, 398] width 820 height 687
click at [966, 299] on div "Add Panel Insert Left Insert Right Insert Above Insert Below" at bounding box center [920, 398] width 820 height 687
click at [916, 285] on div "Add Panel Insert Left Insert Right Insert Above Insert Below" at bounding box center [920, 398] width 820 height 687
click at [919, 296] on div "Add Panel Insert Left Insert Right Insert Above Insert Below" at bounding box center [920, 398] width 820 height 687
click at [921, 229] on div "Add Panel Insert Left Insert Right Insert Above Insert Below" at bounding box center [920, 398] width 820 height 687
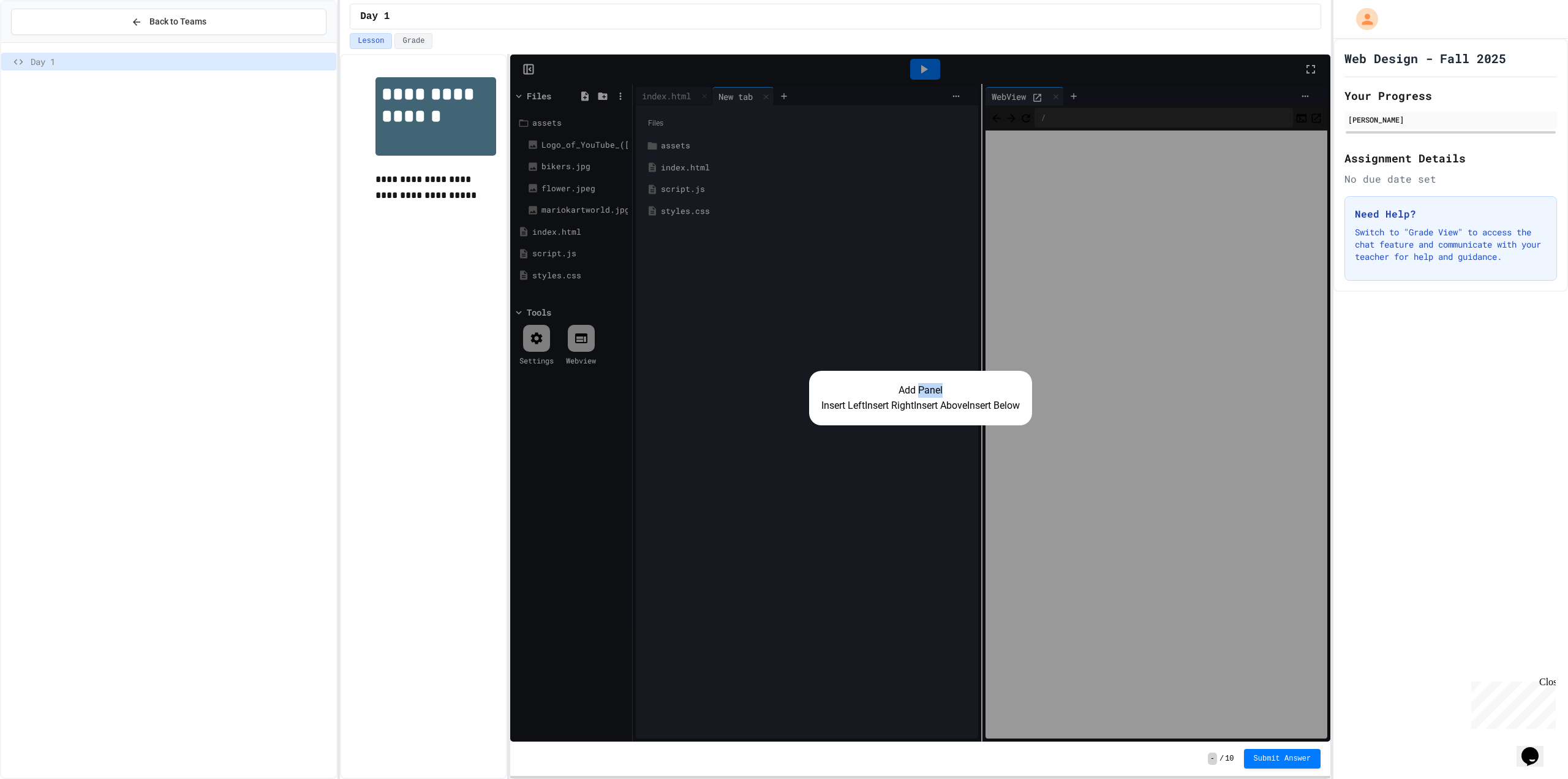
click at [921, 229] on div "Add Panel Insert Left Insert Right Insert Above Insert Below" at bounding box center [920, 398] width 820 height 687
click at [897, 404] on button "Insert Right" at bounding box center [889, 406] width 49 height 15
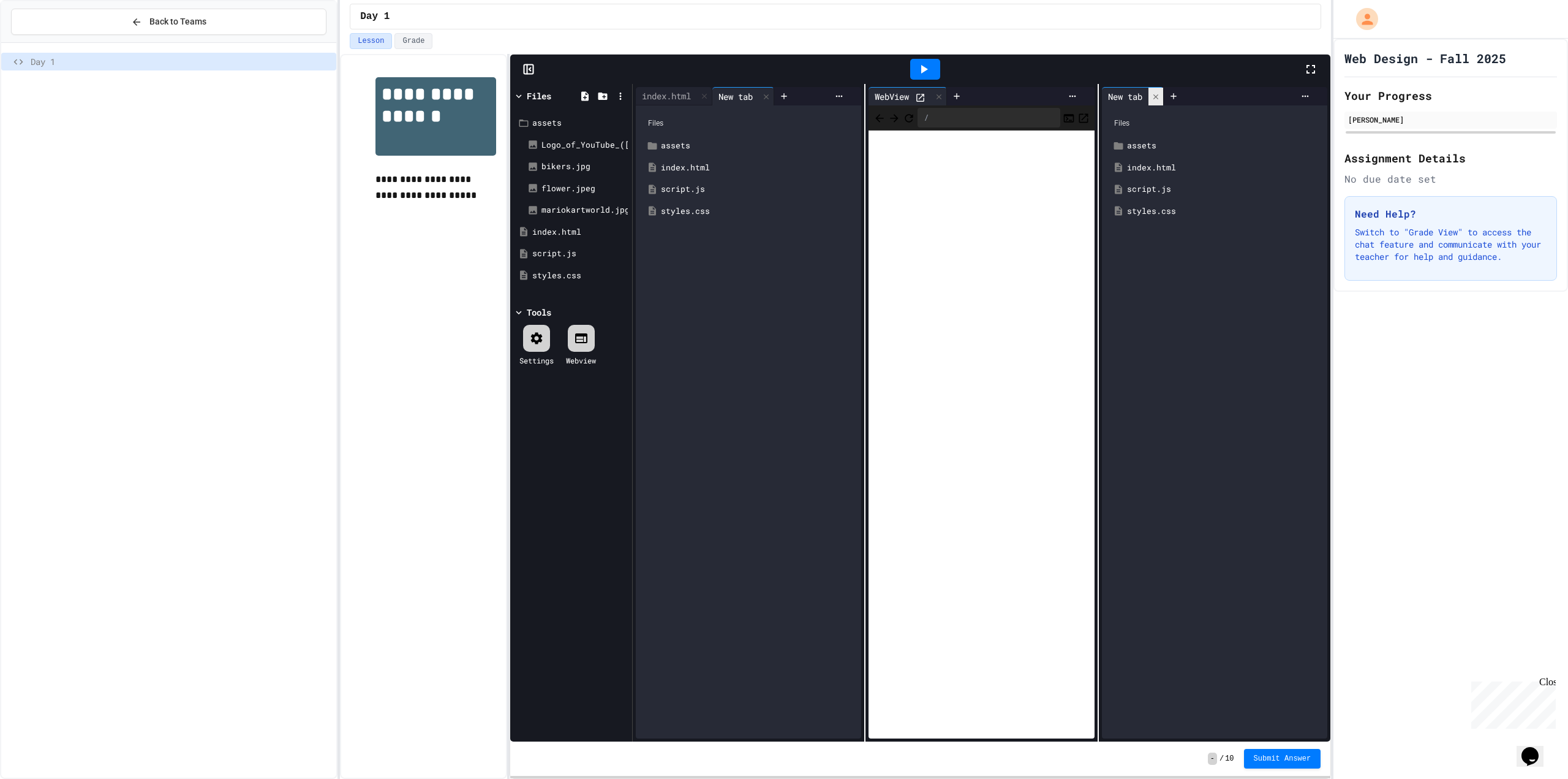
click at [1156, 92] on icon at bounding box center [1156, 97] width 9 height 9
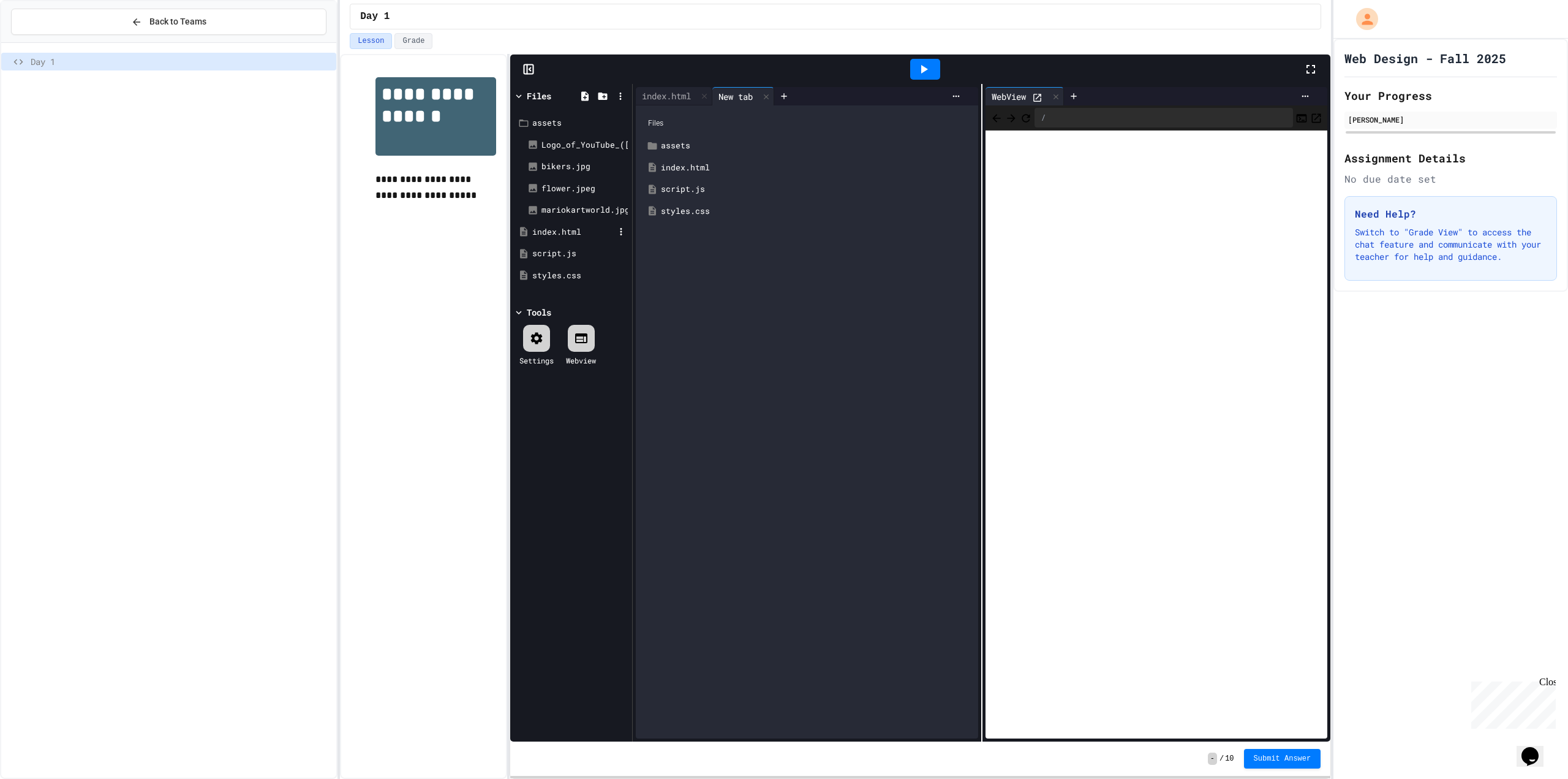
drag, startPoint x: 707, startPoint y: 236, endPoint x: 623, endPoint y: 234, distance: 84.0
click at [653, 229] on div "Files assets index.html script.js styles.css" at bounding box center [806, 422] width 342 height 633
click at [629, 266] on div at bounding box center [571, 266] width 116 height 0
click at [1071, 98] on icon at bounding box center [1073, 96] width 10 height 10
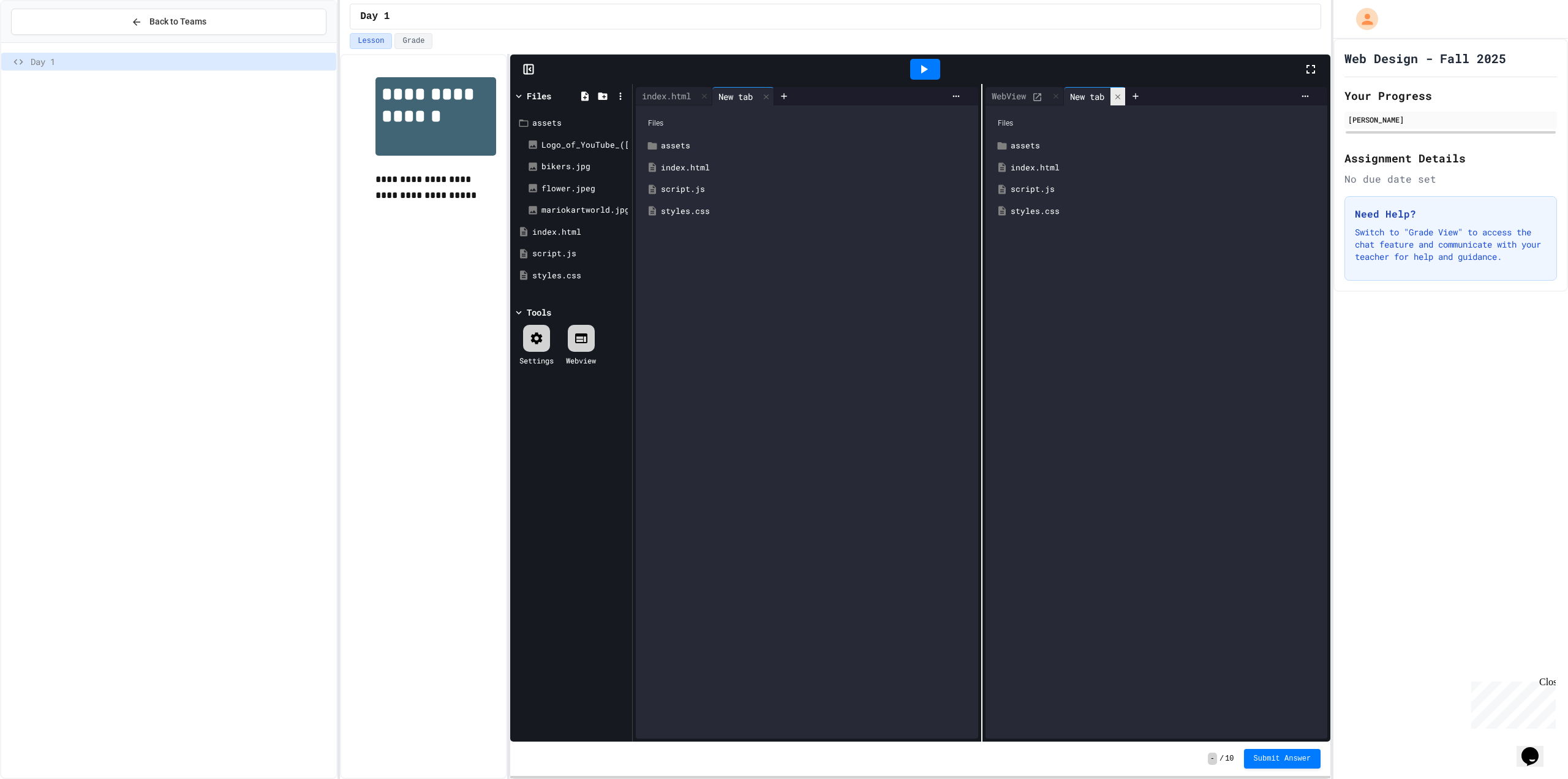
click at [1113, 88] on div at bounding box center [1117, 97] width 15 height 18
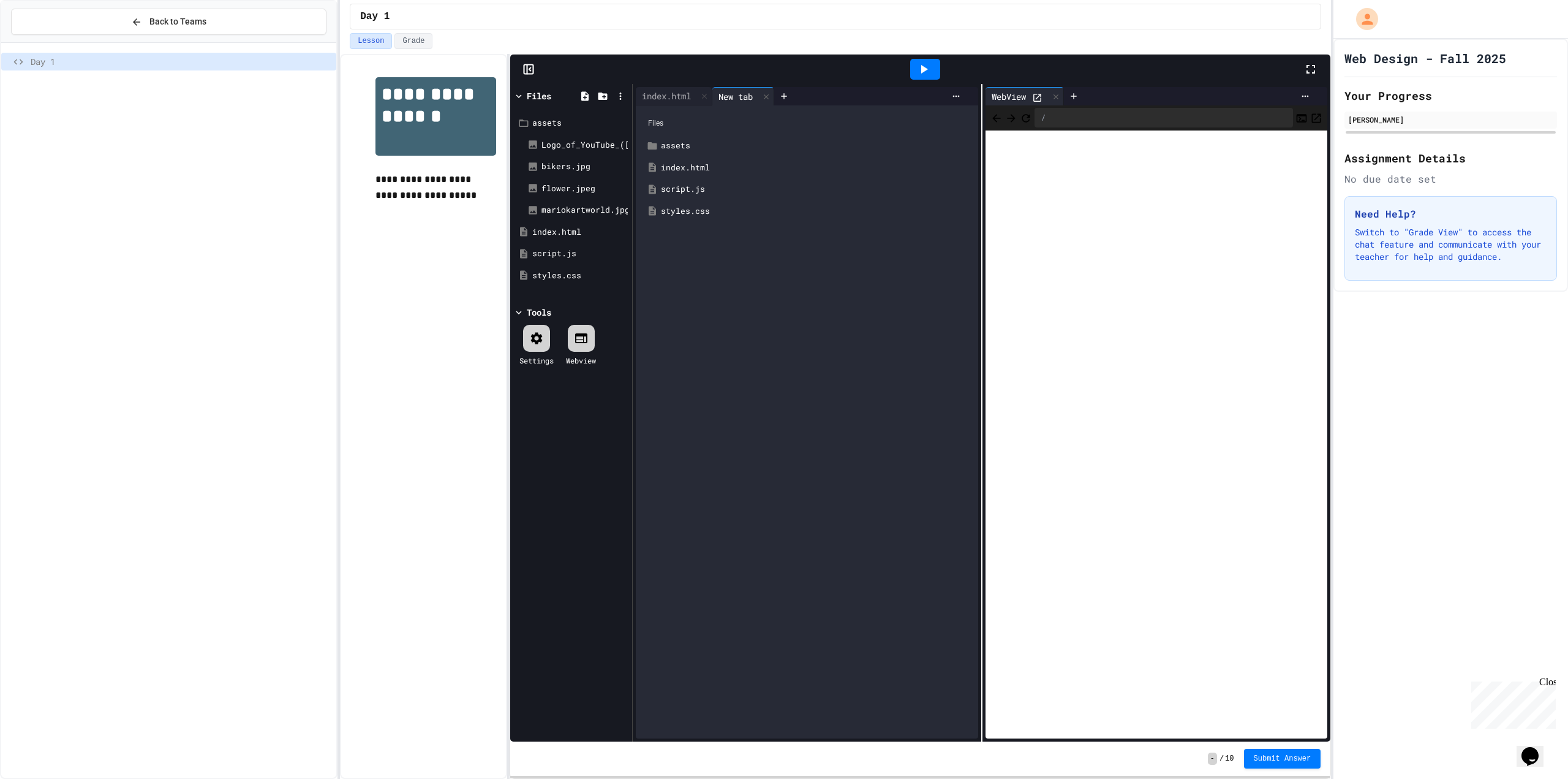
click at [685, 165] on div "index.html" at bounding box center [815, 168] width 310 height 12
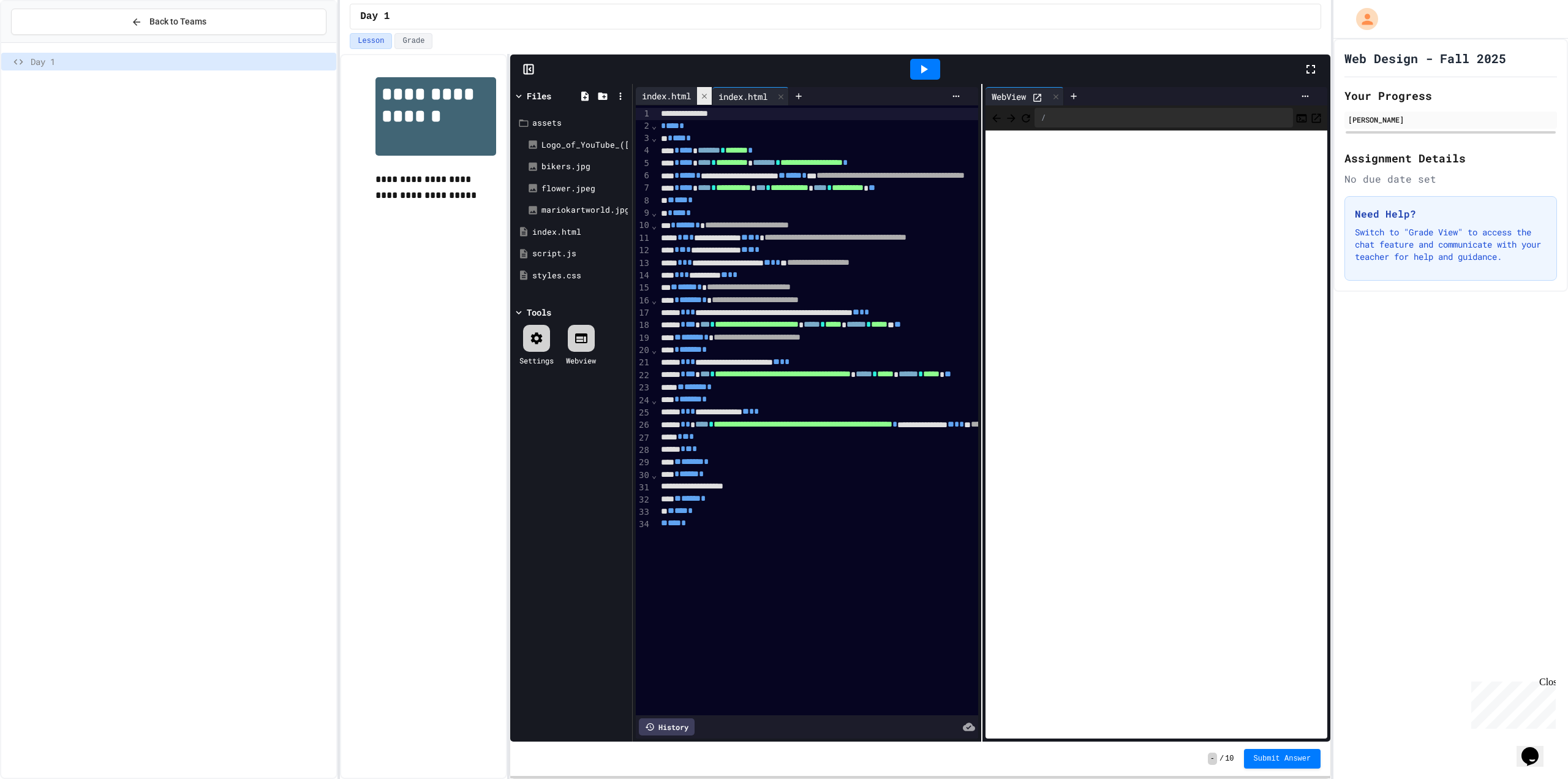
click at [702, 92] on icon at bounding box center [705, 96] width 9 height 9
click at [724, 92] on icon at bounding box center [722, 96] width 10 height 10
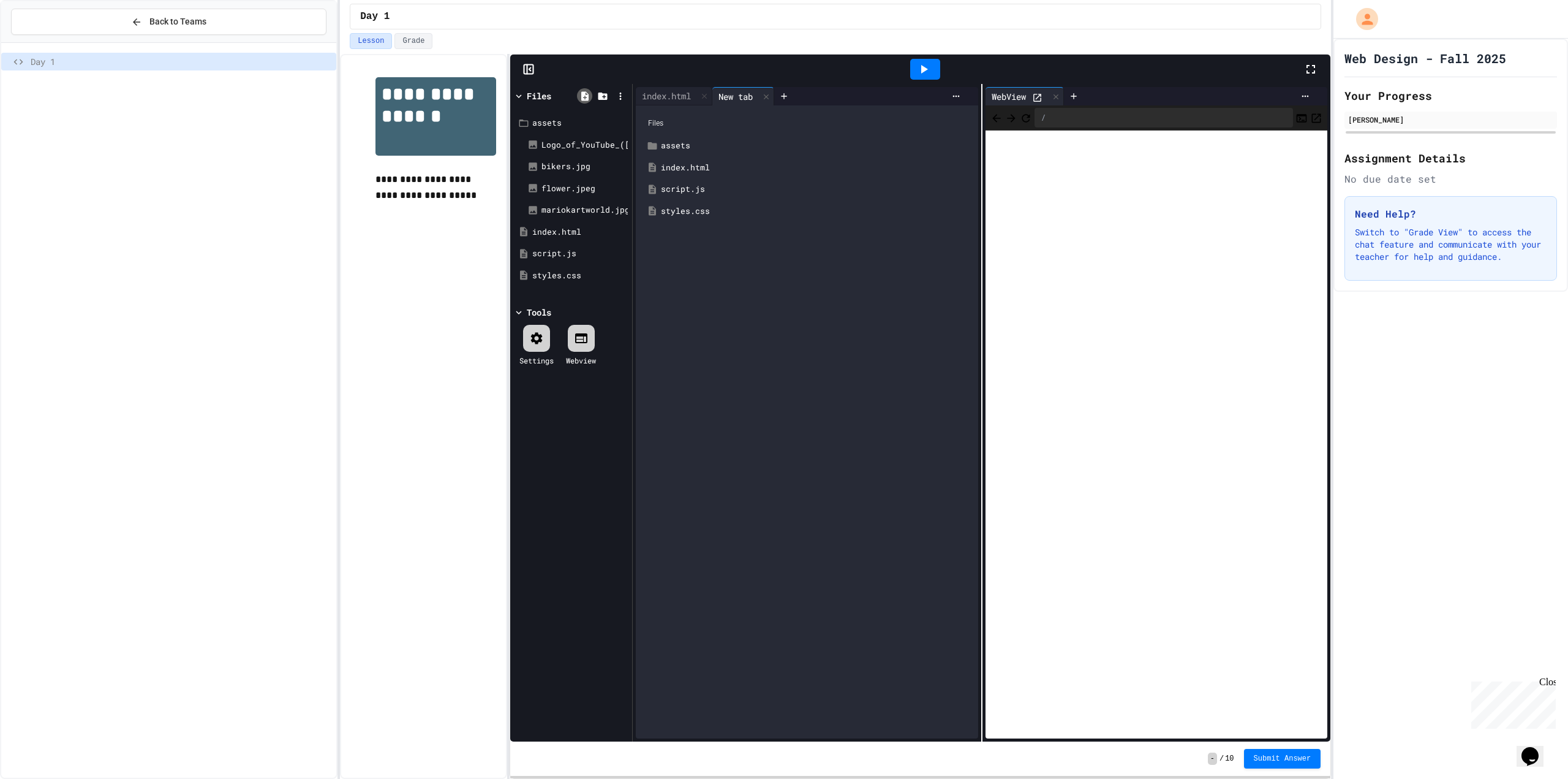
click at [587, 92] on icon at bounding box center [585, 96] width 7 height 9
type input "********"
click at [581, 243] on div "new.html" at bounding box center [571, 253] width 116 height 22
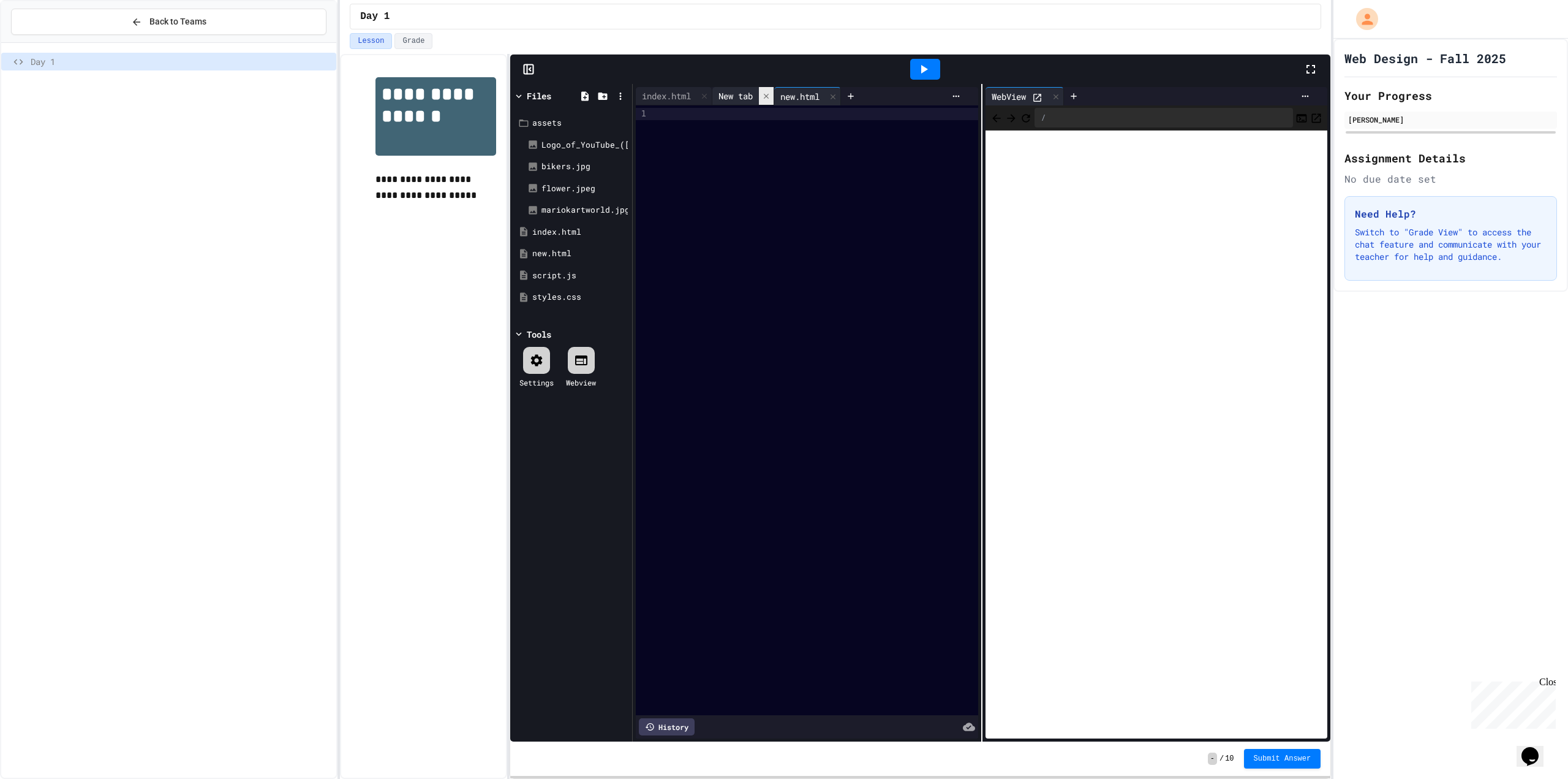
click at [764, 92] on div at bounding box center [766, 96] width 15 height 18
click at [694, 164] on div at bounding box center [816, 411] width 324 height 610
click at [732, 165] on div "** **** *" at bounding box center [811, 163] width 308 height 12
click at [909, 72] on div at bounding box center [925, 68] width 43 height 33
click at [921, 70] on icon at bounding box center [924, 69] width 7 height 9
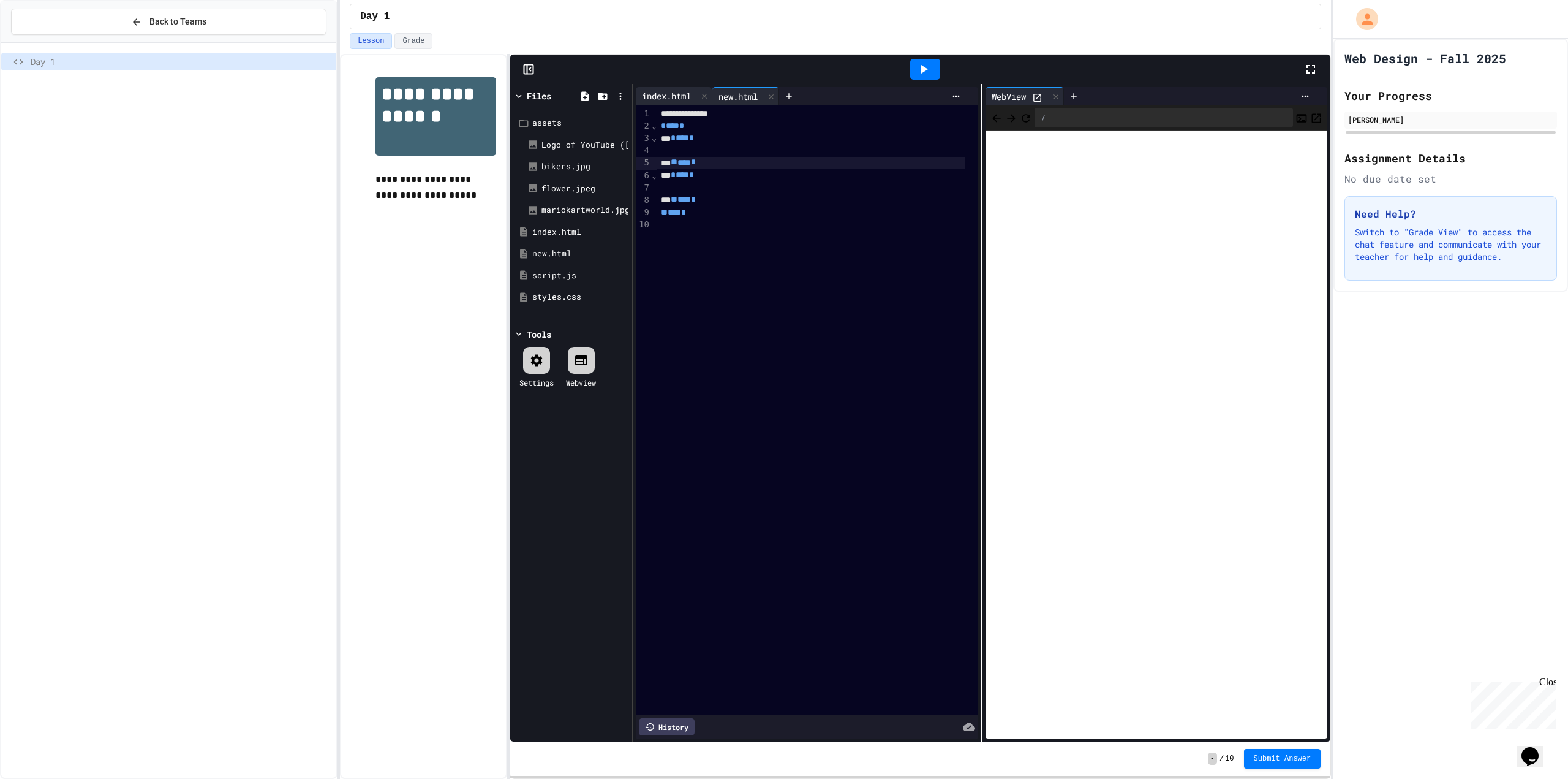
click at [676, 97] on div "index.html" at bounding box center [666, 96] width 61 height 12
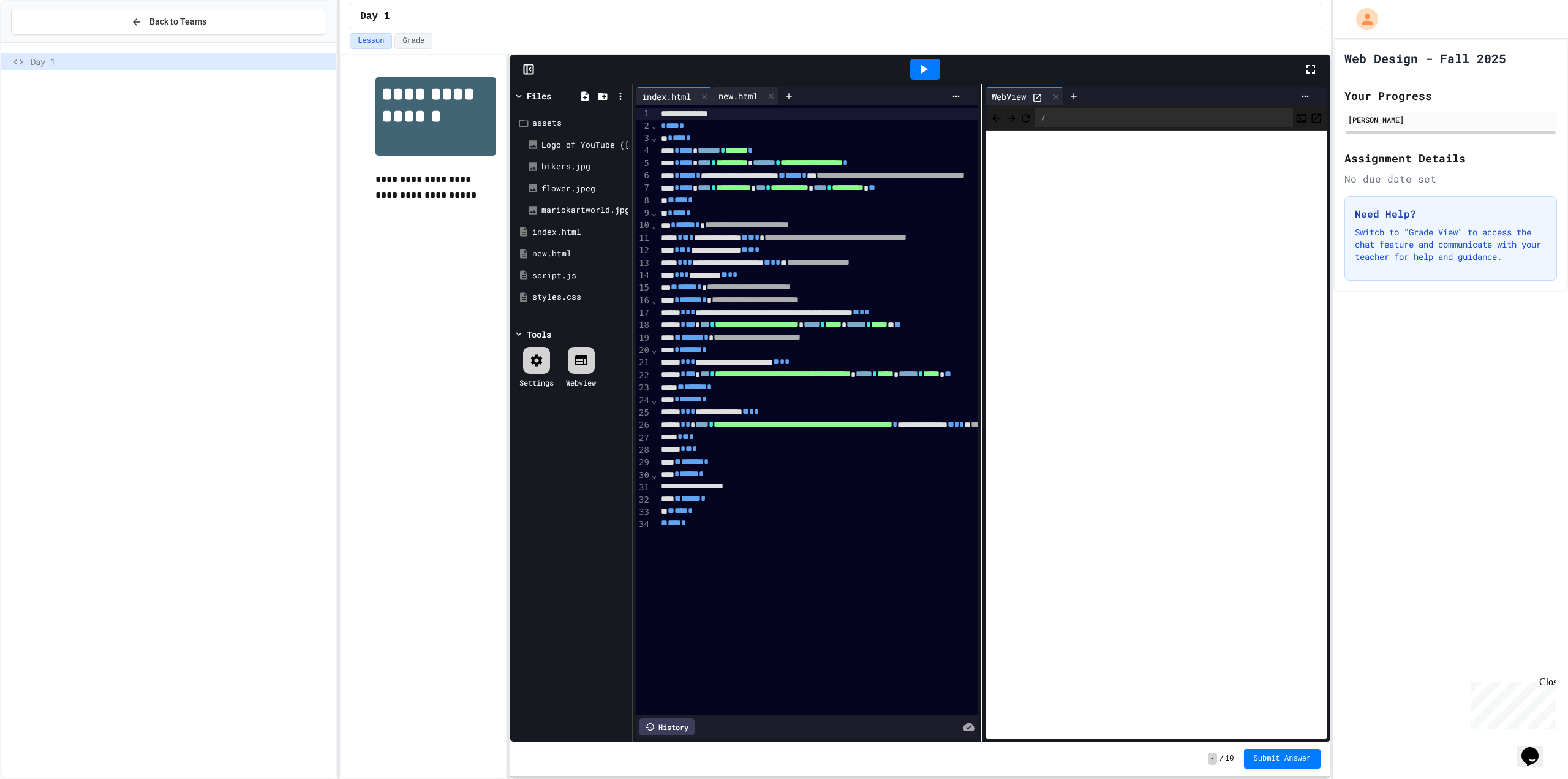
click at [729, 95] on div "new.html" at bounding box center [738, 96] width 52 height 12
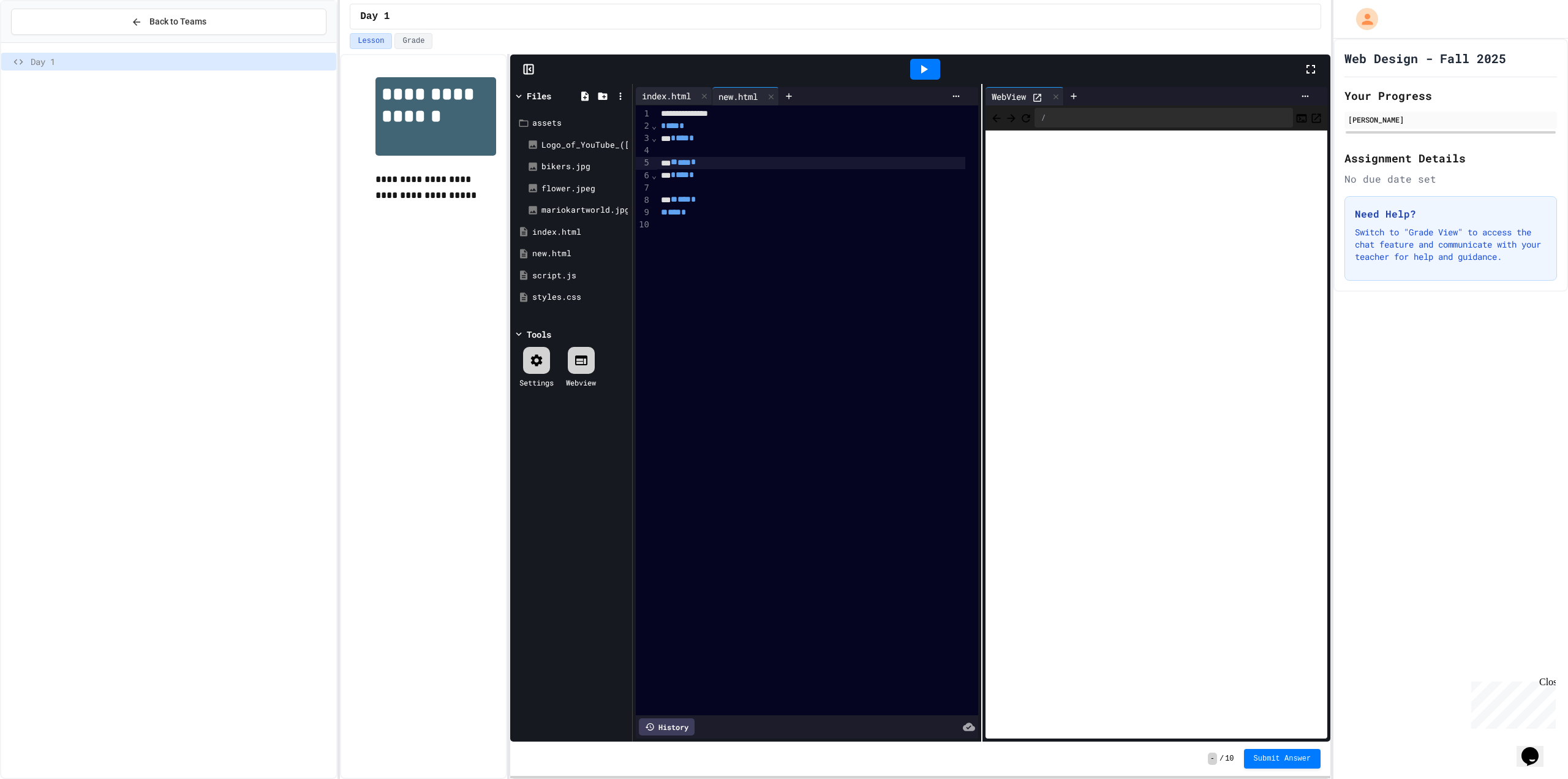
click at [678, 90] on div "index.html" at bounding box center [666, 96] width 61 height 12
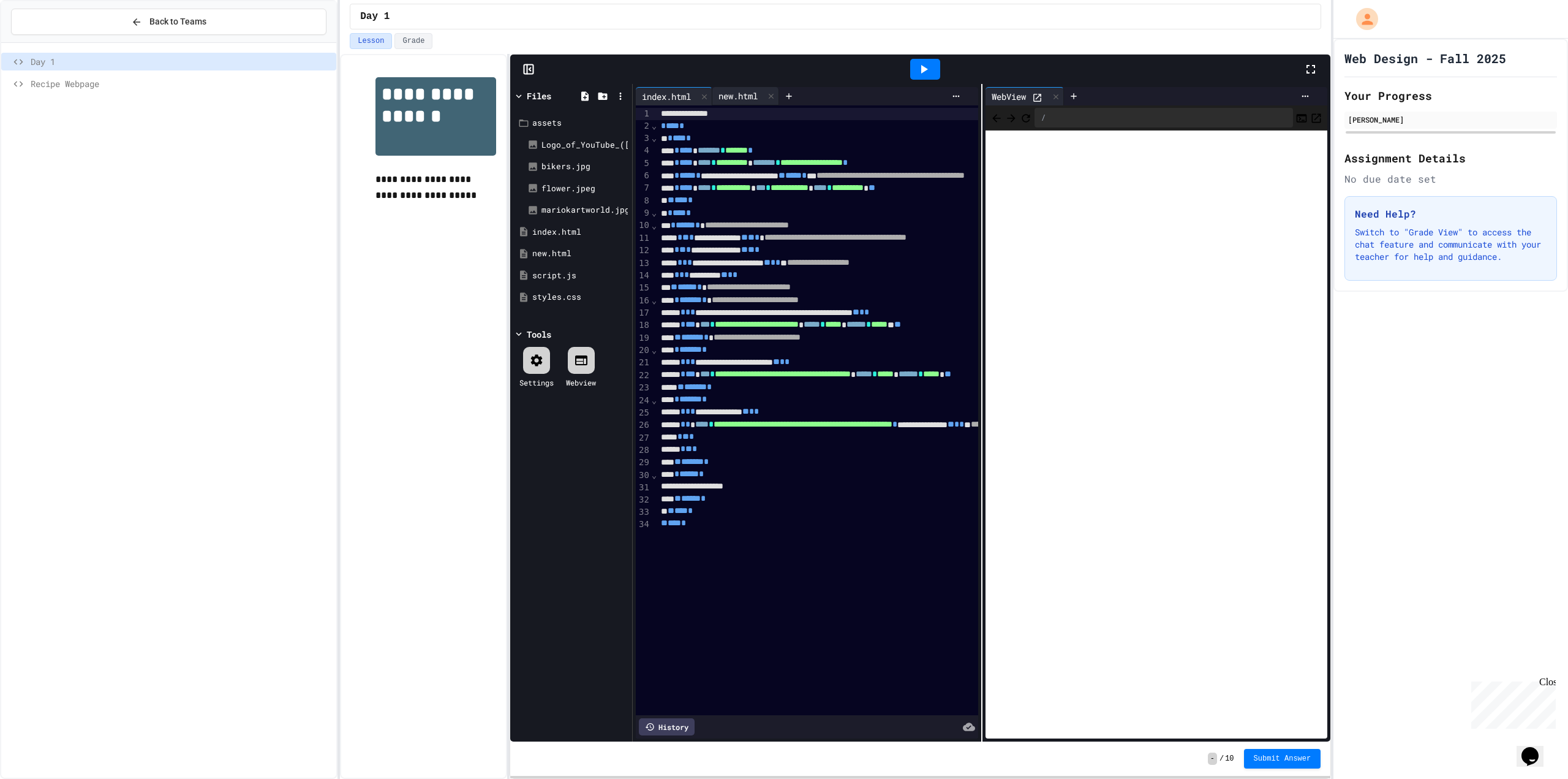
click at [731, 95] on div "new.html" at bounding box center [738, 96] width 52 height 12
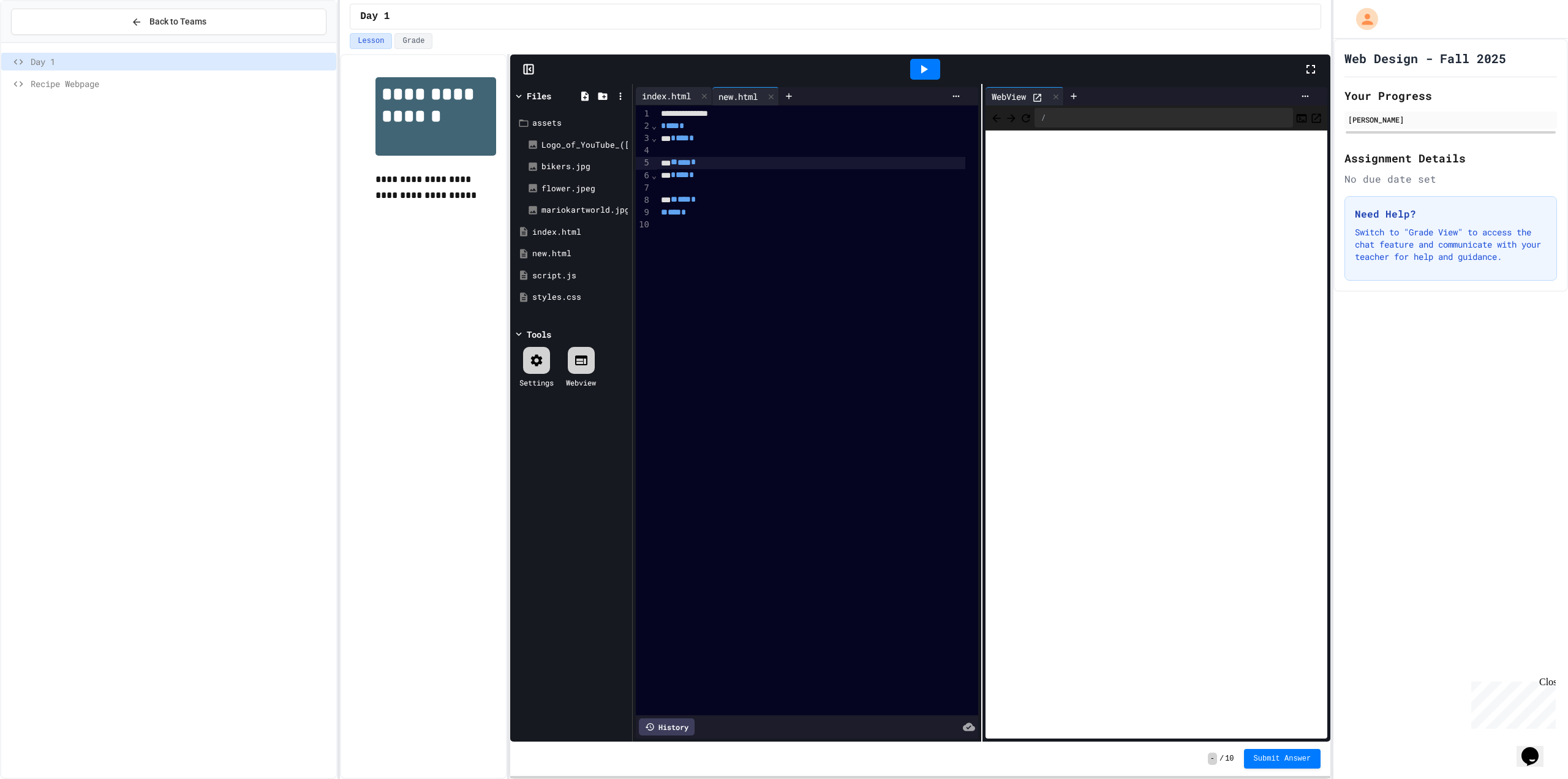
click at [677, 92] on div "index.html" at bounding box center [666, 96] width 61 height 12
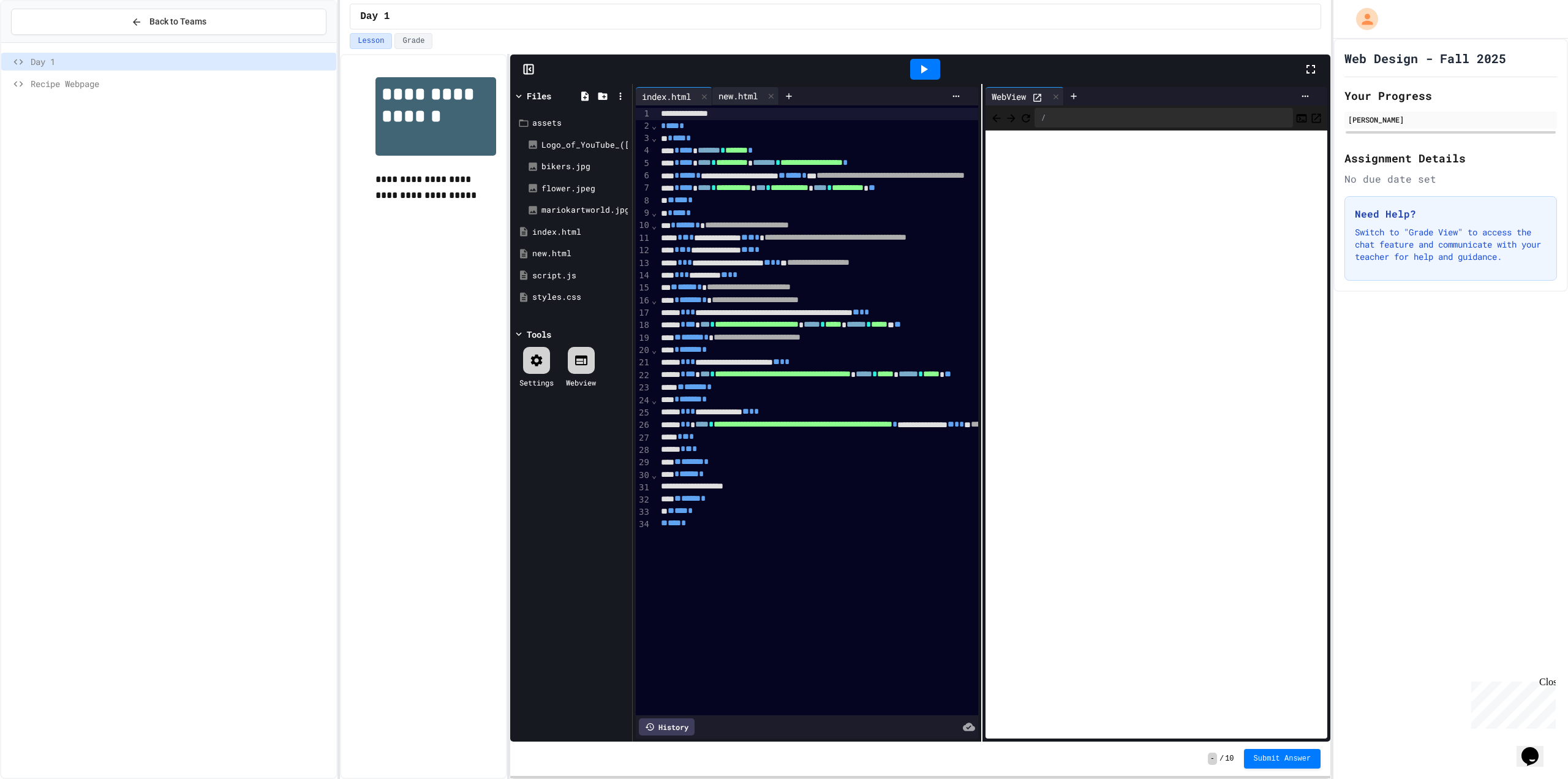
click at [733, 92] on div "new.html" at bounding box center [738, 96] width 52 height 12
